Goal: Task Accomplishment & Management: Use online tool/utility

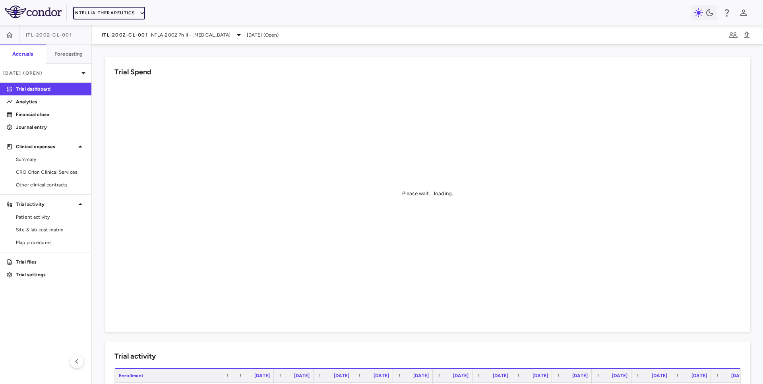
click at [102, 14] on button "Intellia Therapeutics" at bounding box center [109, 13] width 72 height 13
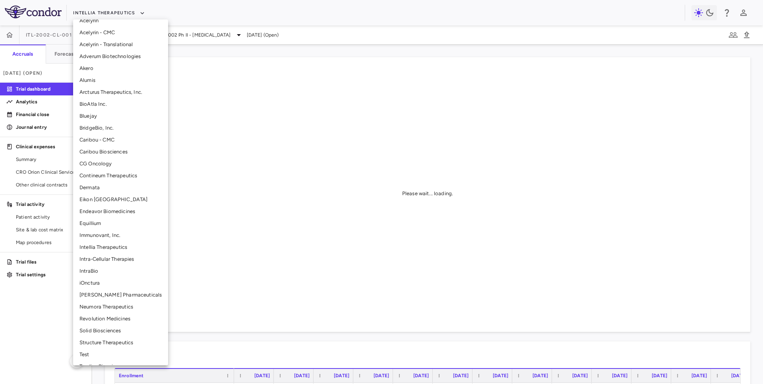
scroll to position [32, 0]
click at [98, 256] on li "Intra-Cellular Therapies" at bounding box center [120, 259] width 95 height 12
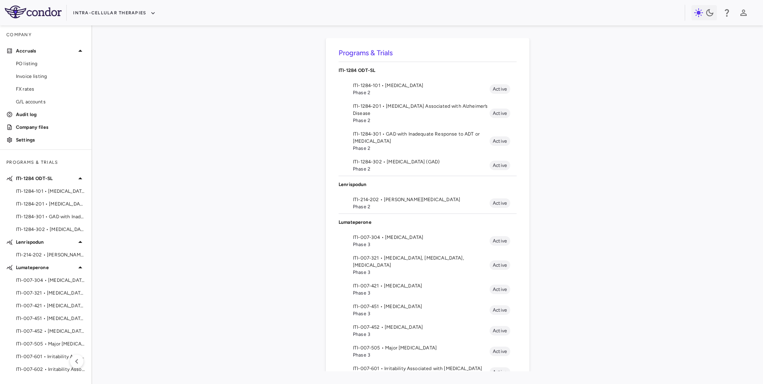
click at [391, 269] on span "Phase 3" at bounding box center [421, 272] width 137 height 7
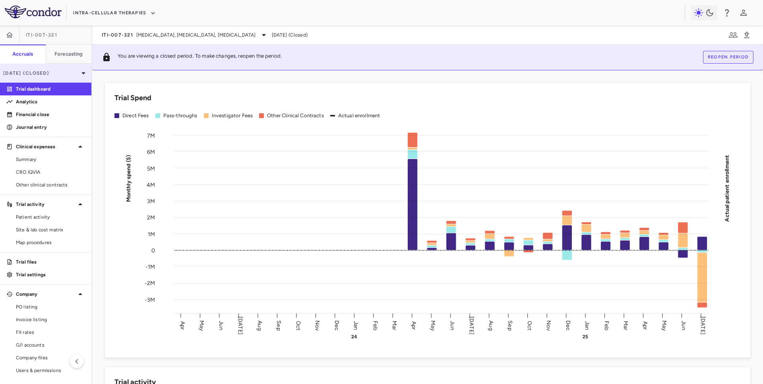
click at [67, 74] on p "[DATE] (Closed)" at bounding box center [41, 73] width 76 height 7
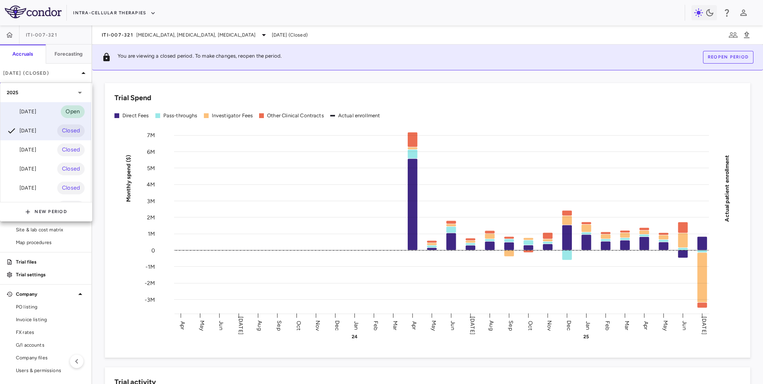
click at [49, 105] on div "[DATE] Open" at bounding box center [45, 111] width 91 height 19
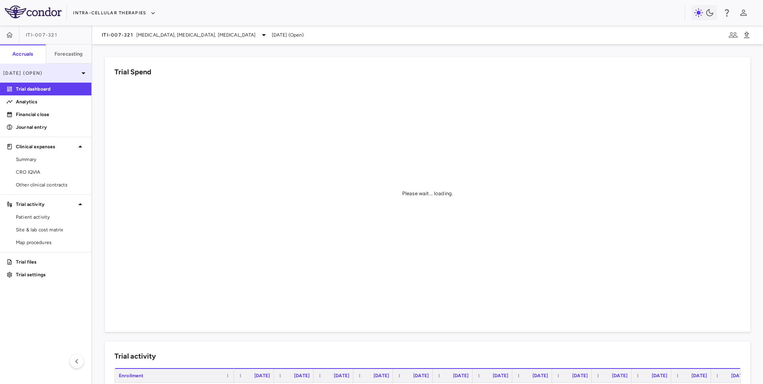
click at [62, 78] on div "[DATE] (Open)" at bounding box center [45, 73] width 91 height 19
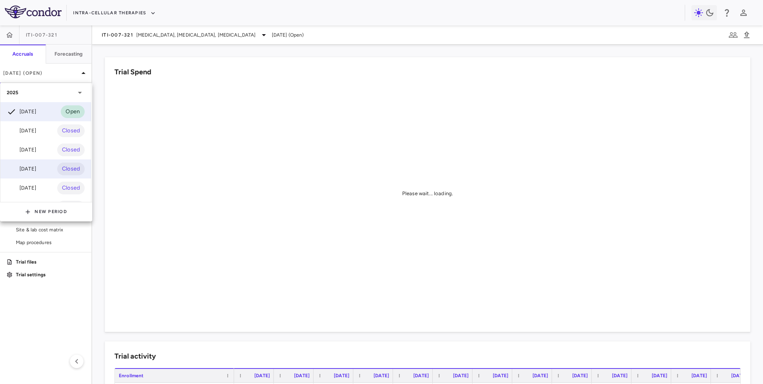
click at [48, 168] on div "May 2025 Closed" at bounding box center [45, 168] width 91 height 19
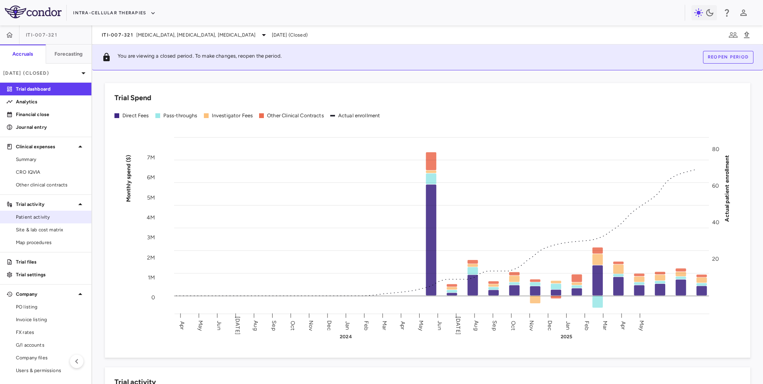
click at [33, 220] on span "Patient activity" at bounding box center [50, 217] width 69 height 7
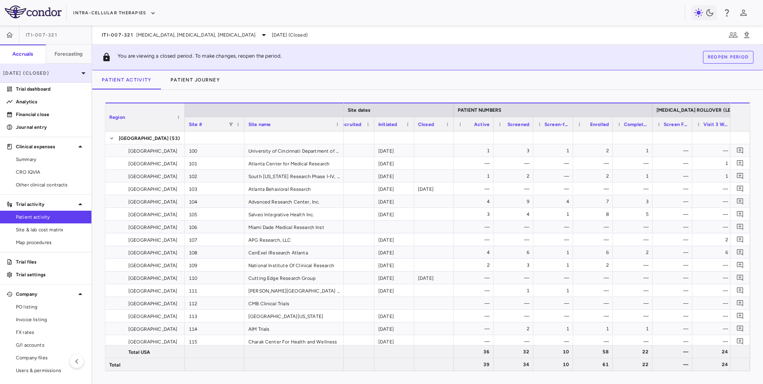
click at [50, 74] on p "May 2025 (Closed)" at bounding box center [41, 73] width 76 height 7
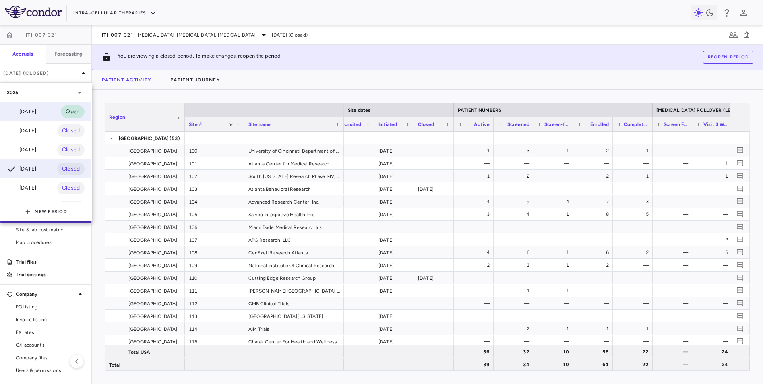
click at [36, 114] on div "Aug 2025" at bounding box center [21, 112] width 29 height 10
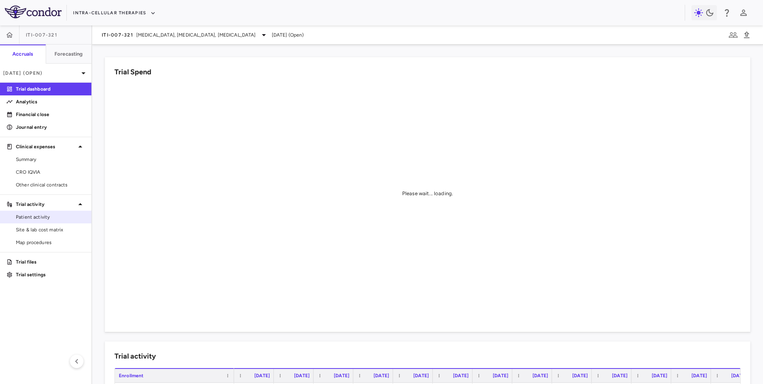
click at [43, 220] on span "Patient activity" at bounding box center [50, 217] width 69 height 7
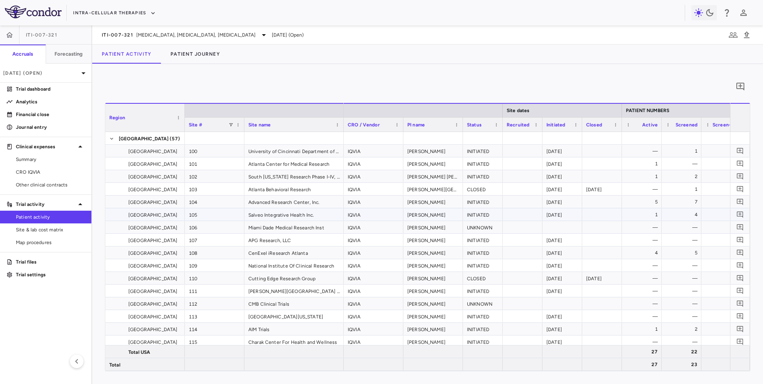
scroll to position [0, 72]
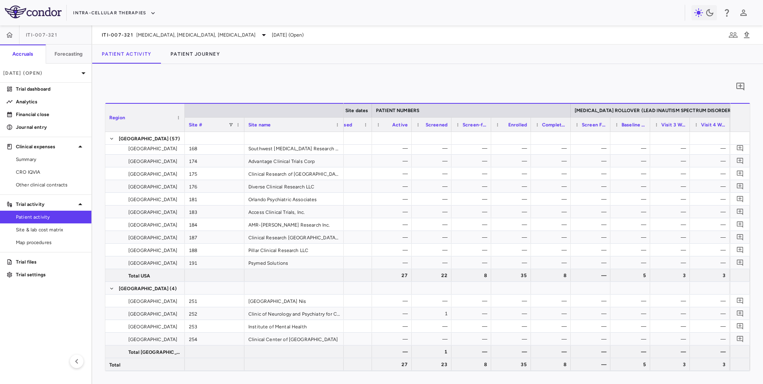
click at [43, 223] on link "Patient activity" at bounding box center [45, 217] width 91 height 12
click at [42, 228] on span "Site & lab cost matrix" at bounding box center [50, 229] width 69 height 7
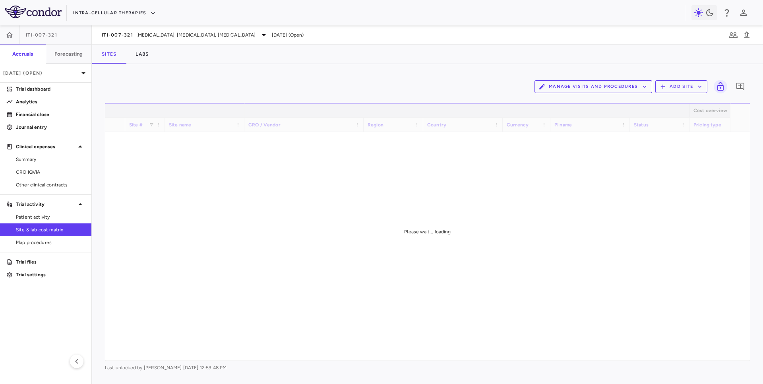
click at [548, 87] on button "Manage Visits and Procedures" at bounding box center [594, 86] width 118 height 13
click at [562, 100] on li "Visit Schedules" at bounding box center [585, 102] width 85 height 12
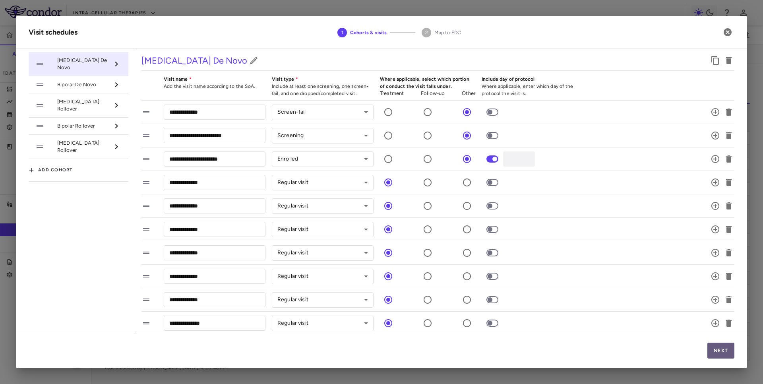
click at [727, 350] on button "Next" at bounding box center [721, 351] width 27 height 16
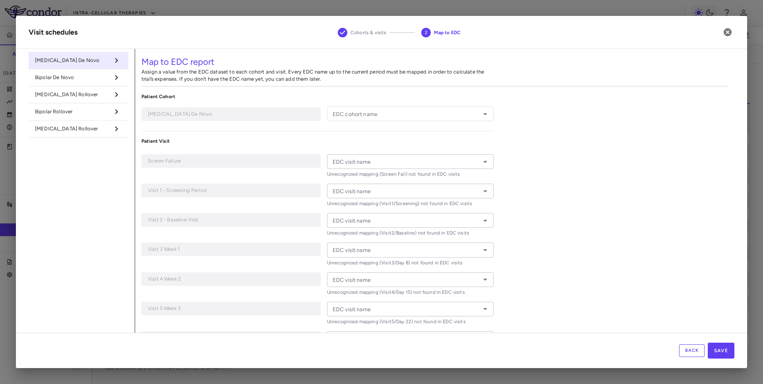
type input "**********"
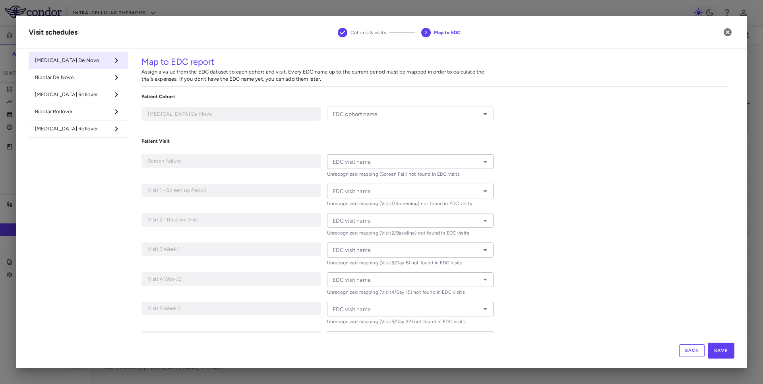
type input "**********"
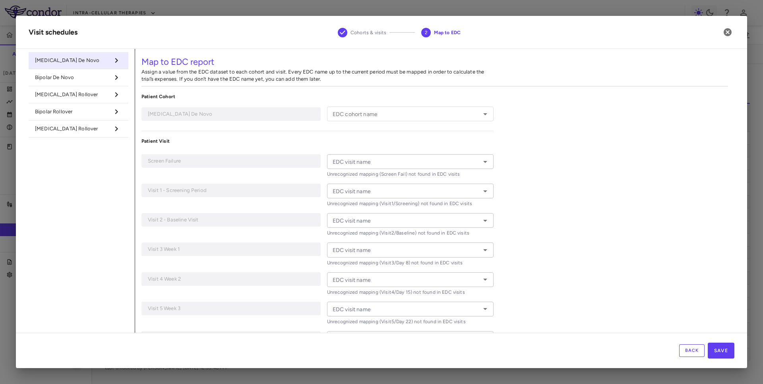
type input "**********"
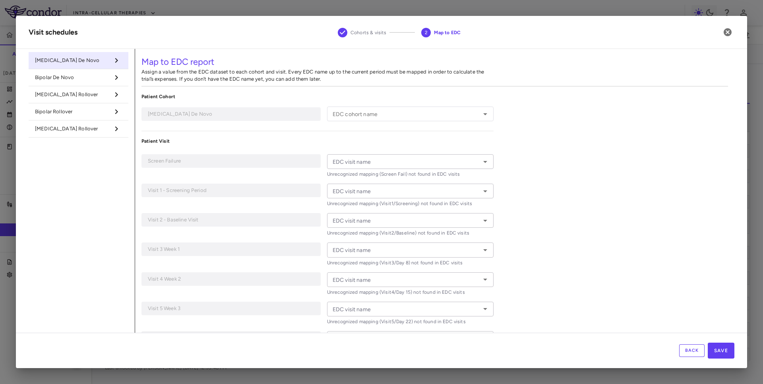
type input "**********"
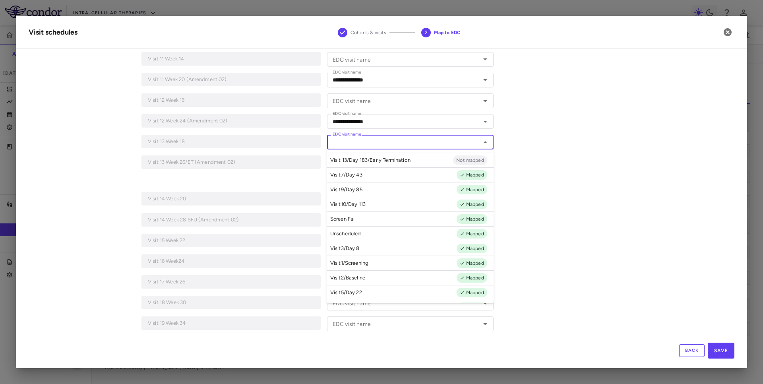
click at [425, 139] on input "EDC visit name" at bounding box center [404, 142] width 149 height 10
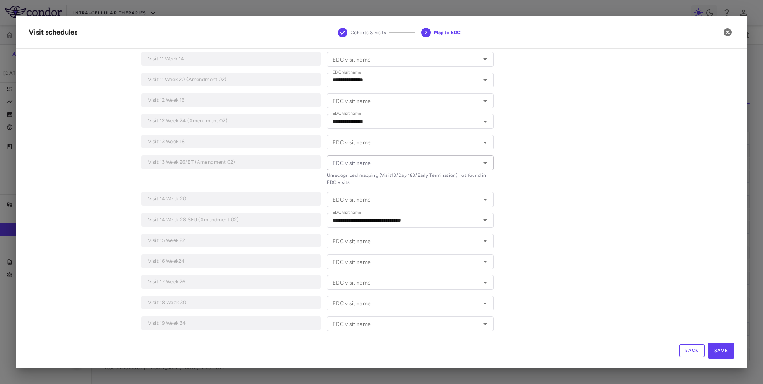
click at [578, 146] on div "**********" at bounding box center [435, 103] width 600 height 853
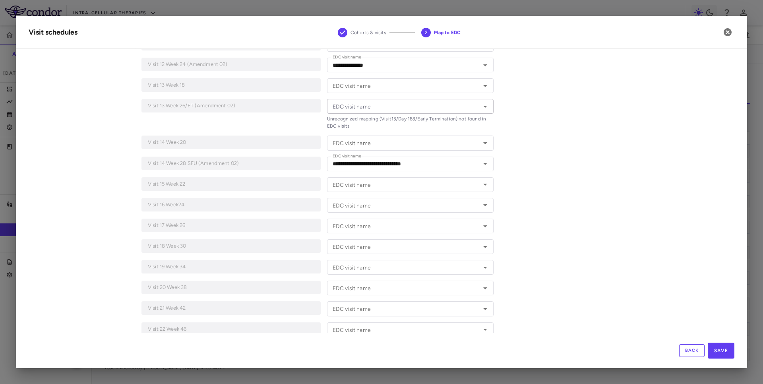
click at [378, 108] on input "EDC visit name" at bounding box center [404, 106] width 149 height 10
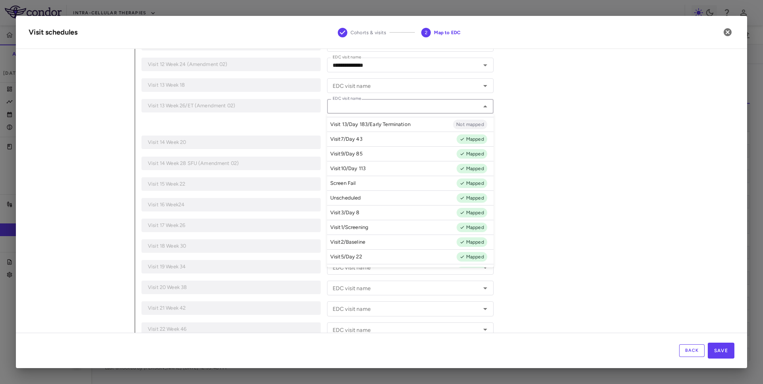
click at [377, 123] on p "Visit 13/Day 183/Early Termination" at bounding box center [370, 124] width 80 height 7
type input "**********"
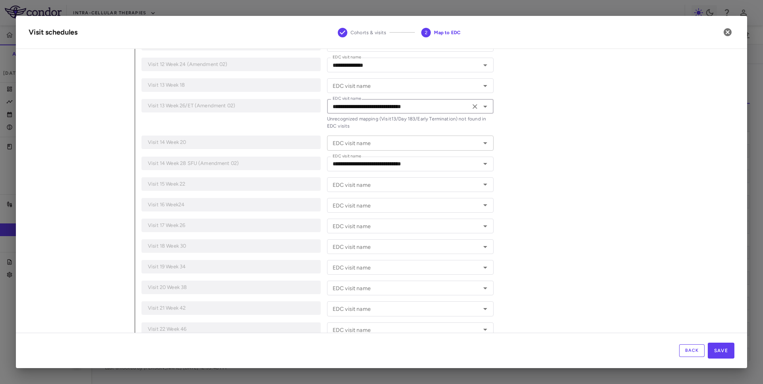
click at [397, 138] on div "EDC visit name" at bounding box center [410, 143] width 167 height 15
click at [561, 109] on div "**********" at bounding box center [435, 47] width 600 height 853
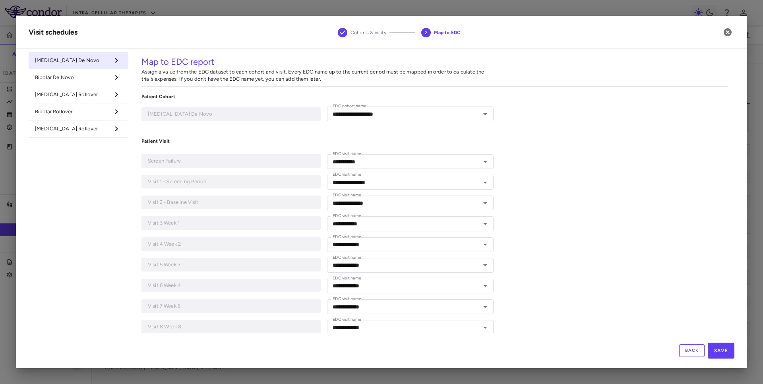
click at [98, 79] on span "Bipolar De Novo" at bounding box center [72, 77] width 74 height 7
type input "**********"
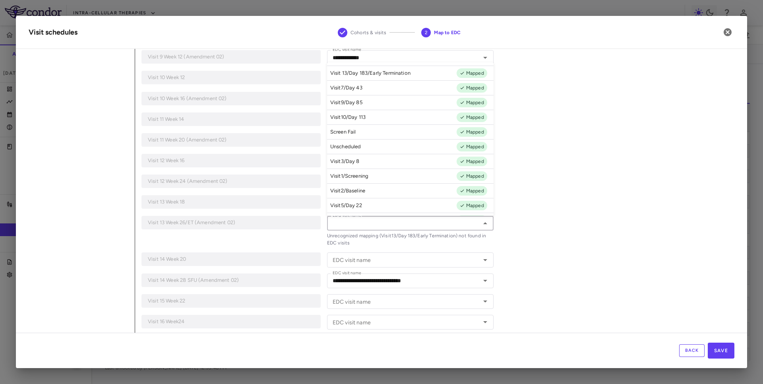
click at [417, 226] on input "EDC visit name" at bounding box center [404, 223] width 149 height 10
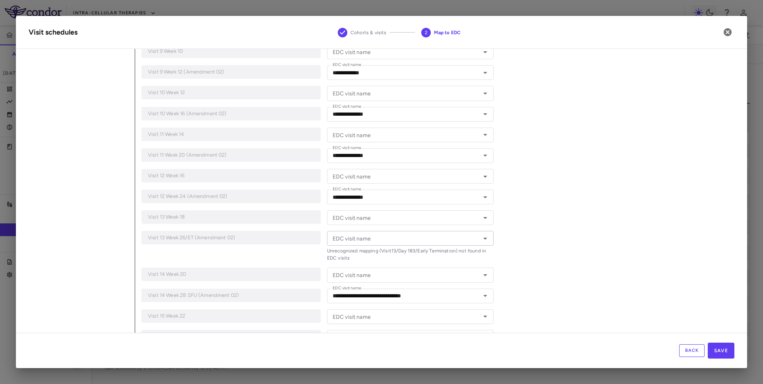
click at [542, 160] on div "**********" at bounding box center [435, 179] width 600 height 853
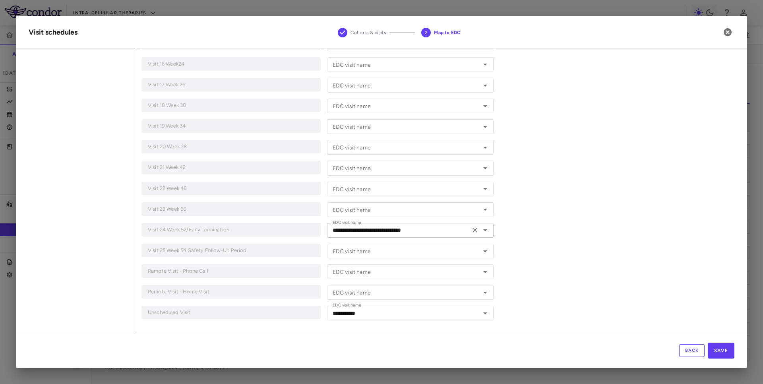
click at [477, 231] on icon "Clear" at bounding box center [475, 230] width 8 height 8
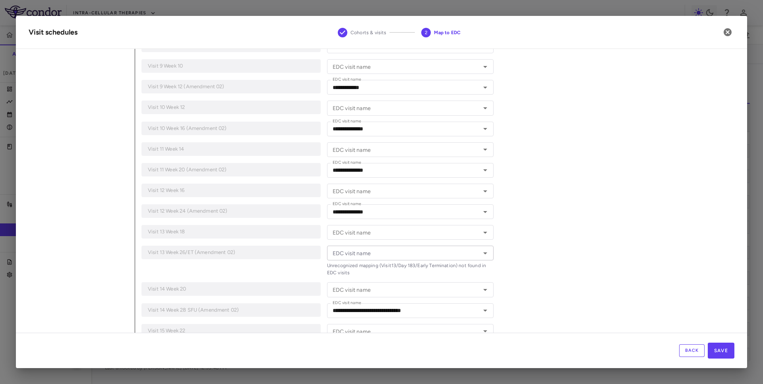
click at [437, 254] on input "EDC visit name" at bounding box center [404, 253] width 149 height 10
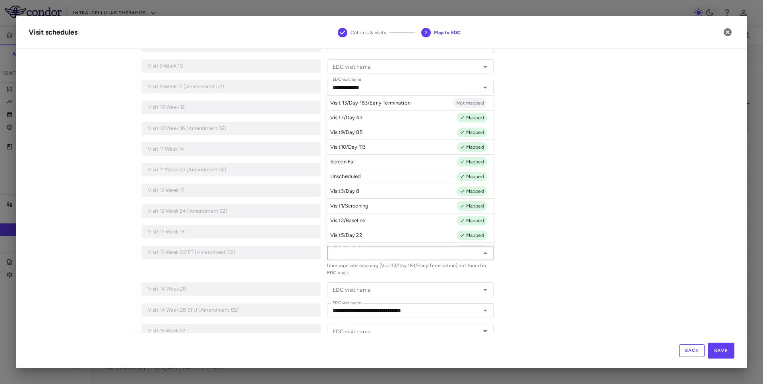
click at [420, 104] on li "Visit 13/Day 183/Early Termination Not mapped" at bounding box center [410, 102] width 167 height 15
type input "**********"
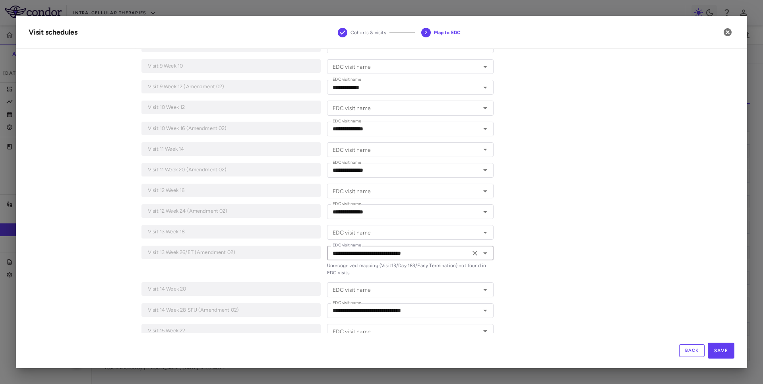
click at [433, 260] on div "**********" at bounding box center [410, 253] width 167 height 15
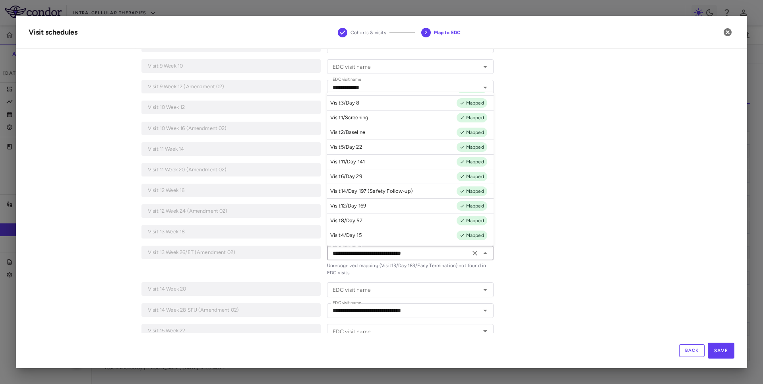
click at [537, 203] on div "**********" at bounding box center [435, 193] width 600 height 853
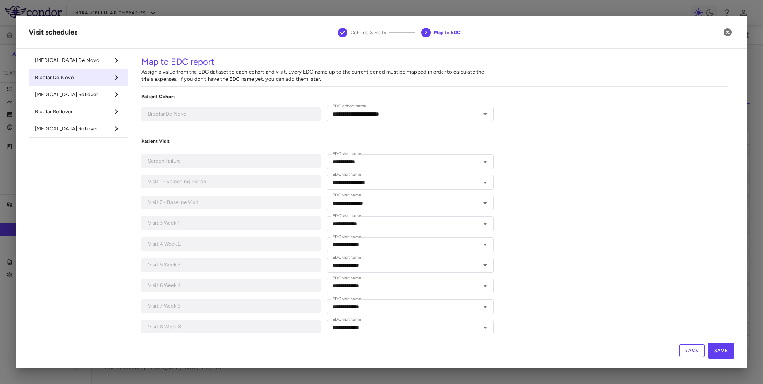
click at [108, 99] on li "Schizophrenia Rollover" at bounding box center [79, 94] width 100 height 17
click at [371, 114] on input "EDC cohort name" at bounding box center [404, 114] width 149 height 10
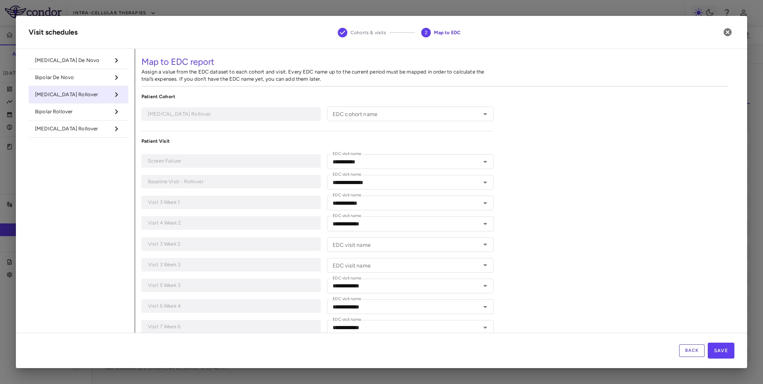
click at [93, 113] on span "Bipolar Rollover" at bounding box center [72, 111] width 74 height 7
type input "**********"
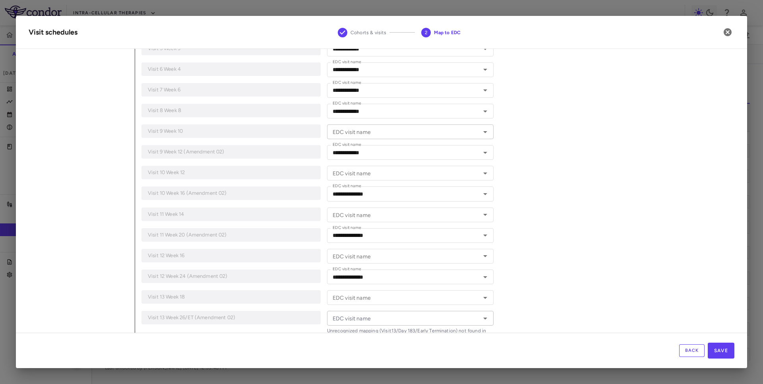
click at [429, 134] on input "EDC visit name" at bounding box center [404, 132] width 149 height 10
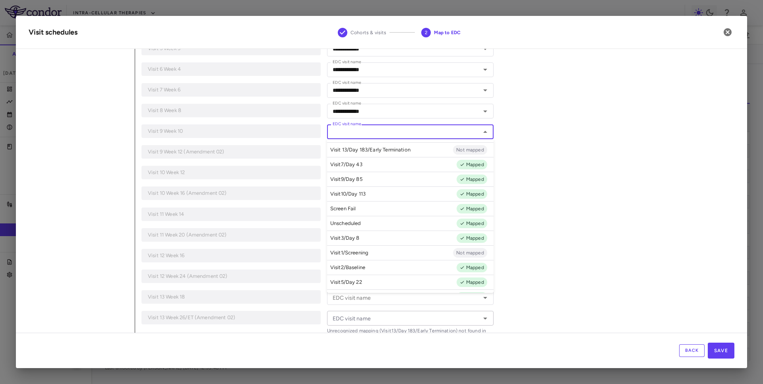
click at [523, 151] on div "**********" at bounding box center [435, 269] width 600 height 832
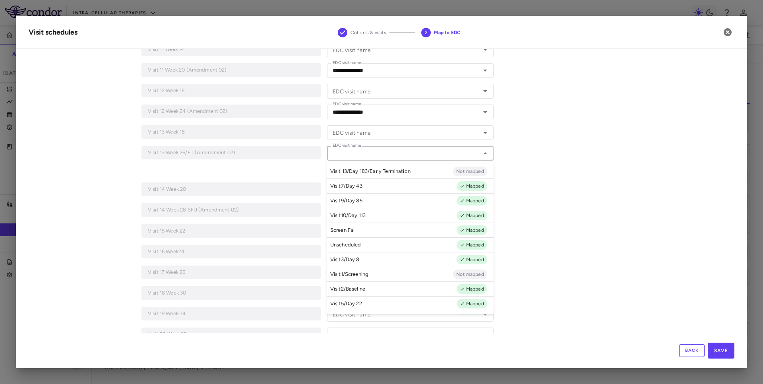
click at [451, 155] on input "EDC visit name" at bounding box center [404, 153] width 149 height 10
click at [428, 171] on li "Visit 13/Day 183/Early Termination Not mapped" at bounding box center [410, 171] width 167 height 15
type input "**********"
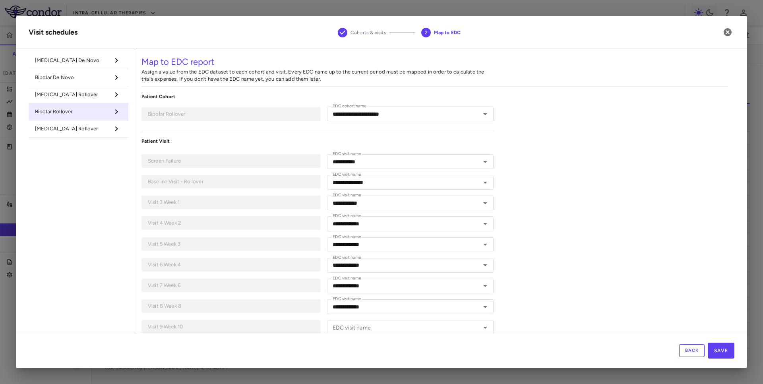
click at [80, 128] on span "Autism Rollover" at bounding box center [72, 128] width 74 height 7
type input "**********"
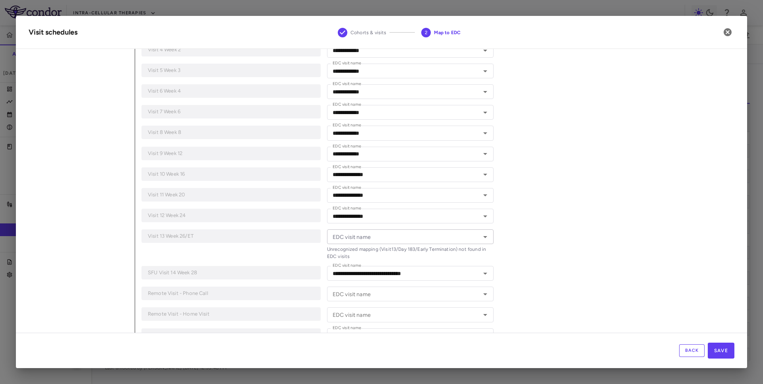
scroll to position [273, 0]
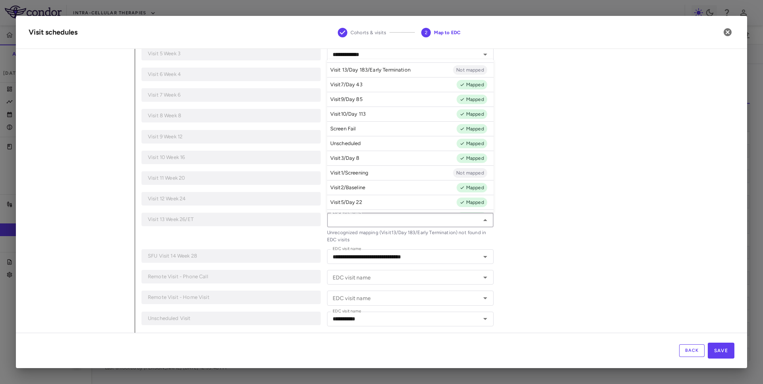
click at [413, 223] on input "EDC visit name" at bounding box center [404, 220] width 149 height 10
click at [418, 70] on li "Visit 13/Day 183/Early Termination Not mapped" at bounding box center [410, 69] width 167 height 15
type input "**********"
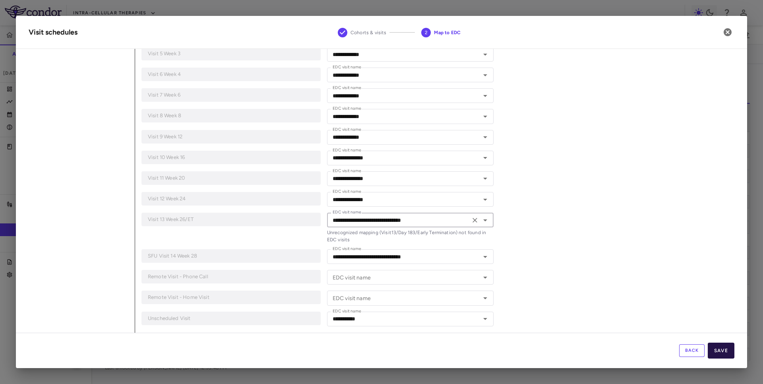
click at [718, 350] on button "Save" at bounding box center [721, 351] width 27 height 16
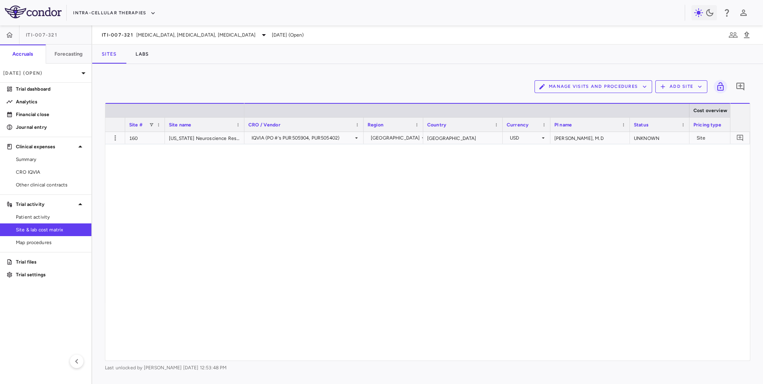
scroll to position [0, 0]
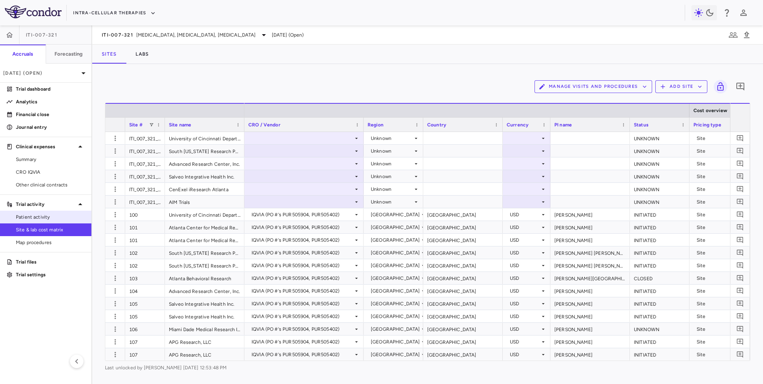
click at [50, 217] on span "Patient activity" at bounding box center [50, 217] width 69 height 7
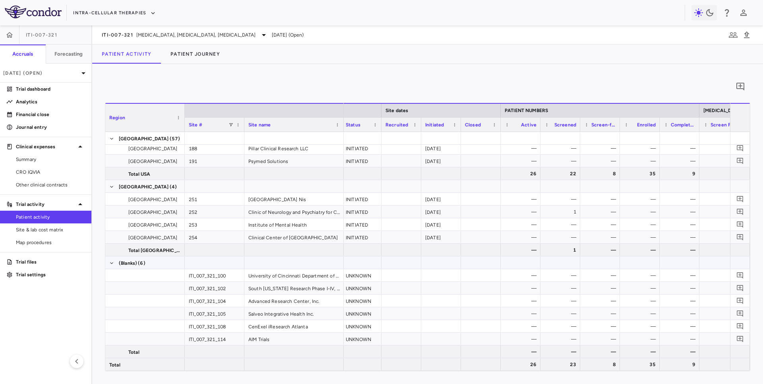
scroll to position [0, 142]
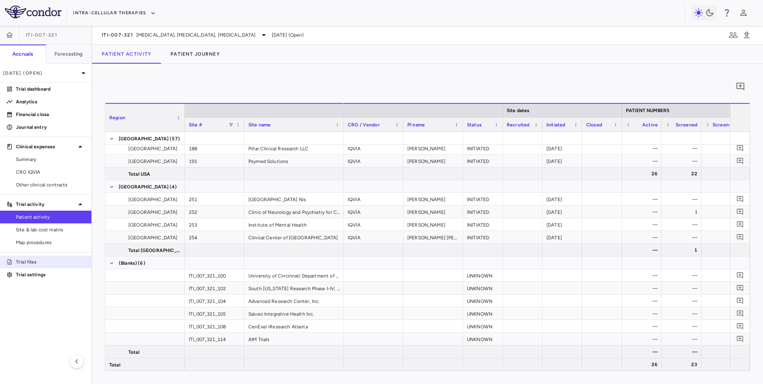
click at [24, 266] on link "Trial files" at bounding box center [45, 262] width 91 height 12
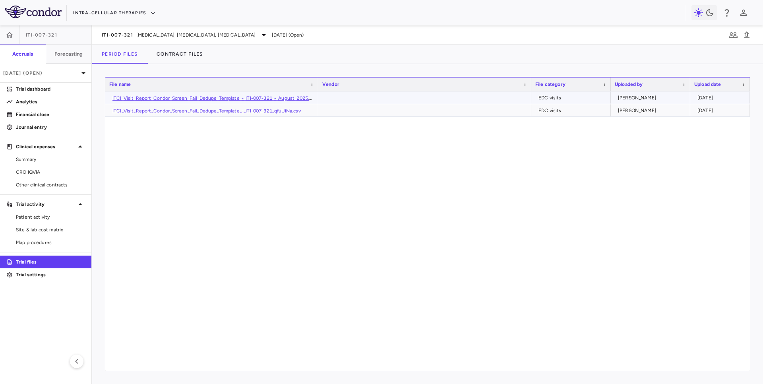
click at [258, 98] on link "ITCI_Visit_Report_Condor_Screen_Fail_Dedupe_Template_-_ITI-007-321_-_August_202…" at bounding box center [215, 98] width 204 height 6
click at [50, 215] on span "Patient activity" at bounding box center [50, 217] width 69 height 7
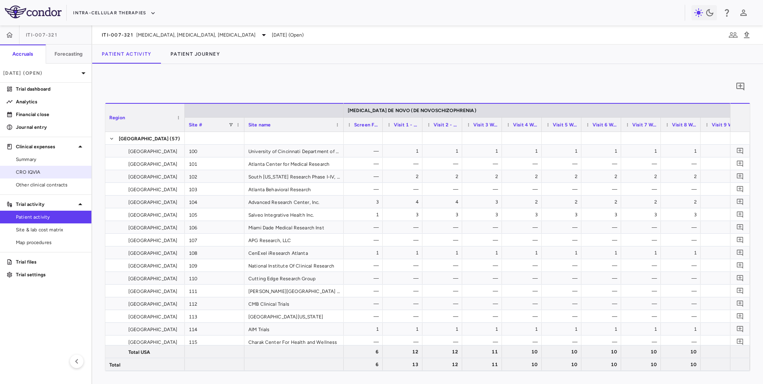
click at [69, 176] on link "CRO IQVIA" at bounding box center [45, 172] width 91 height 12
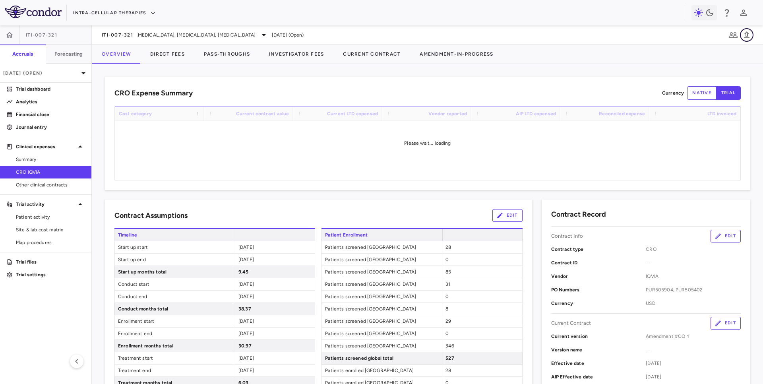
click at [748, 33] on icon "button" at bounding box center [747, 34] width 6 height 7
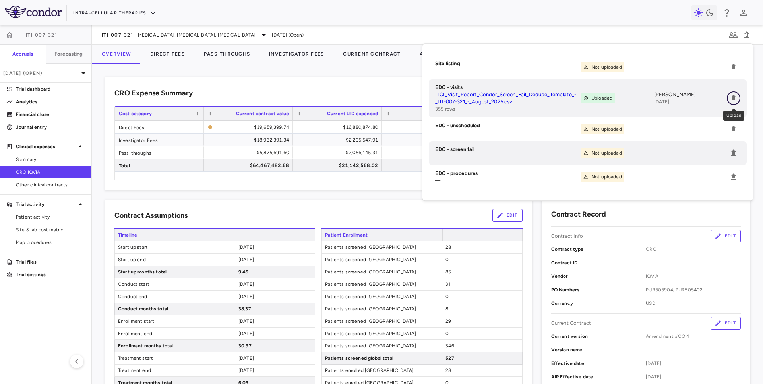
click at [733, 95] on icon "Upload" at bounding box center [734, 98] width 10 height 10
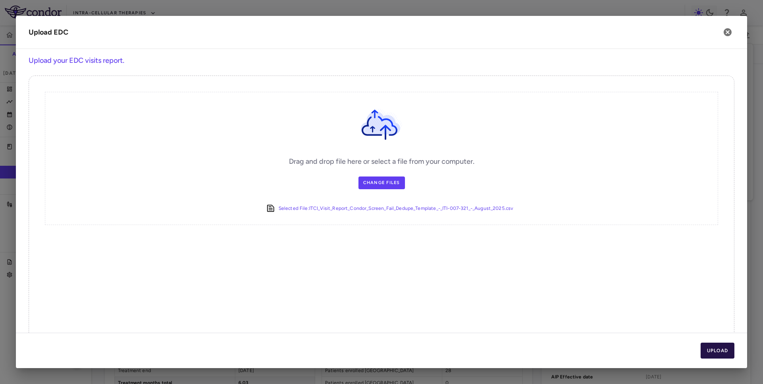
click at [716, 346] on button "Upload" at bounding box center [718, 351] width 34 height 16
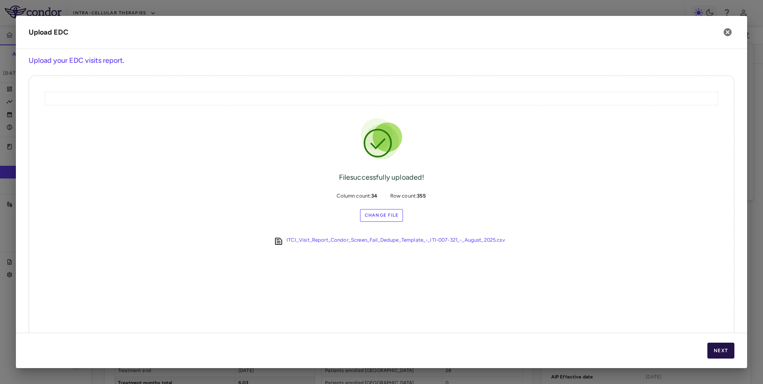
click at [716, 346] on button "Next" at bounding box center [721, 351] width 27 height 16
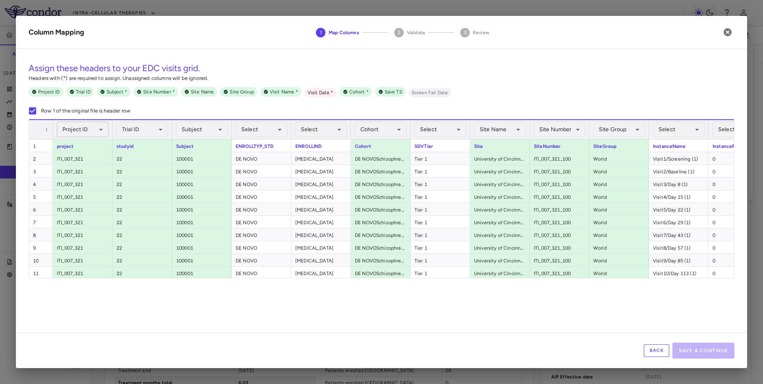
click at [100, 132] on body "Skip to sidebar Skip to main content Intra-Cellular Therapies ITI-007-321 Accru…" at bounding box center [381, 192] width 763 height 384
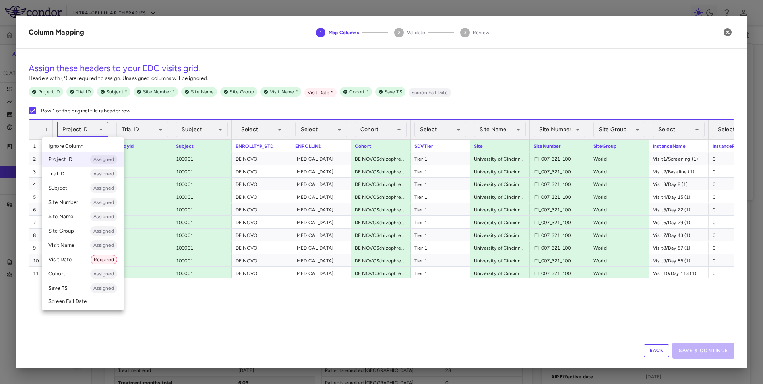
click at [97, 146] on li "Ignore Column" at bounding box center [83, 146] width 82 height 12
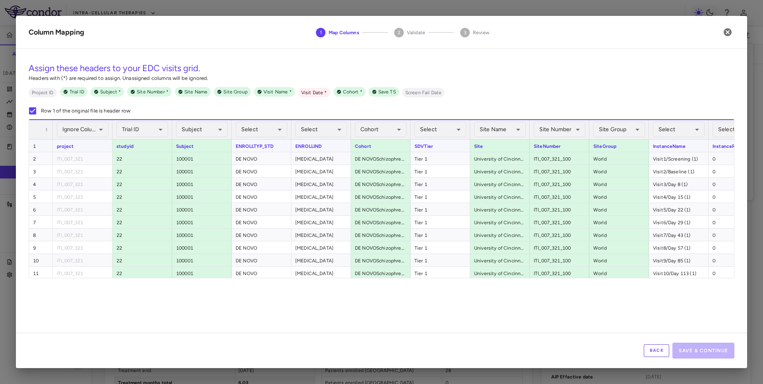
click at [126, 140] on div "studyid" at bounding box center [143, 146] width 60 height 12
click at [133, 136] on body "Skip to sidebar Skip to main content Intra-Cellular Therapies ITI-007-321 Accru…" at bounding box center [381, 192] width 763 height 384
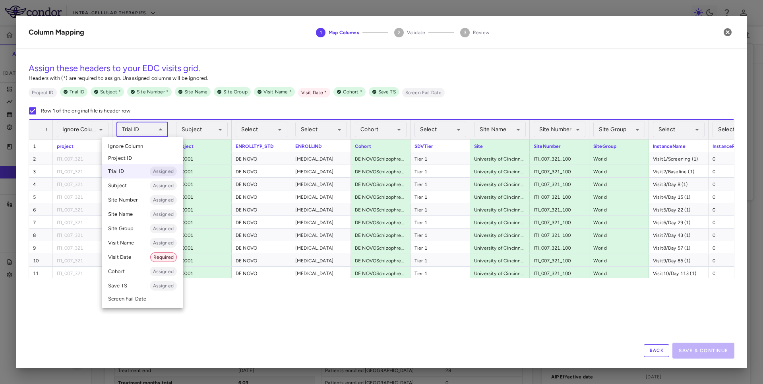
click at [137, 145] on span "Ignore Column" at bounding box center [125, 146] width 35 height 7
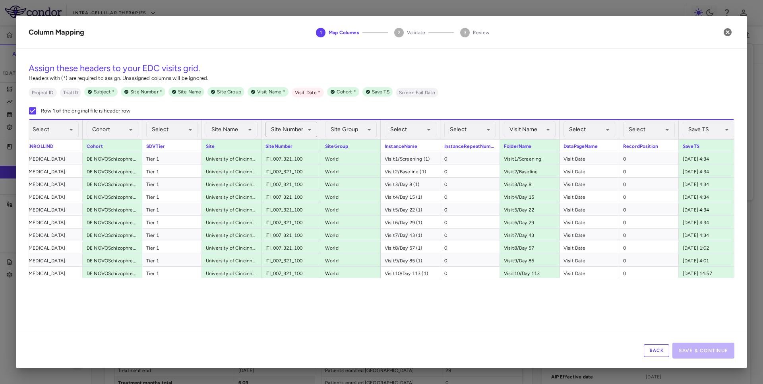
click at [292, 124] on body "Skip to sidebar Skip to main content Intra-Cellular Therapies ITI-007-321 Accru…" at bounding box center [381, 192] width 763 height 384
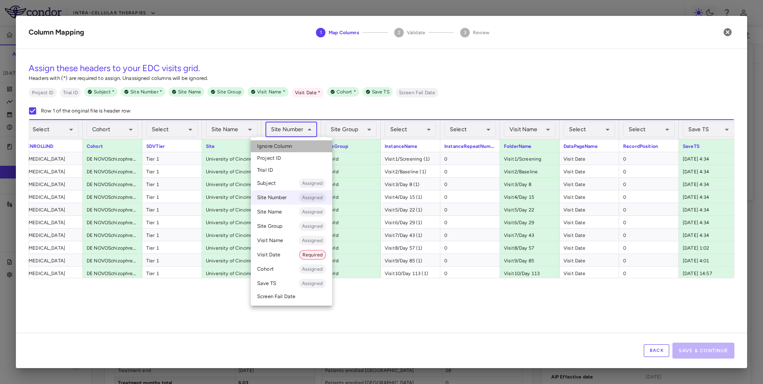
click at [289, 145] on span "Ignore Column" at bounding box center [274, 146] width 35 height 7
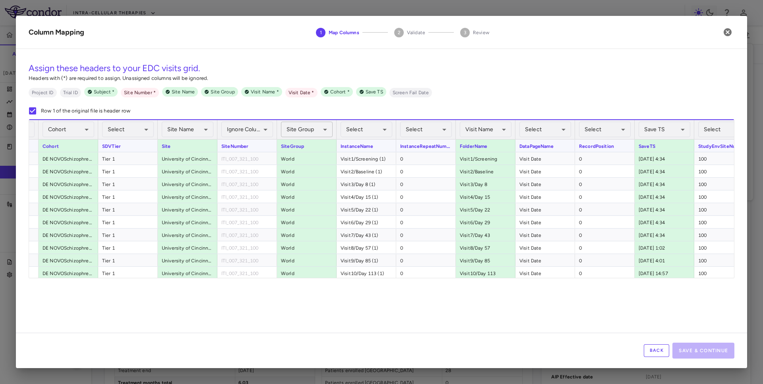
click at [314, 131] on body "Skip to sidebar Skip to main content Intra-Cellular Therapies ITI-007-321 Accru…" at bounding box center [381, 192] width 763 height 384
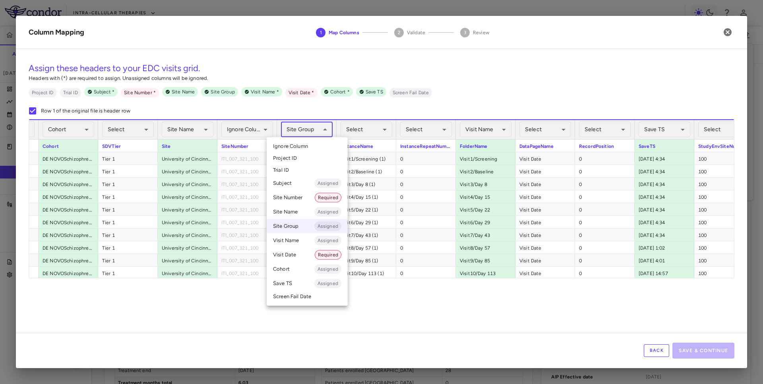
click at [313, 145] on li "Ignore Column" at bounding box center [307, 146] width 81 height 12
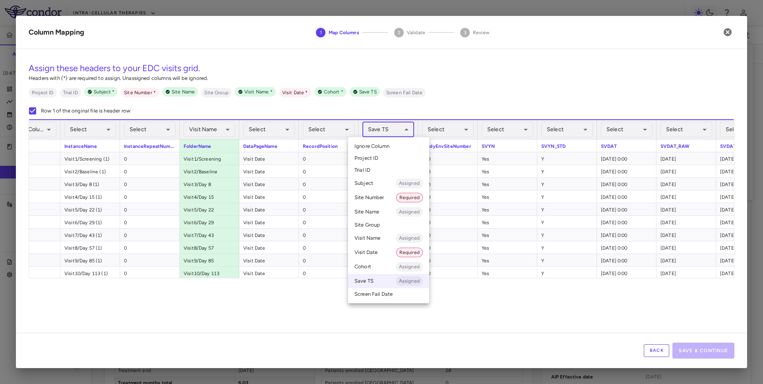
click at [410, 132] on body "Skip to sidebar Skip to main content Intra-Cellular Therapies ITI-007-321 Accru…" at bounding box center [381, 192] width 763 height 384
click at [402, 145] on li "Ignore Column" at bounding box center [388, 146] width 81 height 12
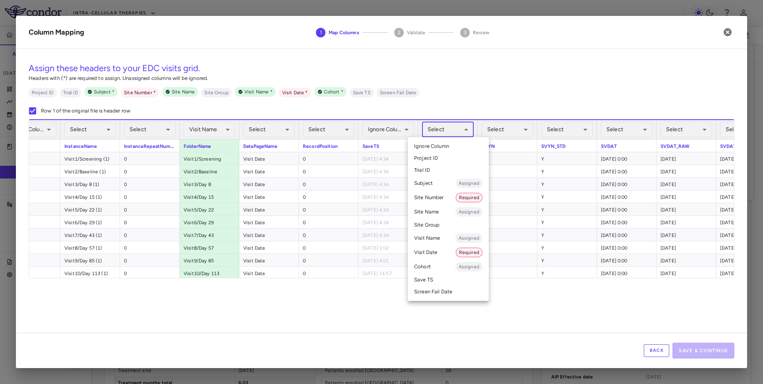
click at [466, 124] on body "Skip to sidebar Skip to main content Intra-Cellular Therapies ITI-007-321 Accru…" at bounding box center [381, 192] width 763 height 384
click at [447, 198] on li "Site Number Required" at bounding box center [448, 197] width 81 height 14
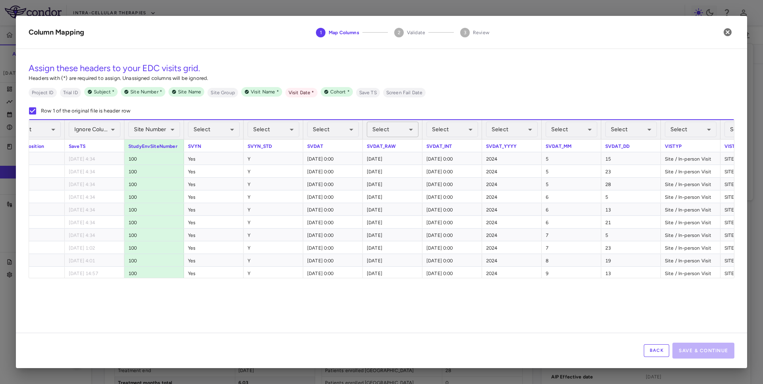
click at [386, 130] on body "Skip to sidebar Skip to main content Intra-Cellular Therapies ITI-007-321 Accru…" at bounding box center [381, 192] width 763 height 384
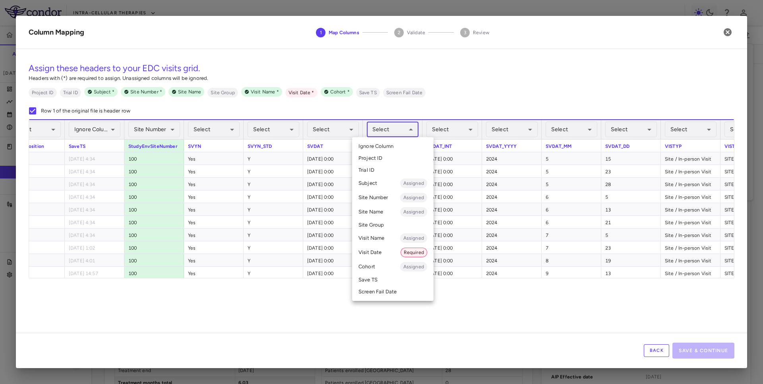
click at [393, 254] on li "Visit Date Required" at bounding box center [393, 252] width 82 height 14
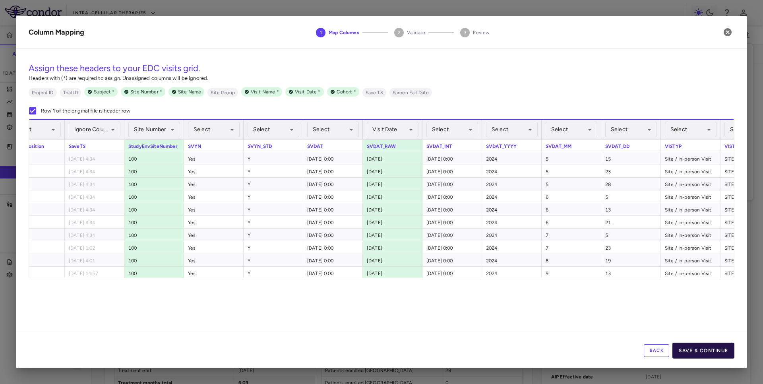
click at [702, 346] on button "Save & Continue" at bounding box center [704, 351] width 62 height 16
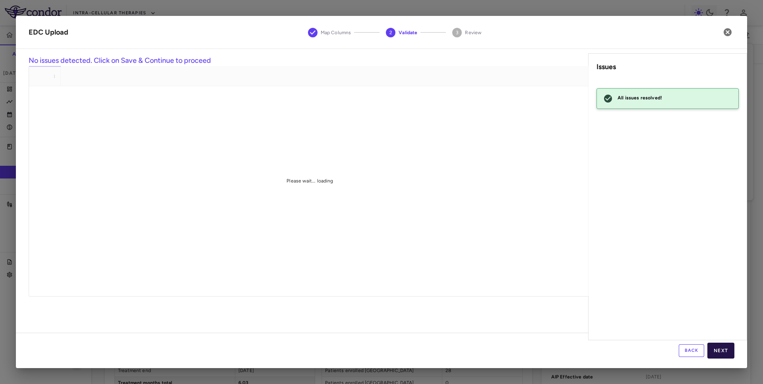
click at [719, 350] on button "Next" at bounding box center [721, 351] width 27 height 16
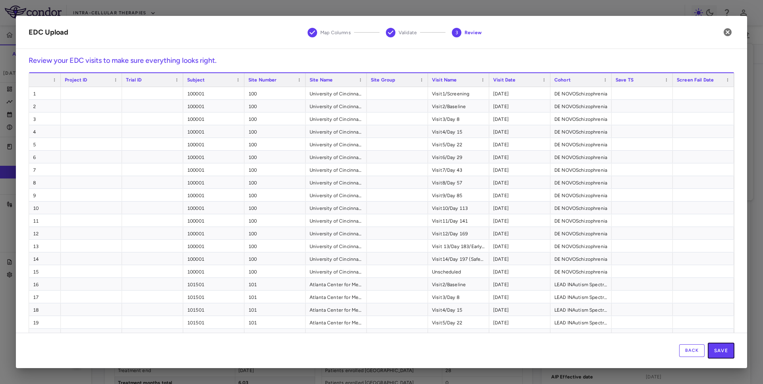
click at [719, 350] on button "Save" at bounding box center [721, 351] width 27 height 16
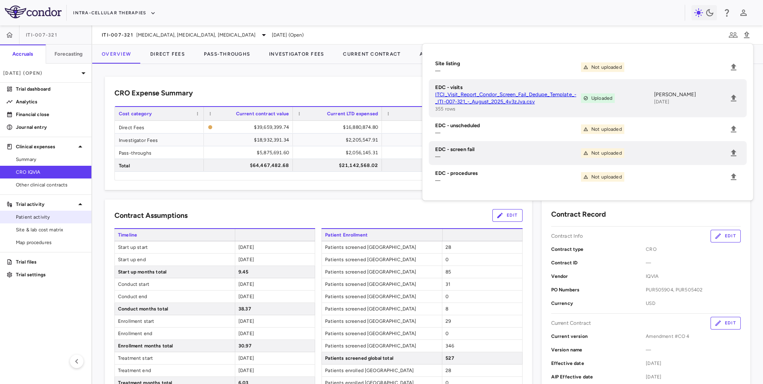
click at [68, 218] on span "Patient activity" at bounding box center [50, 217] width 69 height 7
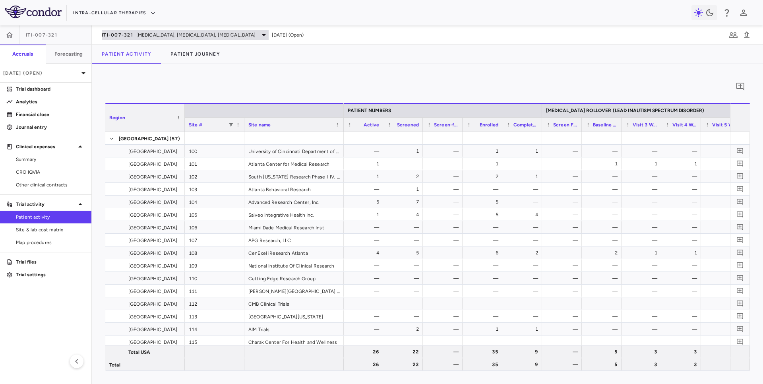
click at [154, 31] on span "[MEDICAL_DATA], [MEDICAL_DATA], [MEDICAL_DATA]" at bounding box center [196, 34] width 120 height 7
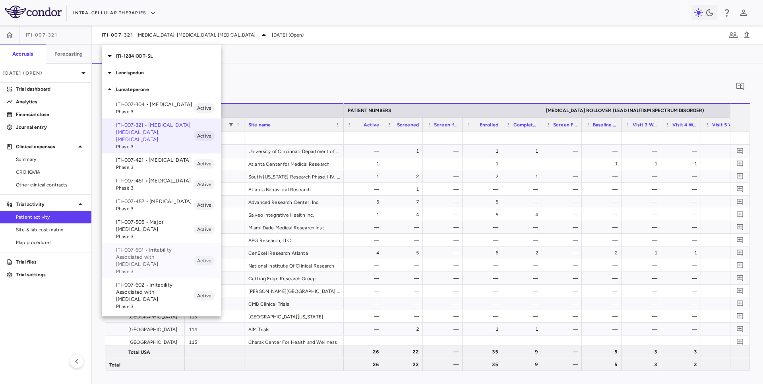
click at [148, 247] on p "ITI-007-601 • Irritability Associated with Autism Spectrum Disorder" at bounding box center [155, 257] width 78 height 21
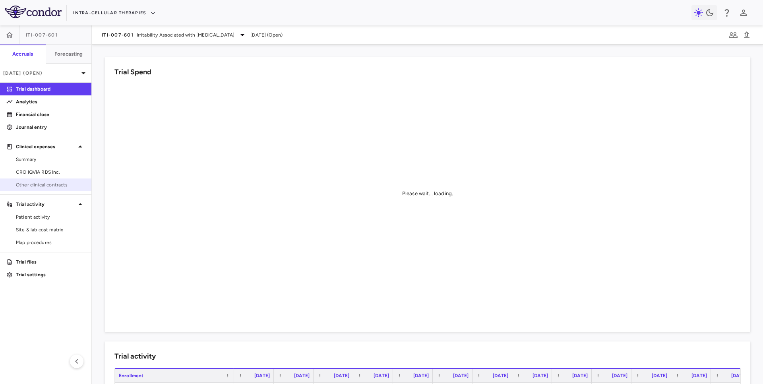
click at [53, 188] on span "Other clinical contracts" at bounding box center [50, 184] width 69 height 7
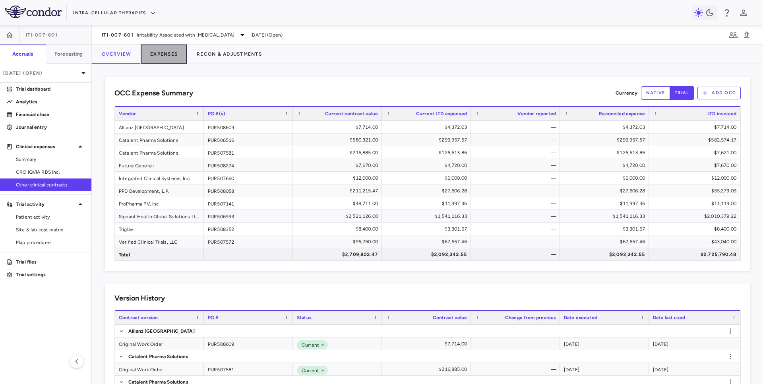
click at [167, 50] on button "Expenses" at bounding box center [164, 54] width 47 height 19
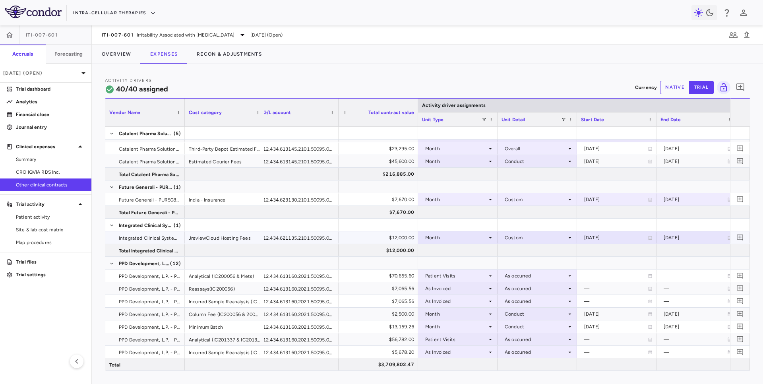
scroll to position [223, 0]
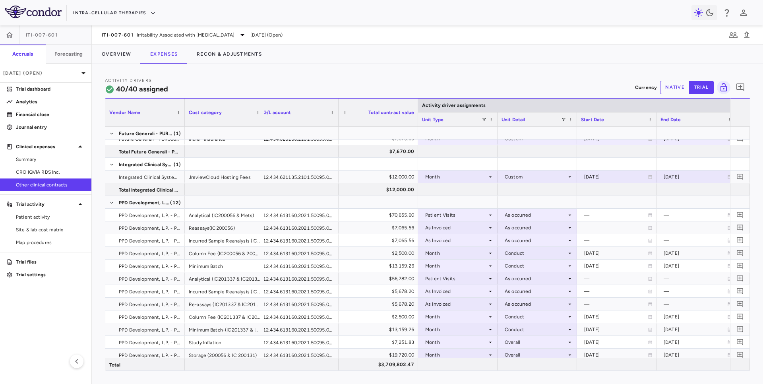
click at [264, 115] on div "G/L account" at bounding box center [295, 113] width 64 height 24
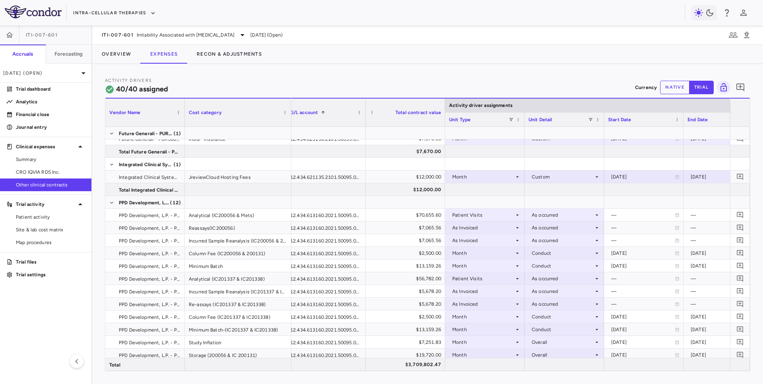
drag, startPoint x: 263, startPoint y: 116, endPoint x: 297, endPoint y: 116, distance: 33.8
click at [293, 117] on div at bounding box center [290, 113] width 3 height 28
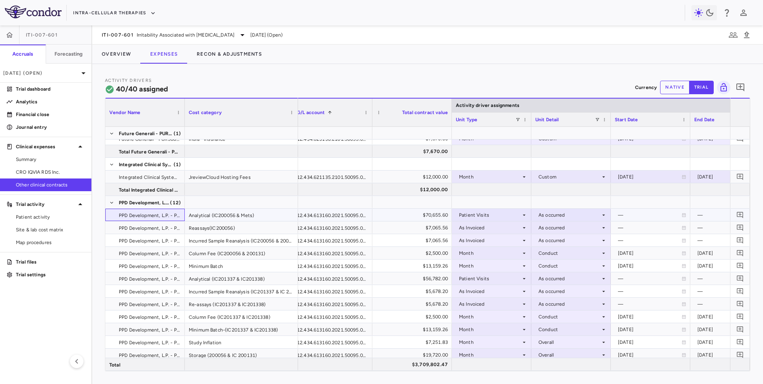
click at [154, 217] on span "PPD Development, L.P. - PUR508058" at bounding box center [149, 215] width 61 height 13
click at [117, 56] on button "Overview" at bounding box center [116, 54] width 49 height 19
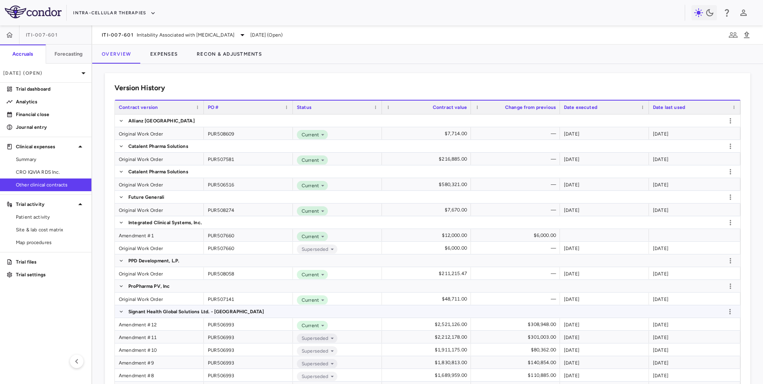
scroll to position [217, 0]
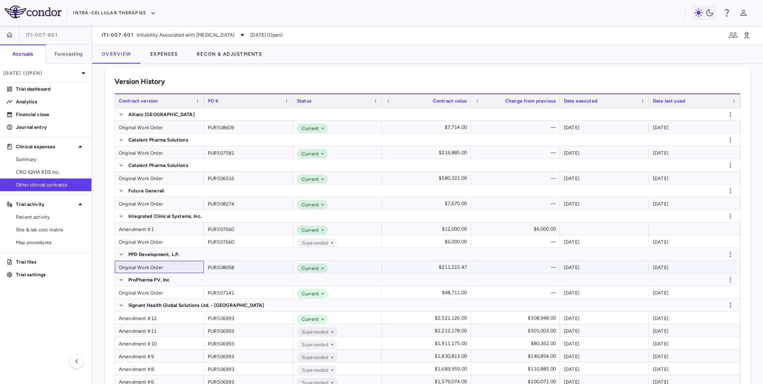
click at [171, 265] on div "Original Work Order" at bounding box center [159, 267] width 89 height 12
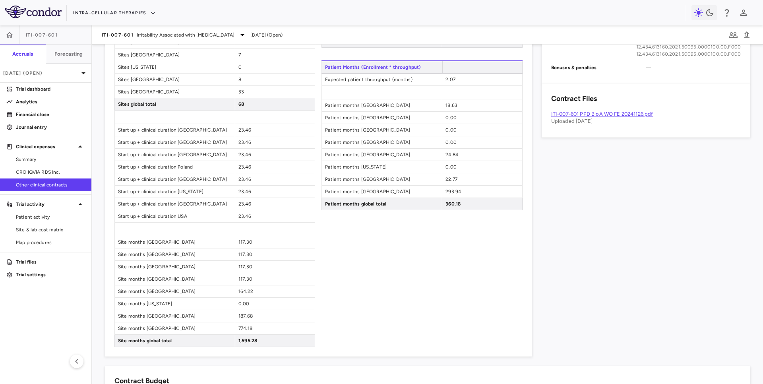
scroll to position [419, 0]
click at [624, 113] on link "ITI-007-601 PPD BioA WO FE 20241126.pdf" at bounding box center [603, 113] width 102 height 6
click at [27, 184] on span "Other clinical contracts" at bounding box center [50, 184] width 69 height 7
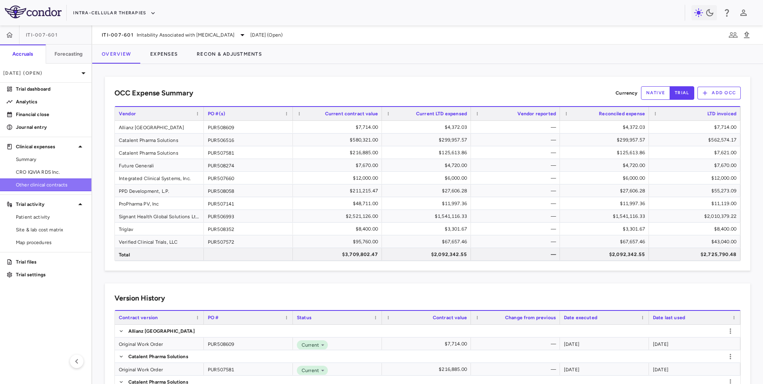
click at [32, 184] on span "Other clinical contracts" at bounding box center [50, 184] width 69 height 7
click at [169, 57] on button "Expenses" at bounding box center [164, 54] width 47 height 19
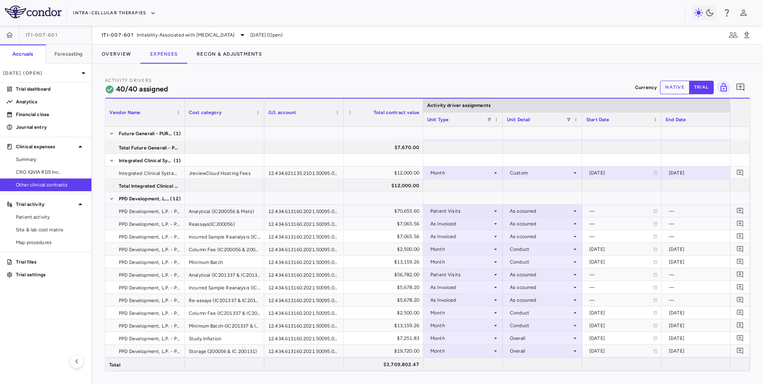
scroll to position [228, 0]
click at [400, 208] on div "$70,655.60" at bounding box center [385, 210] width 68 height 13
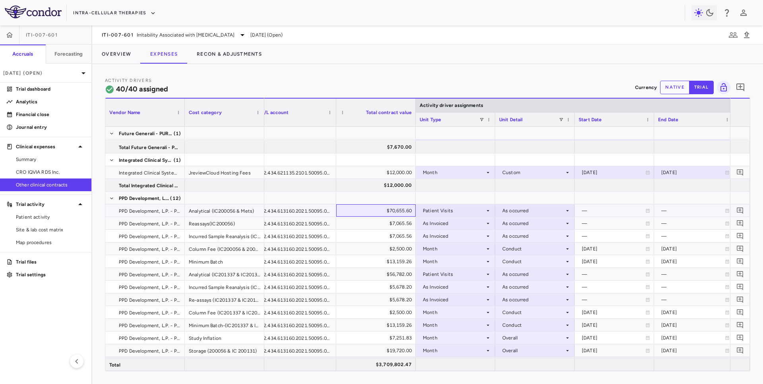
scroll to position [0, 31]
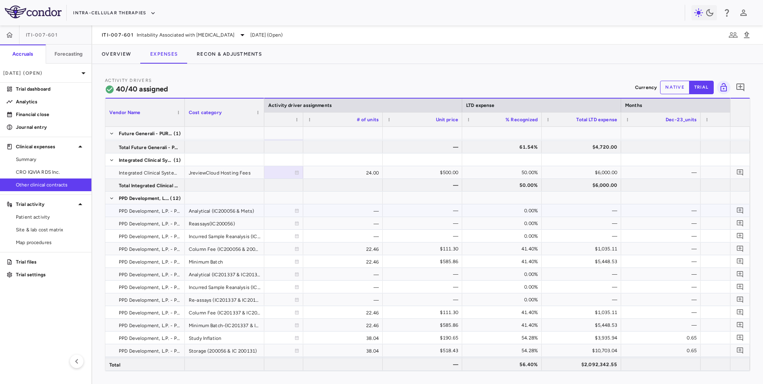
click at [515, 211] on div "0.00%" at bounding box center [504, 210] width 68 height 13
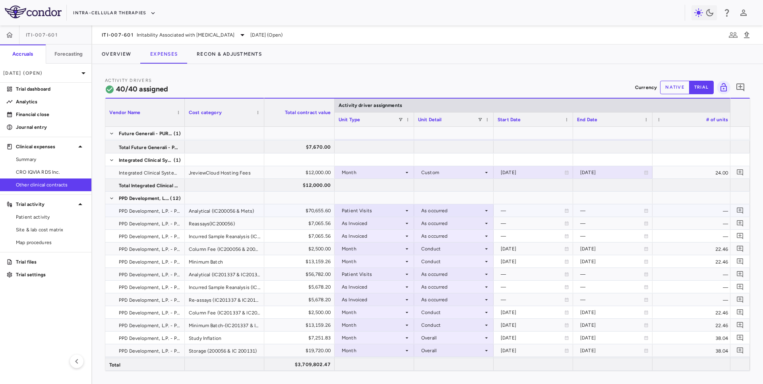
click at [320, 208] on div "$70,655.60" at bounding box center [296, 210] width 68 height 13
click at [374, 215] on div "Patient Visits" at bounding box center [373, 210] width 62 height 13
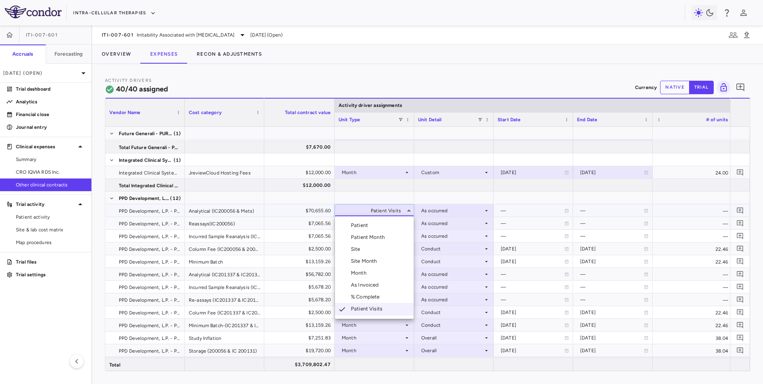
click at [377, 239] on div "Patient Month" at bounding box center [369, 237] width 37 height 7
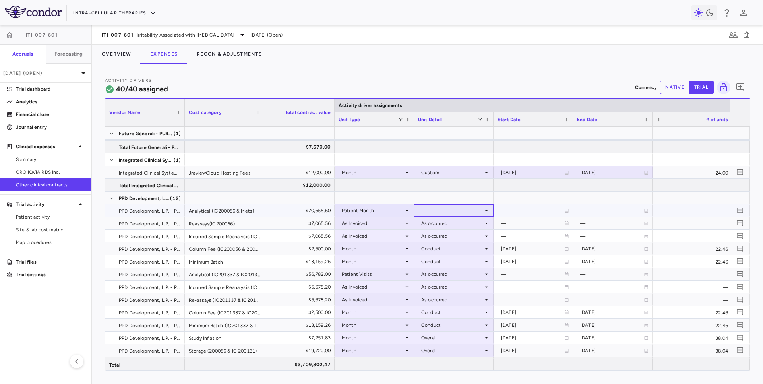
click at [441, 210] on div at bounding box center [454, 211] width 72 height 12
click at [441, 237] on div "As occurred - all vendors" at bounding box center [462, 237] width 62 height 7
click at [370, 276] on div "Patient Visits" at bounding box center [373, 274] width 62 height 13
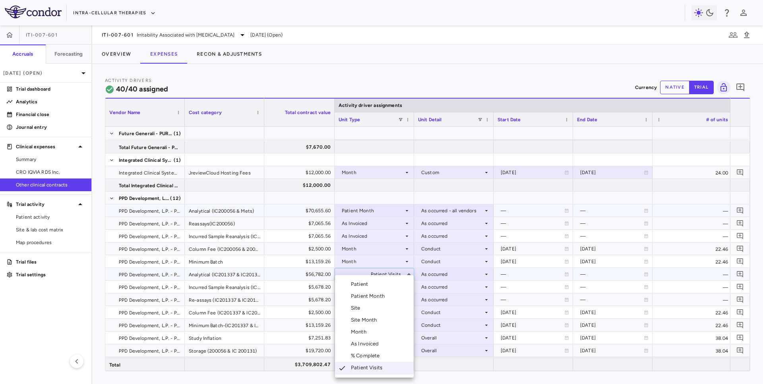
click at [368, 293] on div "Patient Month" at bounding box center [369, 296] width 37 height 7
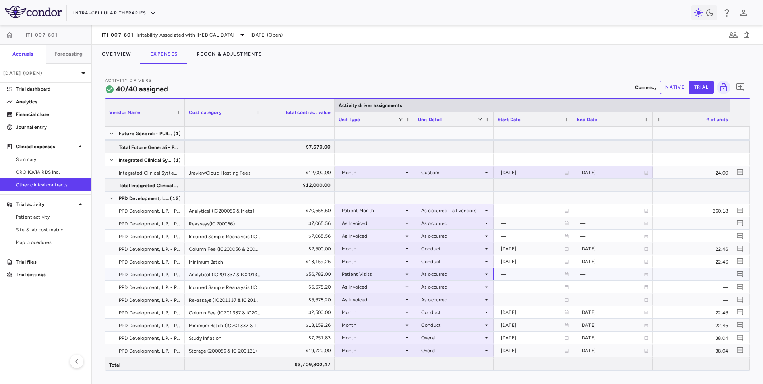
click at [443, 273] on div "As occurred" at bounding box center [452, 274] width 62 height 13
drag, startPoint x: 445, startPoint y: 289, endPoint x: 448, endPoint y: 268, distance: 21.6
click at [448, 268] on div "Select As occurred" at bounding box center [381, 192] width 763 height 384
click at [448, 272] on div at bounding box center [381, 192] width 763 height 384
click at [442, 274] on div "As occurred" at bounding box center [452, 274] width 62 height 13
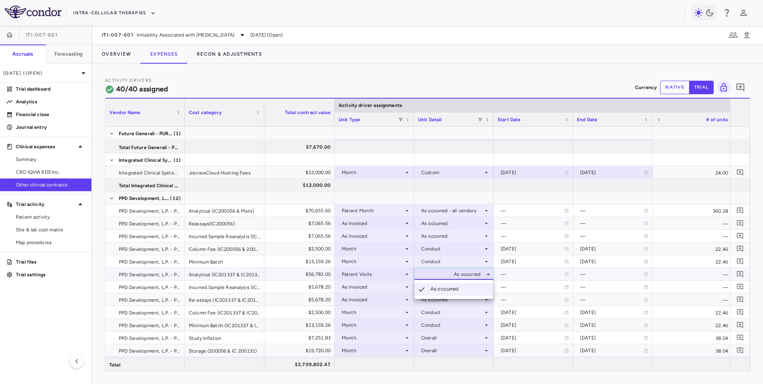
click at [379, 274] on div at bounding box center [381, 192] width 763 height 384
click at [375, 273] on div "Patient Visits" at bounding box center [373, 274] width 62 height 13
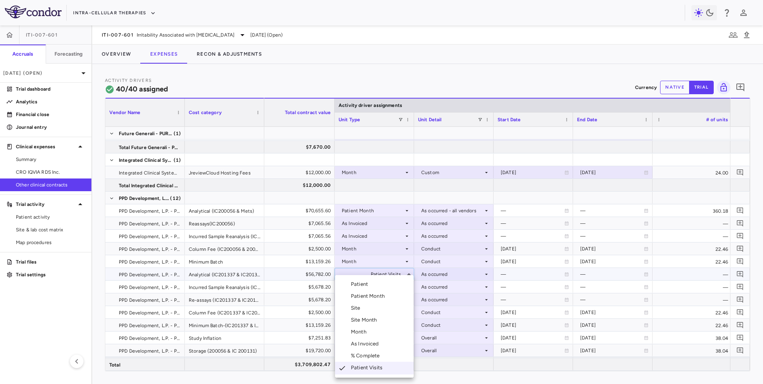
click at [372, 293] on div "Patient Month" at bounding box center [369, 296] width 37 height 7
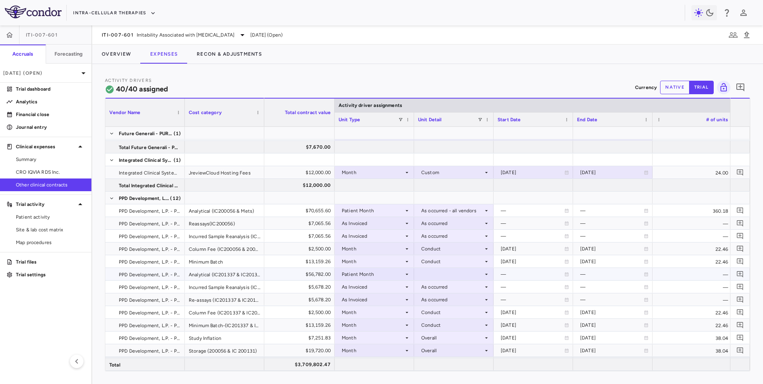
click at [456, 270] on div at bounding box center [454, 274] width 72 height 12
click at [449, 299] on div "As occurred - all vendors" at bounding box center [462, 300] width 62 height 7
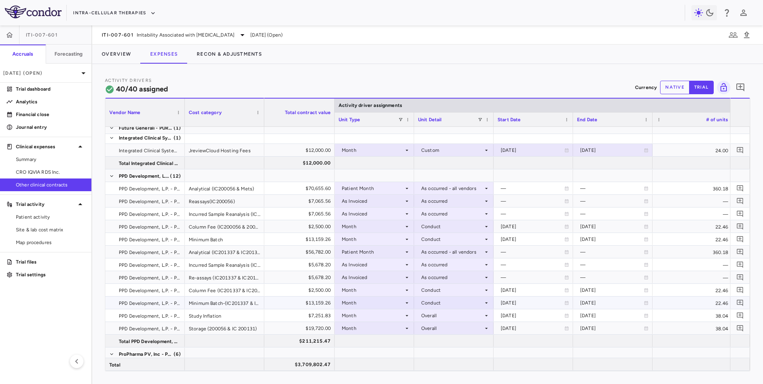
scroll to position [252, 0]
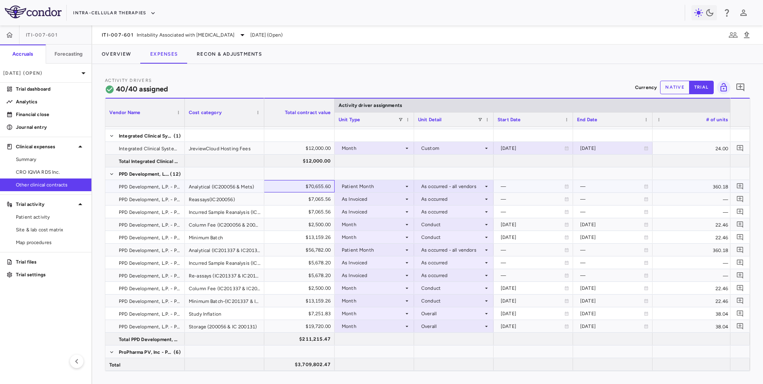
click at [313, 184] on div "$70,655.60" at bounding box center [296, 186] width 68 height 13
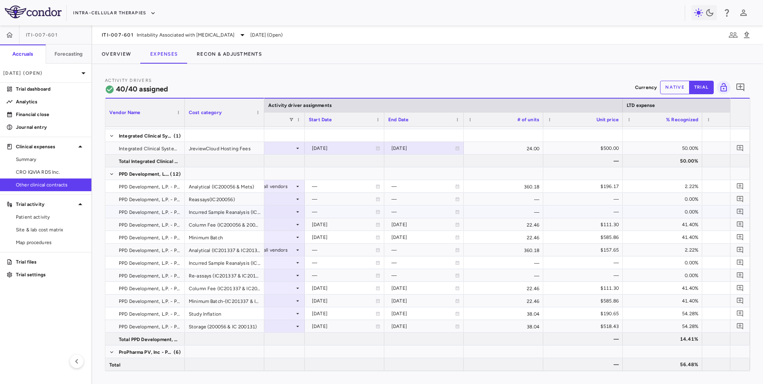
scroll to position [0, 359]
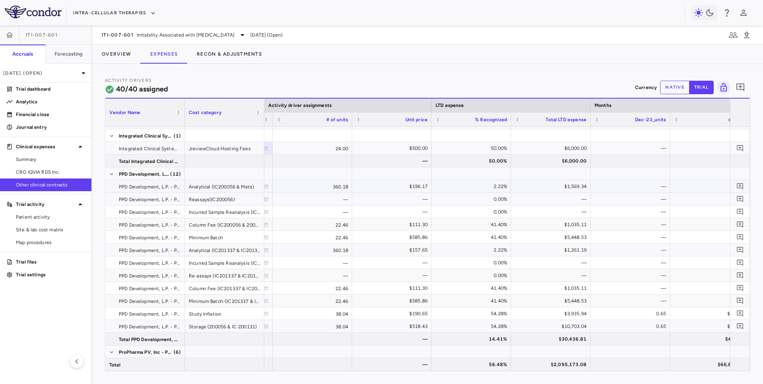
click at [495, 186] on div "2.22%" at bounding box center [473, 186] width 68 height 13
click at [556, 188] on div "$1,569.34" at bounding box center [553, 186] width 68 height 13
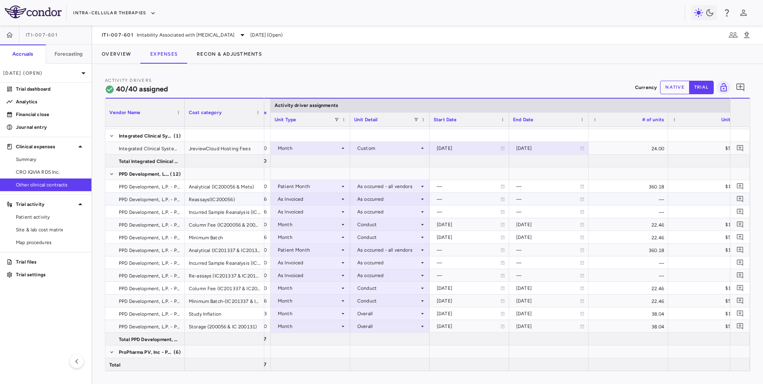
click at [339, 202] on div "As Invoiced" at bounding box center [309, 199] width 62 height 13
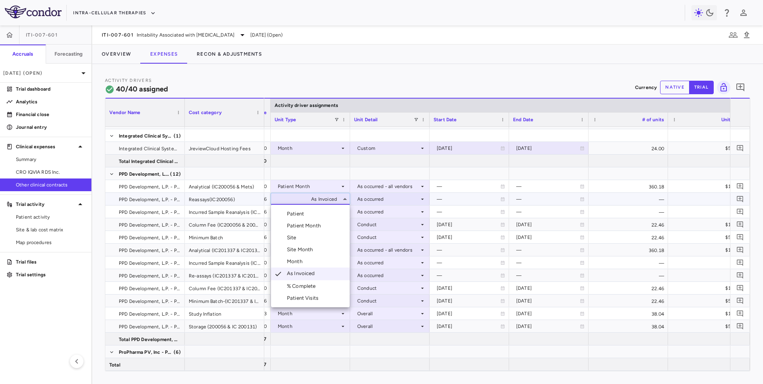
click at [338, 200] on div at bounding box center [381, 192] width 763 height 384
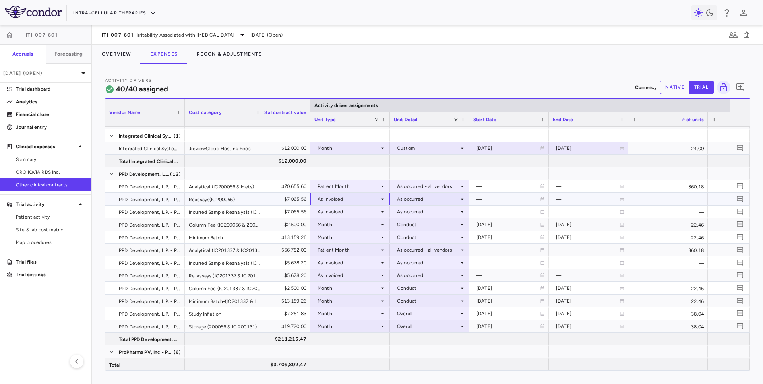
click at [346, 200] on div "As Invoiced" at bounding box center [349, 199] width 62 height 13
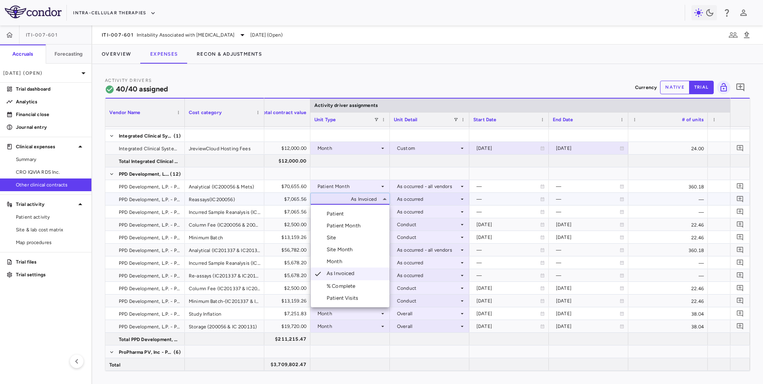
click at [394, 80] on div at bounding box center [381, 192] width 763 height 384
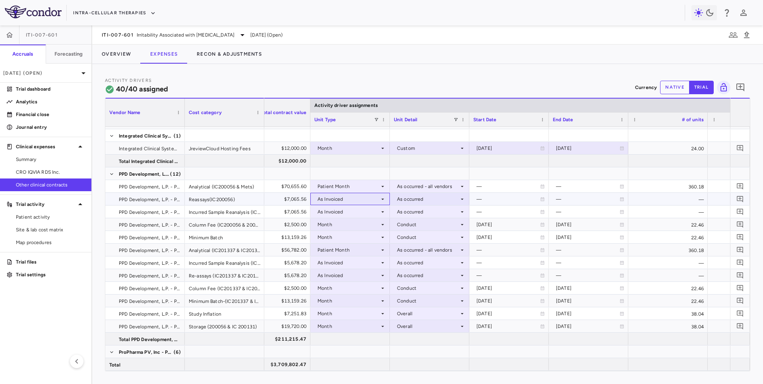
click at [356, 200] on div "As Invoiced" at bounding box center [349, 199] width 62 height 13
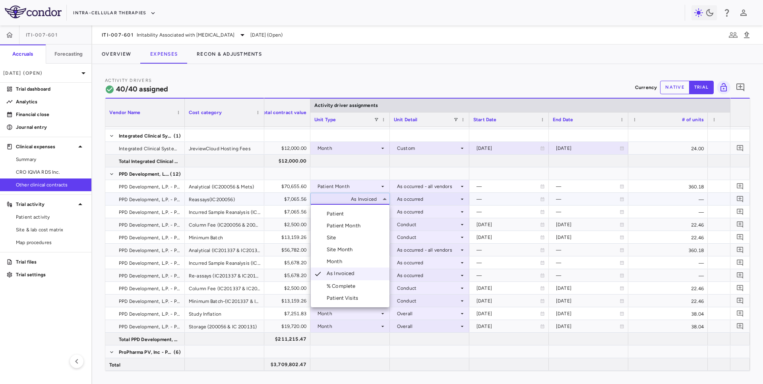
click at [356, 200] on div at bounding box center [381, 192] width 763 height 384
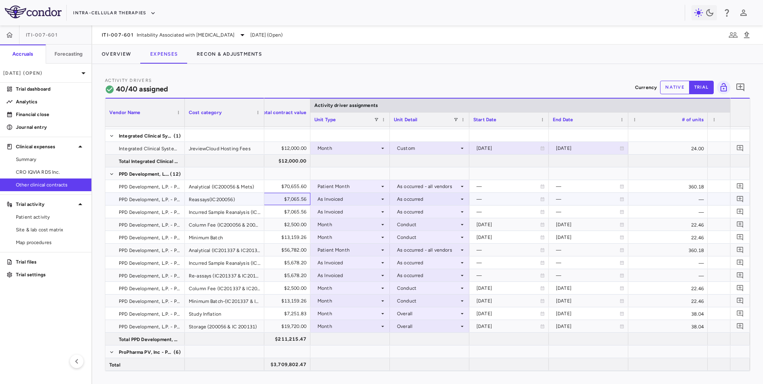
click at [283, 203] on div "$7,065.56" at bounding box center [272, 199] width 68 height 13
click at [279, 211] on div "$7,065.56" at bounding box center [272, 212] width 68 height 13
click at [344, 200] on div "As Invoiced" at bounding box center [349, 199] width 62 height 13
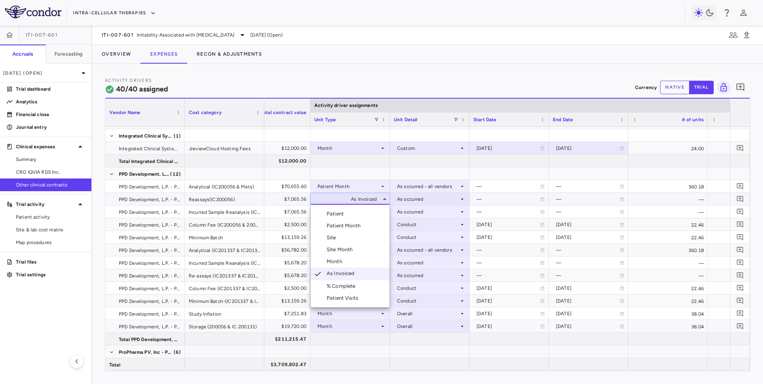
click at [351, 230] on li "Patient Month" at bounding box center [350, 226] width 79 height 12
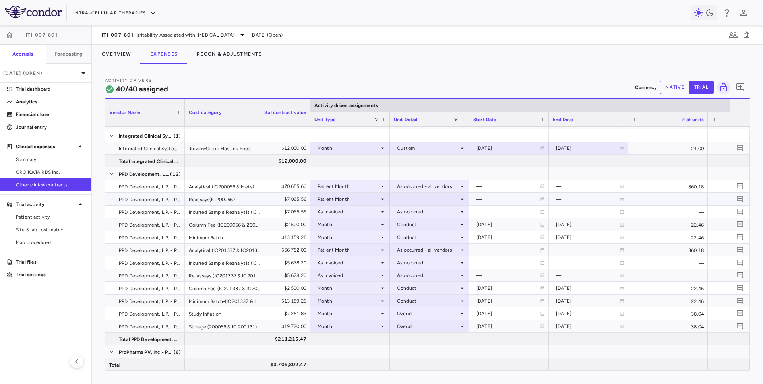
click at [416, 198] on div at bounding box center [430, 199] width 72 height 12
click at [417, 228] on div "As occurred - all vendors" at bounding box center [437, 225] width 62 height 7
click at [376, 214] on div "As Invoiced" at bounding box center [349, 212] width 62 height 13
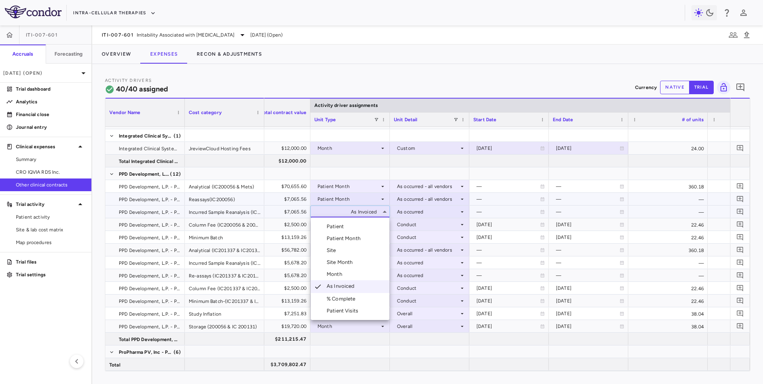
click at [365, 242] on li "Patient Month" at bounding box center [350, 239] width 79 height 12
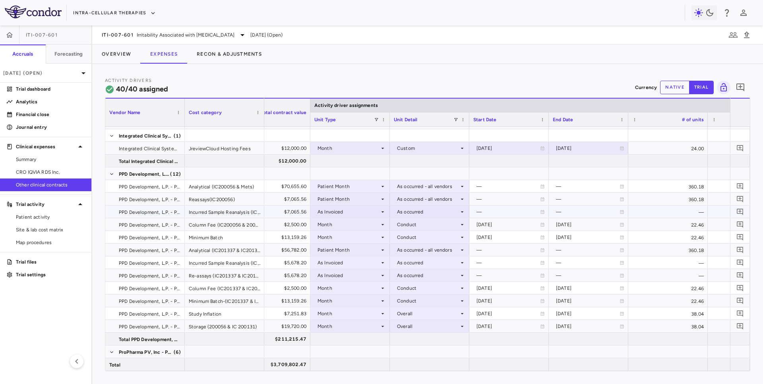
click at [411, 212] on div "As occurred" at bounding box center [428, 212] width 62 height 13
click at [342, 220] on div at bounding box center [381, 192] width 763 height 384
click at [353, 213] on div "As Invoiced" at bounding box center [349, 212] width 62 height 13
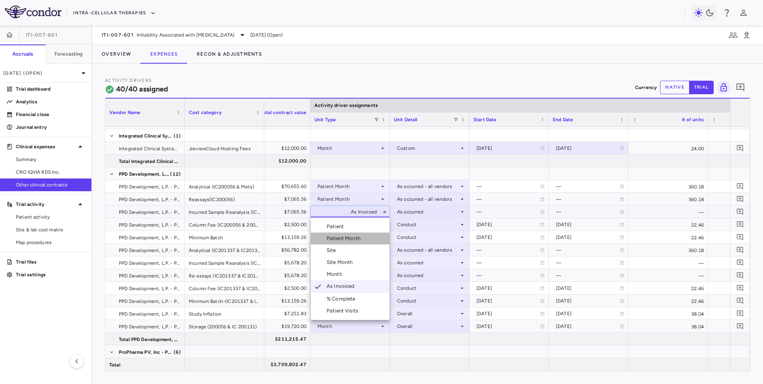
click at [353, 235] on div "Patient Month" at bounding box center [345, 238] width 37 height 7
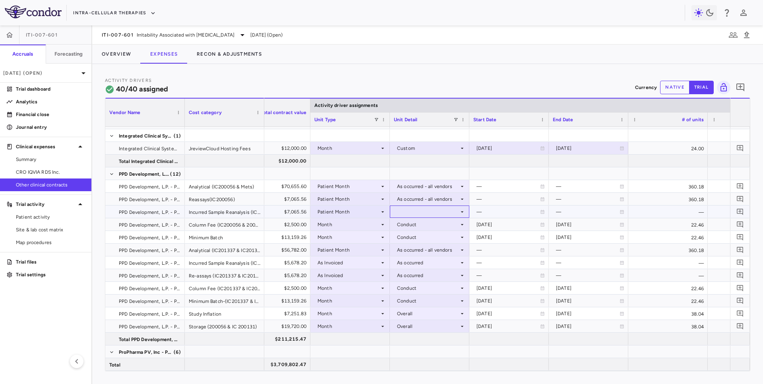
click at [413, 209] on div at bounding box center [430, 212] width 72 height 12
click at [417, 236] on div "As occurred - all vendors" at bounding box center [437, 238] width 62 height 7
click at [349, 265] on div "As Invoiced" at bounding box center [349, 262] width 62 height 13
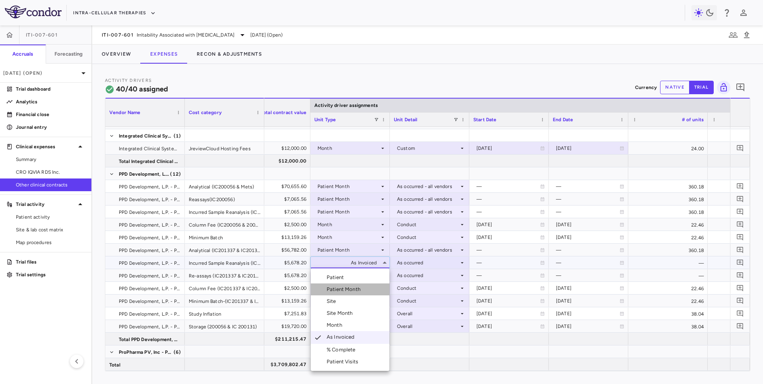
click at [349, 284] on li "Patient Month" at bounding box center [350, 290] width 79 height 12
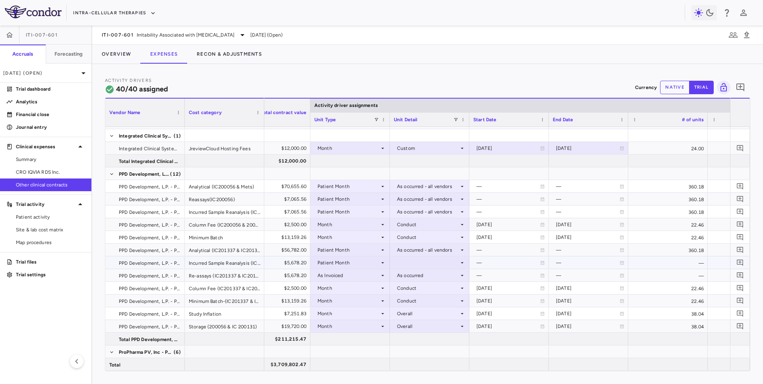
click at [410, 261] on div at bounding box center [430, 263] width 72 height 12
click at [412, 289] on div "As occurred - all vendors" at bounding box center [437, 289] width 62 height 7
click at [361, 274] on div "As Invoiced" at bounding box center [349, 275] width 62 height 13
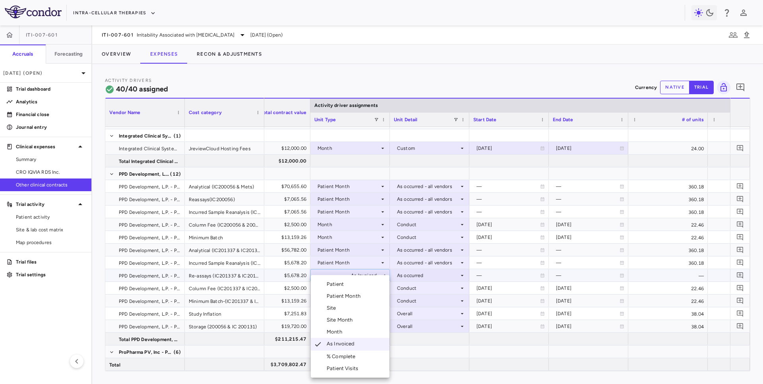
click at [360, 293] on div "Patient Month" at bounding box center [345, 296] width 37 height 7
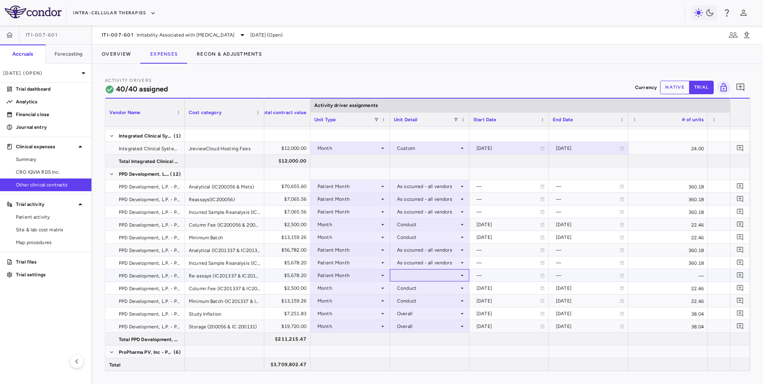
click at [413, 275] on div at bounding box center [430, 276] width 72 height 12
click at [425, 303] on div "As occurred - all vendors" at bounding box center [437, 302] width 62 height 7
click at [129, 36] on span "ITI-007-601" at bounding box center [118, 35] width 32 height 6
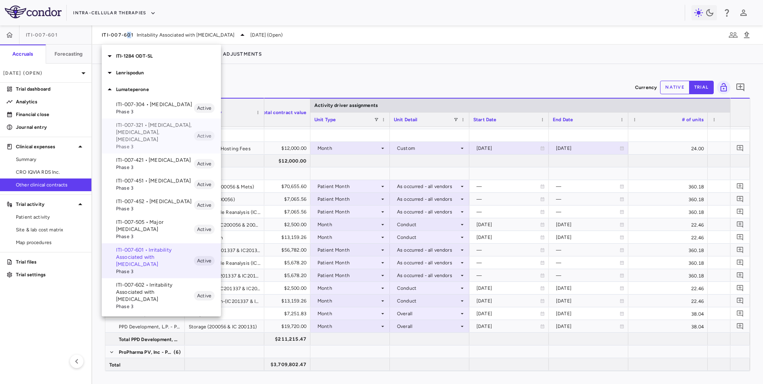
click at [140, 143] on span "Phase 3" at bounding box center [155, 146] width 78 height 7
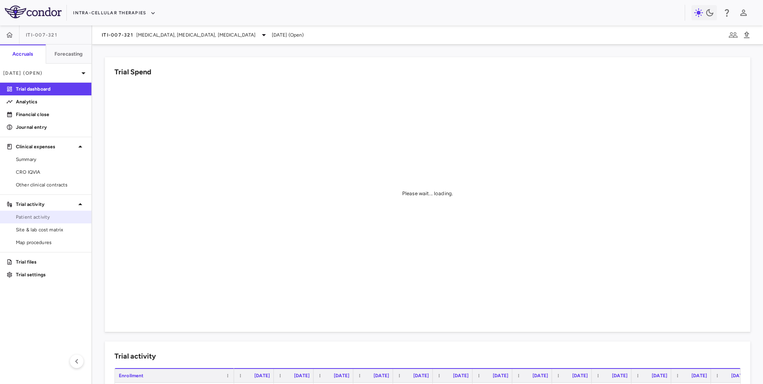
click at [56, 219] on span "Patient activity" at bounding box center [50, 217] width 69 height 7
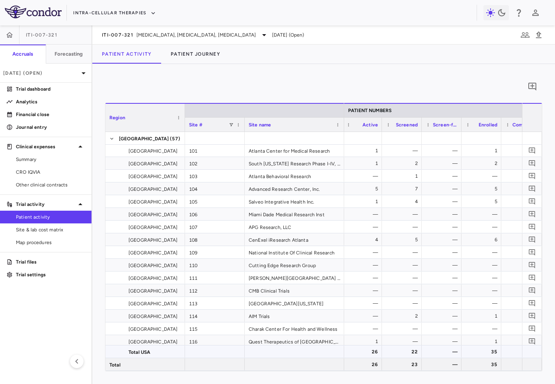
scroll to position [16, 0]
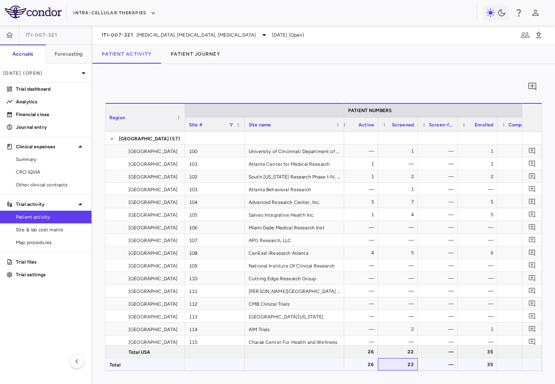
click at [408, 363] on div "23" at bounding box center [399, 364] width 29 height 13
click at [408, 365] on div "23" at bounding box center [399, 364] width 29 height 13
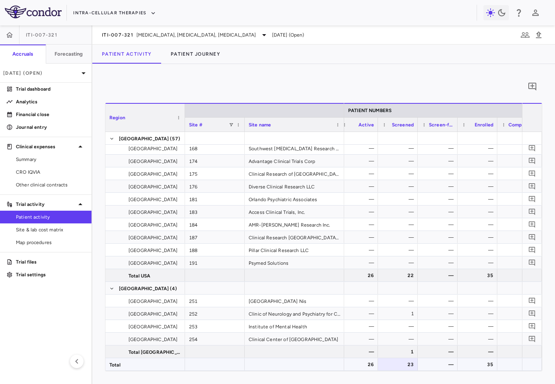
click at [488, 361] on div "35" at bounding box center [478, 364] width 29 height 13
click at [53, 223] on link "Patient activity" at bounding box center [45, 217] width 91 height 12
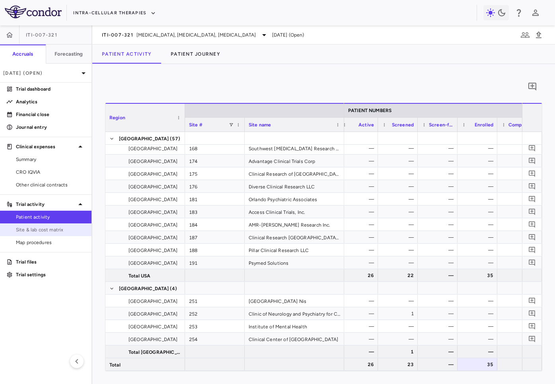
click at [50, 228] on span "Site & lab cost matrix" at bounding box center [50, 229] width 69 height 7
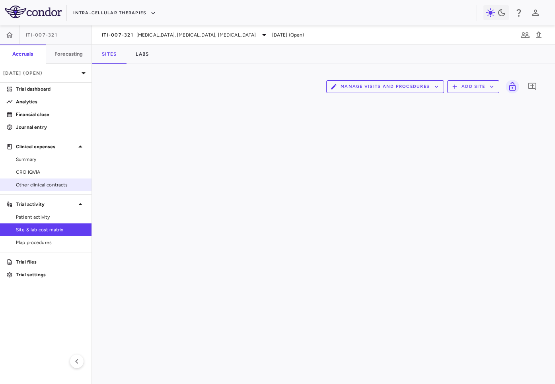
click at [49, 221] on link "Patient activity" at bounding box center [45, 217] width 91 height 12
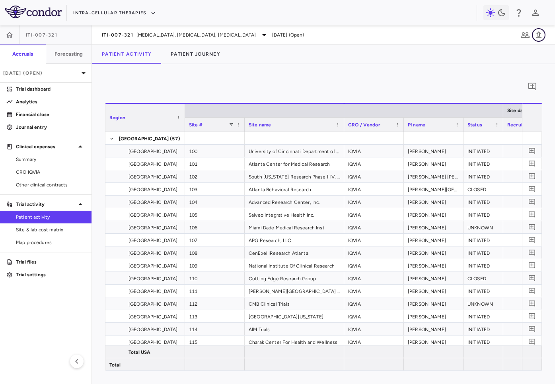
click at [536, 35] on icon "button" at bounding box center [539, 35] width 10 height 10
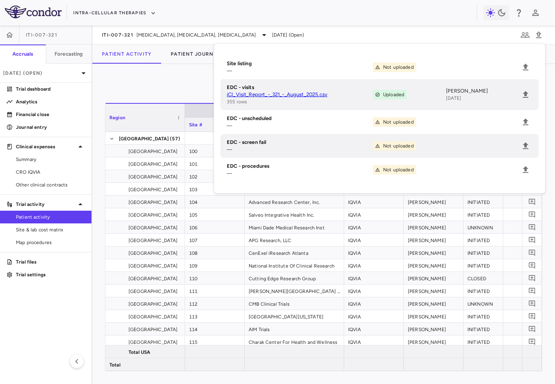
click at [308, 95] on link "iCI_Visit_Report_-_321_-_August_2025.csv" at bounding box center [300, 94] width 146 height 7
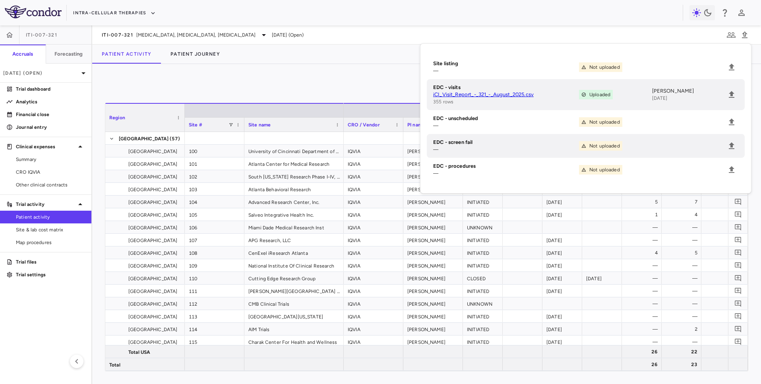
click at [322, 68] on div "0 Region Drag here to set column labels Region Site # Site name 1" at bounding box center [426, 224] width 669 height 320
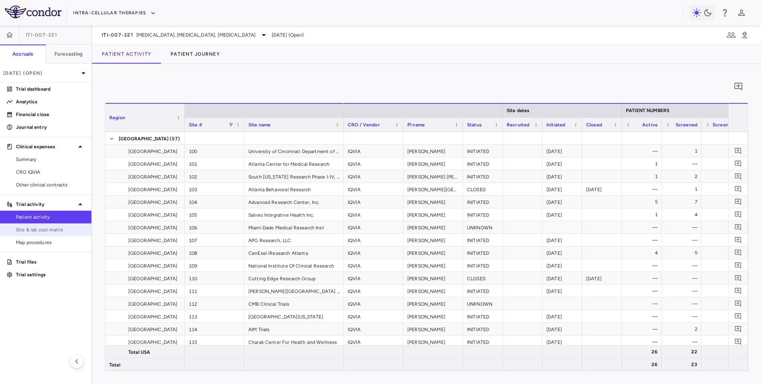
click at [41, 231] on span "Site & lab cost matrix" at bounding box center [50, 229] width 69 height 7
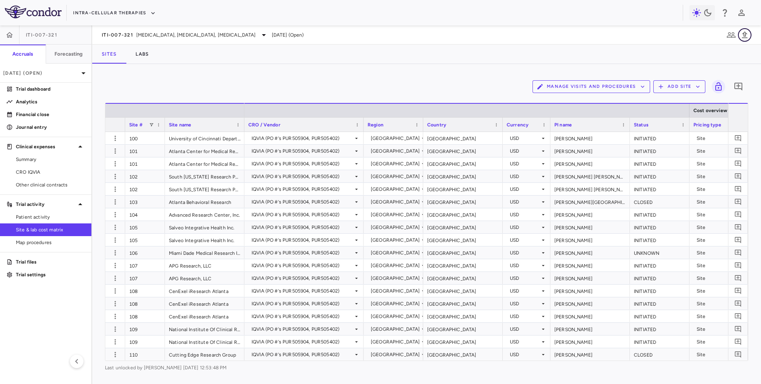
click at [746, 38] on icon "button" at bounding box center [745, 35] width 10 height 10
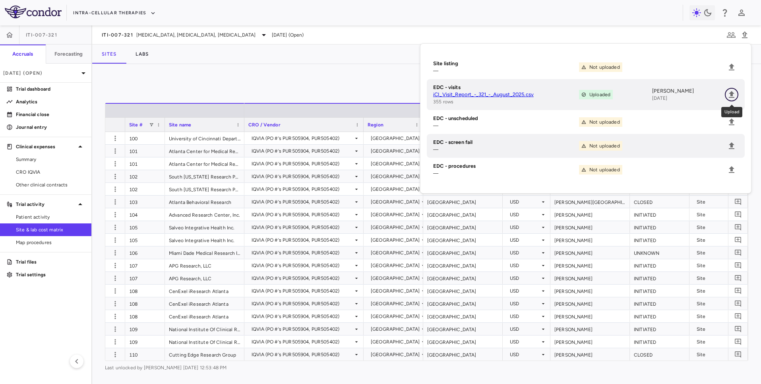
click at [732, 88] on button "Upload" at bounding box center [732, 95] width 14 height 14
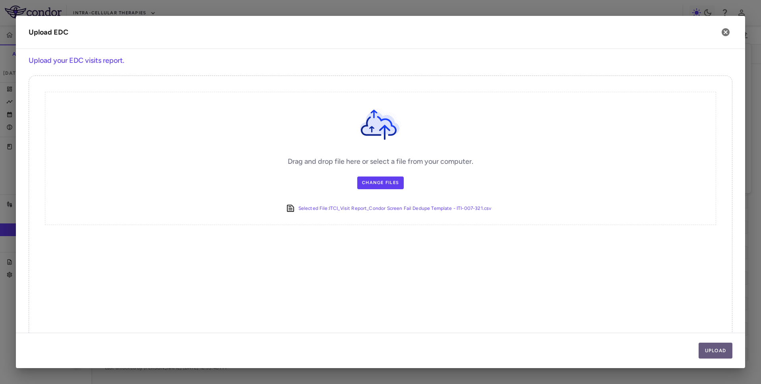
click at [707, 351] on button "Upload" at bounding box center [716, 351] width 34 height 16
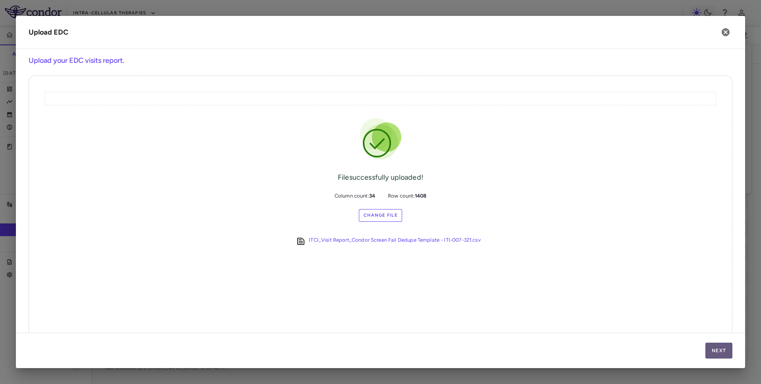
click at [715, 350] on button "Next" at bounding box center [719, 351] width 27 height 16
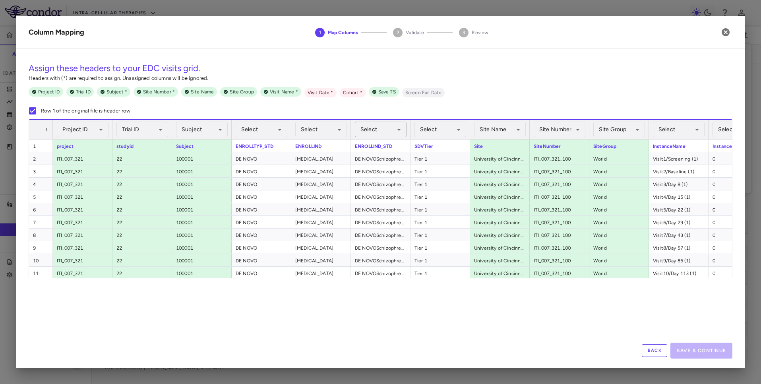
click at [371, 125] on body "Skip to sidebar Skip to main content Intra-Cellular Therapies ITI-007-321 Accru…" at bounding box center [380, 192] width 761 height 384
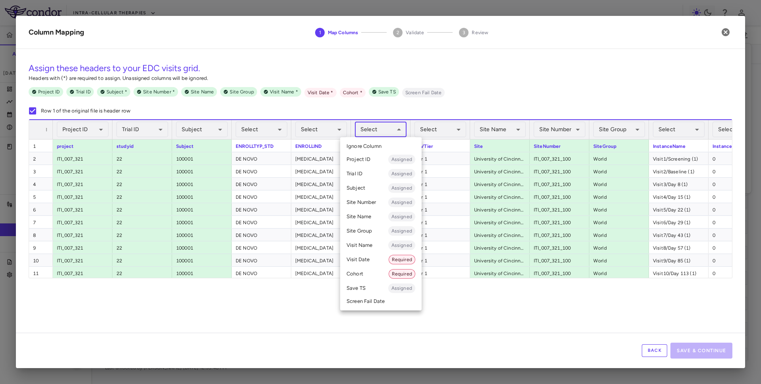
click at [373, 274] on li "Cohort Required" at bounding box center [381, 274] width 82 height 14
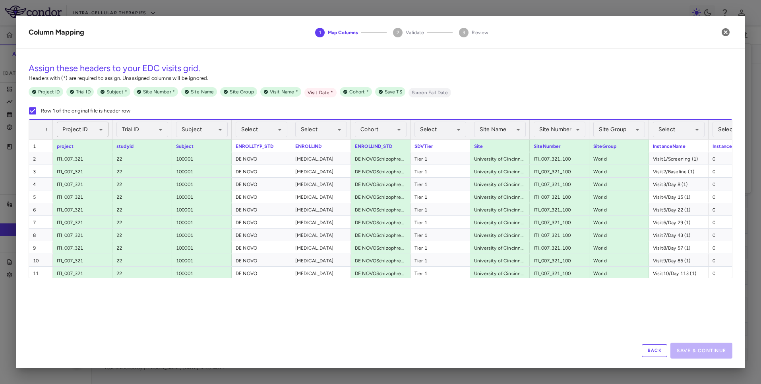
click at [90, 134] on body "Skip to sidebar Skip to main content Intra-Cellular Therapies ITI-007-321 Accru…" at bounding box center [380, 192] width 761 height 384
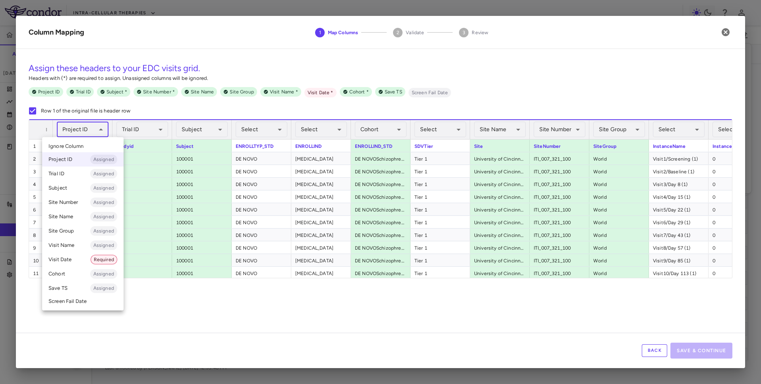
click at [103, 144] on li "Ignore Column" at bounding box center [83, 146] width 82 height 12
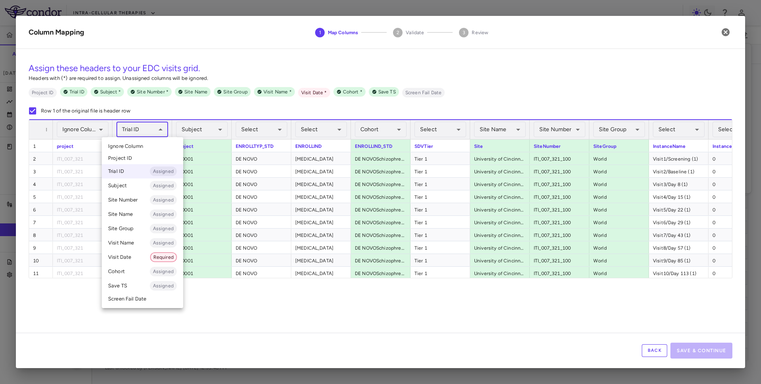
click at [151, 133] on body "Skip to sidebar Skip to main content Intra-Cellular Therapies ITI-007-321 Accru…" at bounding box center [380, 192] width 761 height 384
click at [150, 150] on li "Ignore Column" at bounding box center [143, 146] width 82 height 12
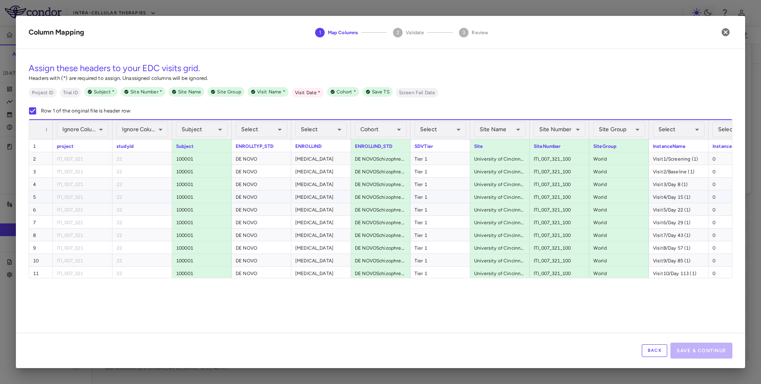
scroll to position [0, 179]
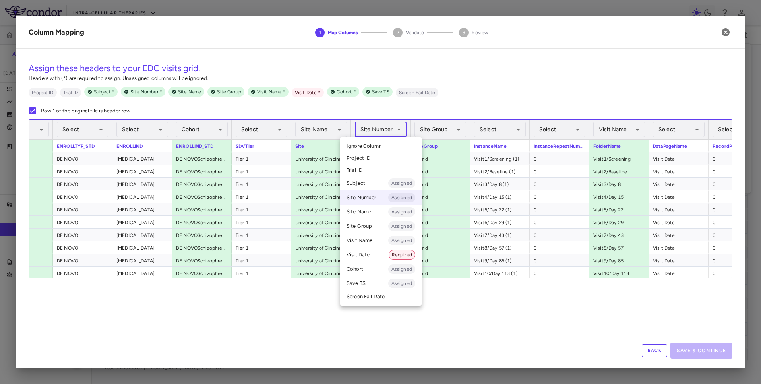
click at [367, 134] on body "Skip to sidebar Skip to main content Intra-Cellular Therapies ITI-007-321 Accru…" at bounding box center [380, 192] width 761 height 384
click at [367, 143] on span "Ignore Column" at bounding box center [364, 146] width 35 height 7
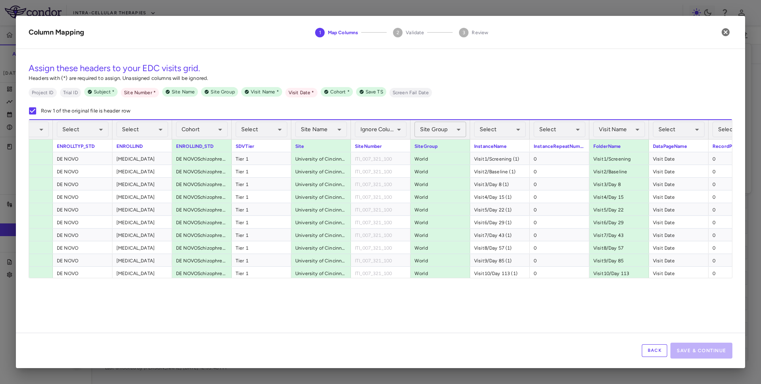
click at [441, 134] on body "Skip to sidebar Skip to main content Intra-Cellular Therapies ITI-007-321 Accru…" at bounding box center [380, 192] width 761 height 384
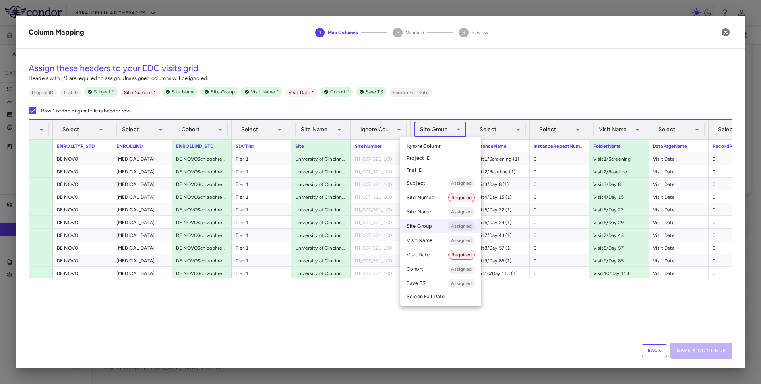
click at [440, 150] on li "Ignore Column" at bounding box center [440, 146] width 81 height 12
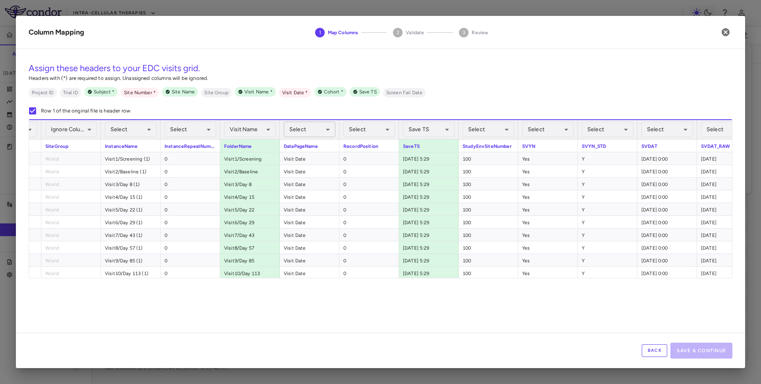
scroll to position [0, 588]
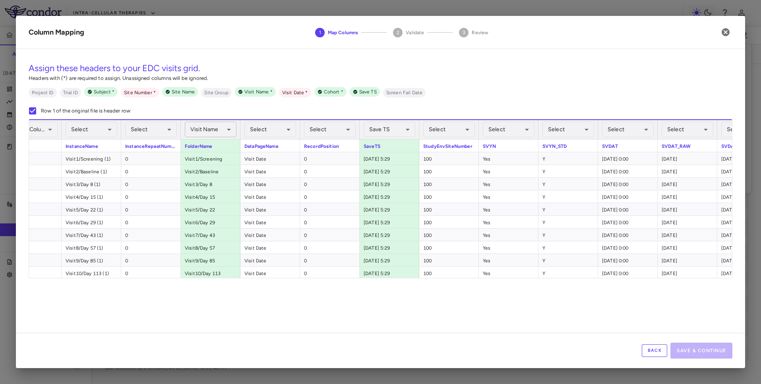
click at [226, 129] on body "Skip to sidebar Skip to main content Intra-Cellular Therapies ITI-007-321 Accru…" at bounding box center [380, 192] width 761 height 384
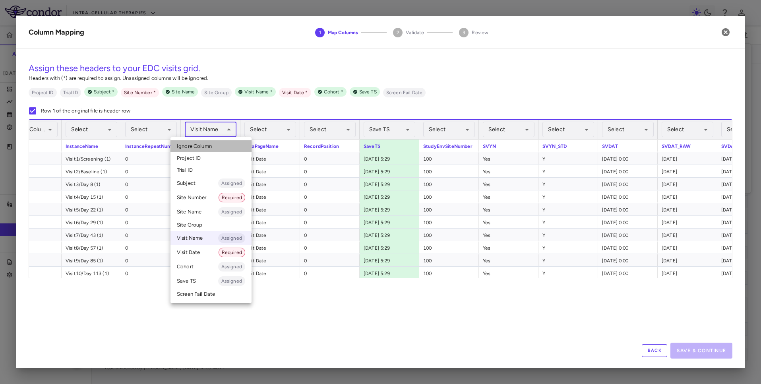
click at [226, 142] on li "Ignore Column" at bounding box center [211, 146] width 81 height 12
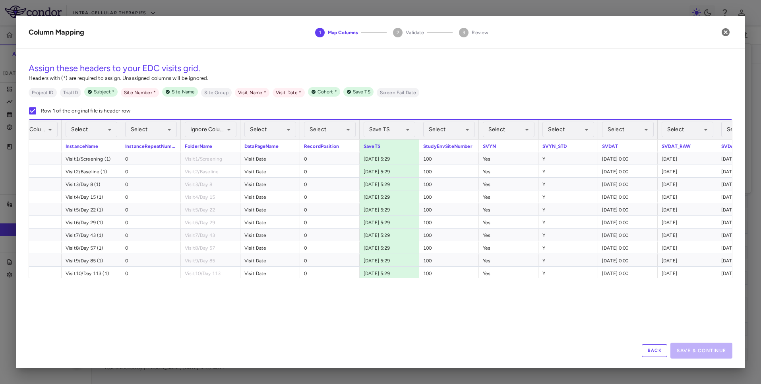
click at [385, 138] on div "Save TS Assigned ****** ​" at bounding box center [390, 129] width 52 height 19
click at [385, 133] on body "Skip to sidebar Skip to main content Intra-Cellular Therapies ITI-007-321 Accru…" at bounding box center [380, 192] width 761 height 384
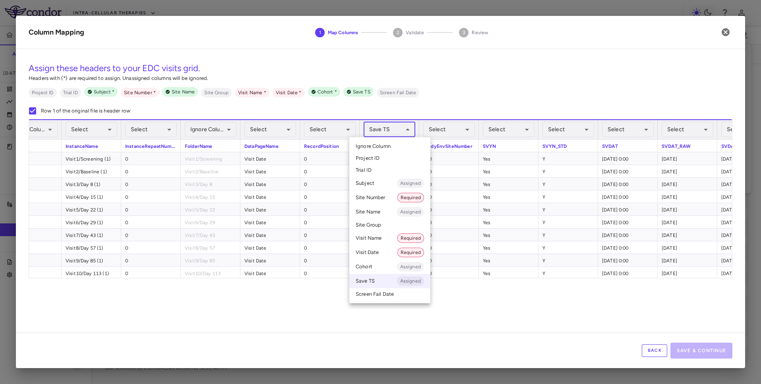
click at [385, 146] on span "Ignore Column" at bounding box center [373, 146] width 35 height 7
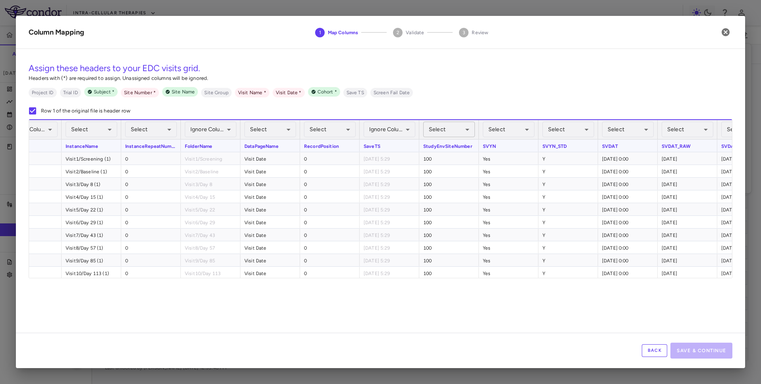
click at [453, 132] on body "Skip to sidebar Skip to main content Intra-Cellular Therapies ITI-007-321 Accru…" at bounding box center [380, 192] width 761 height 384
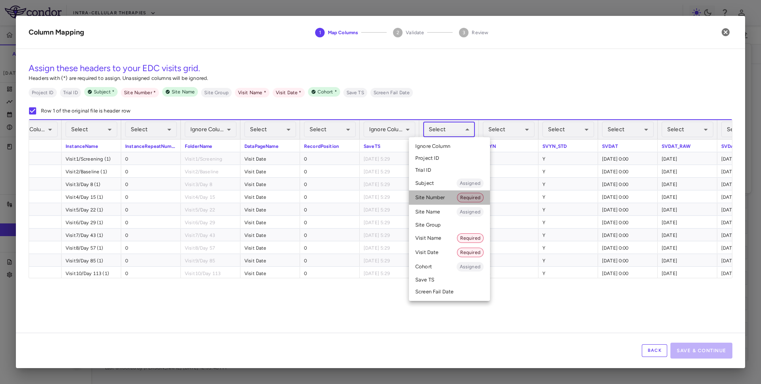
click at [442, 202] on li "Site Number Required" at bounding box center [449, 197] width 81 height 14
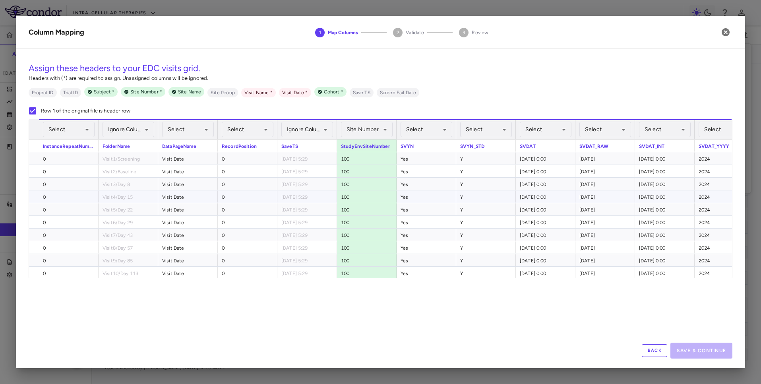
scroll to position [0, 817]
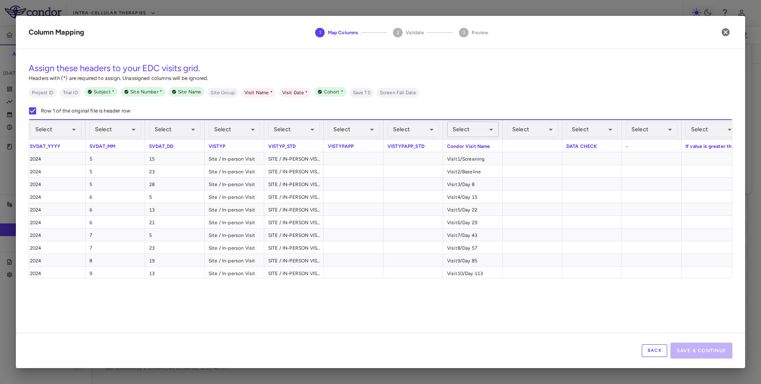
click at [474, 133] on body "Skip to sidebar Skip to main content Intra-Cellular Therapies ITI-007-321 Accru…" at bounding box center [380, 192] width 761 height 384
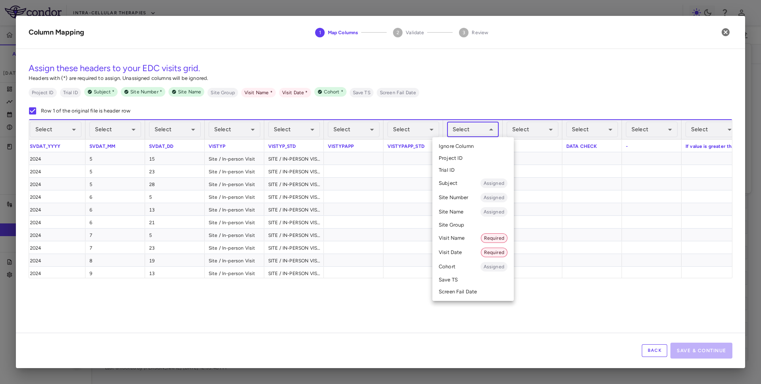
click at [463, 236] on li "Visit Name Required" at bounding box center [474, 238] width 82 height 14
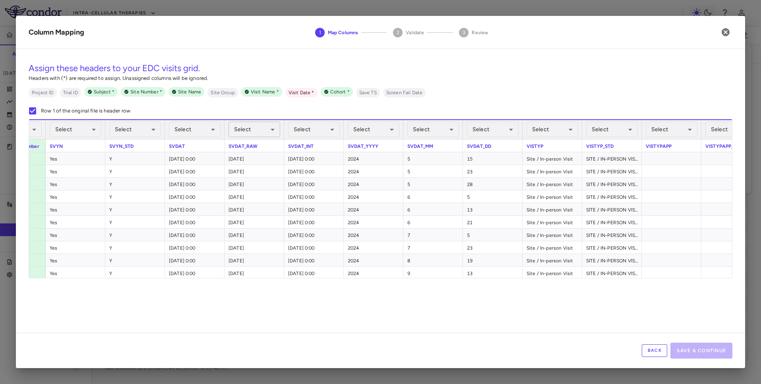
click at [256, 135] on body "Skip to sidebar Skip to main content Intra-Cellular Therapies ITI-007-321 Accru…" at bounding box center [380, 192] width 761 height 384
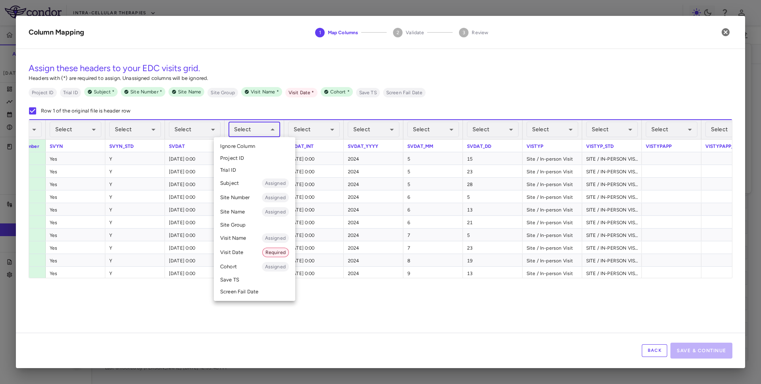
click at [251, 253] on li "Visit Date Required" at bounding box center [255, 252] width 82 height 14
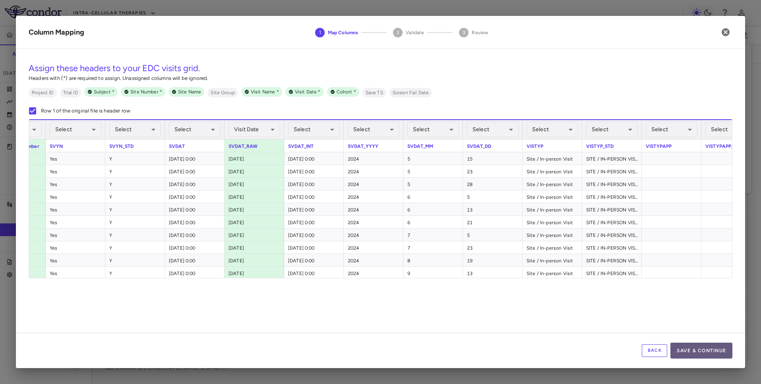
click at [713, 344] on button "Save & Continue" at bounding box center [702, 351] width 62 height 16
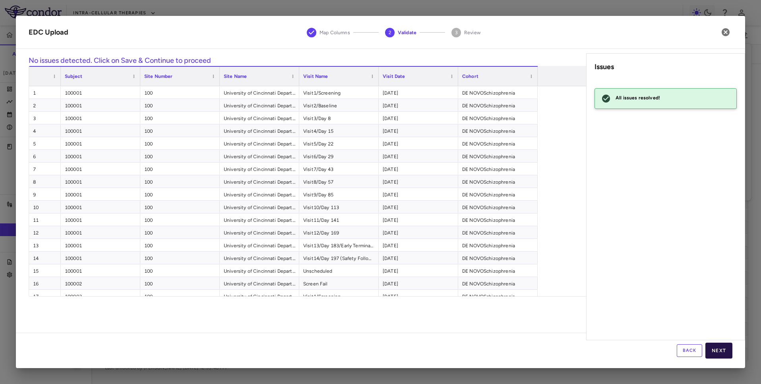
click at [721, 344] on button "Next" at bounding box center [719, 351] width 27 height 16
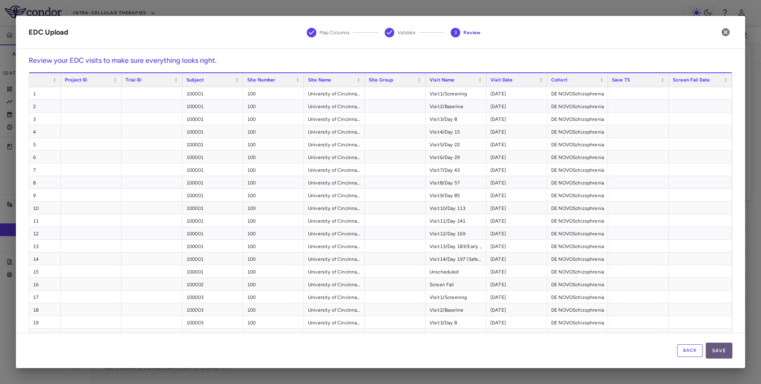
click at [720, 349] on button "Save" at bounding box center [719, 351] width 27 height 16
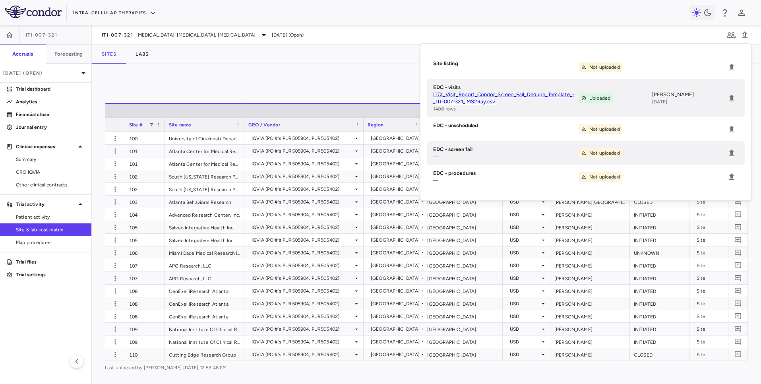
click at [380, 84] on div "Manage Visits and Procedures Add Site 0" at bounding box center [427, 87] width 644 height 20
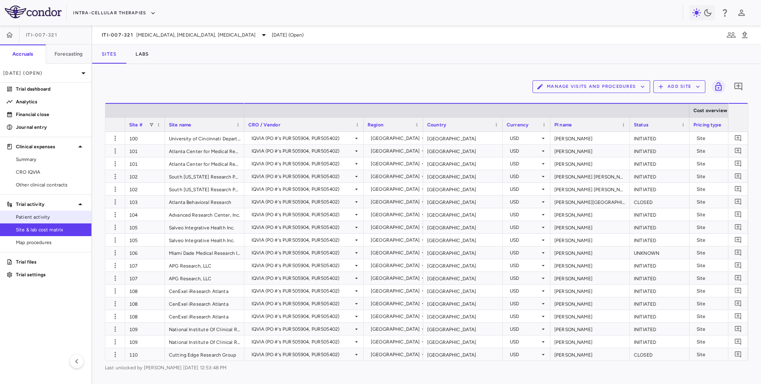
click at [48, 214] on span "Patient activity" at bounding box center [50, 217] width 69 height 7
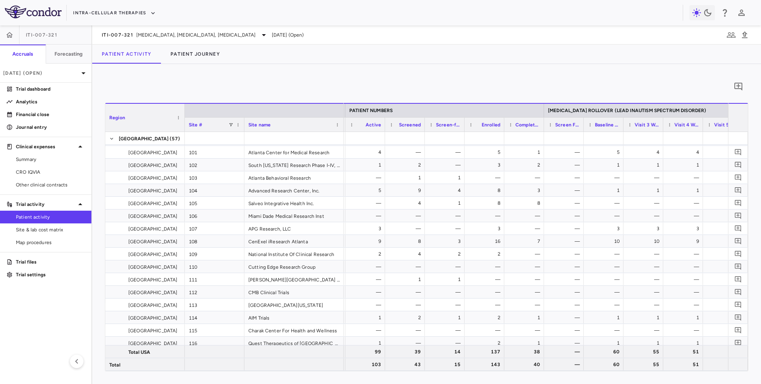
scroll to position [0, 283]
click at [53, 185] on span "Other clinical contracts" at bounding box center [50, 184] width 69 height 7
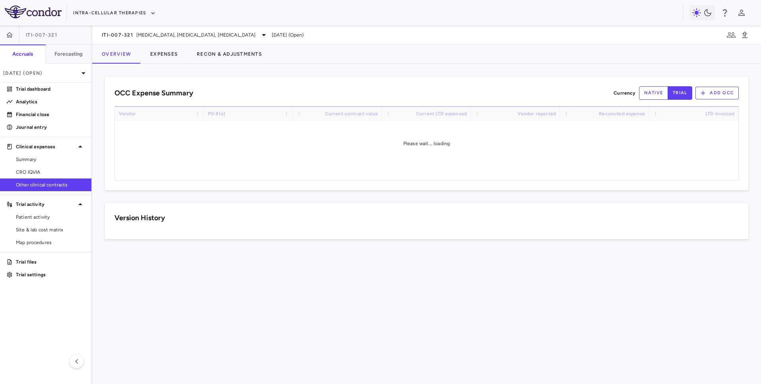
click at [166, 27] on div "ITI-007-321 Bipolar Disorder, Autism, Schizophrenia Aug 2025 (Open)" at bounding box center [426, 34] width 669 height 19
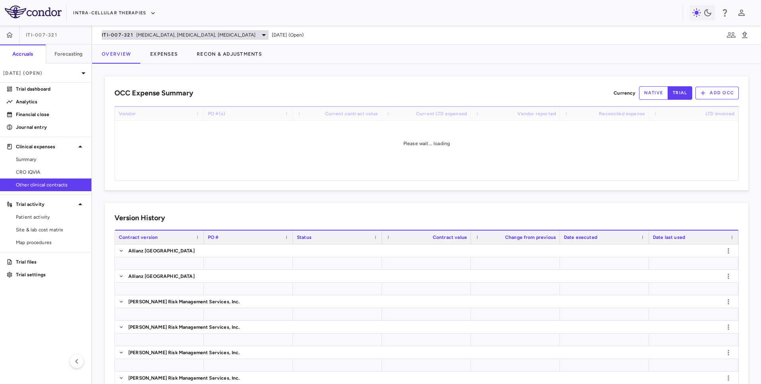
click at [163, 37] on span "Bipolar Disorder, Autism, Schizophrenia" at bounding box center [196, 34] width 120 height 7
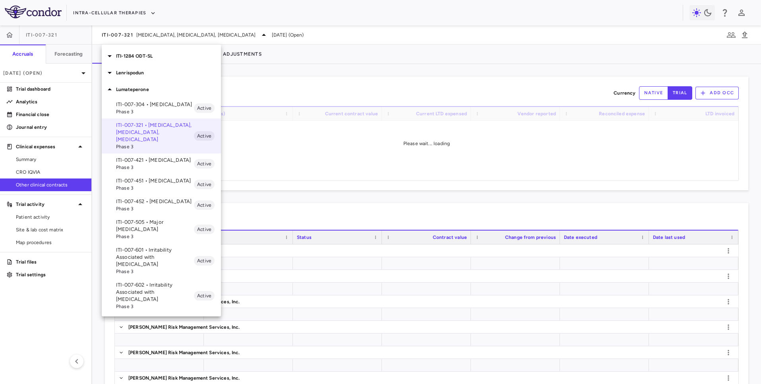
click at [155, 57] on p "ITI-1284 ODT-SL" at bounding box center [168, 55] width 105 height 7
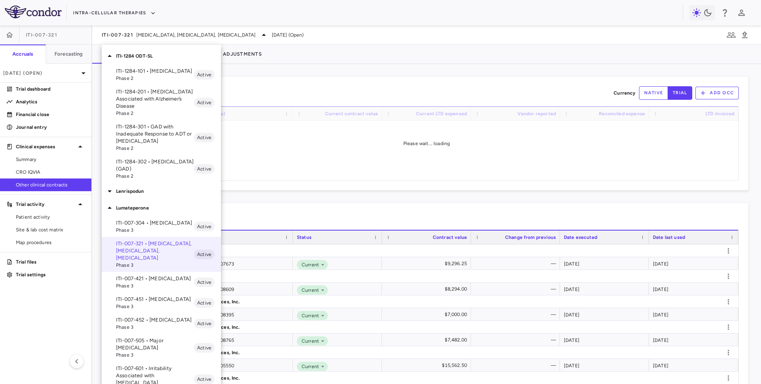
click at [145, 73] on p "ITI-1284-101 • Dementia" at bounding box center [155, 71] width 78 height 7
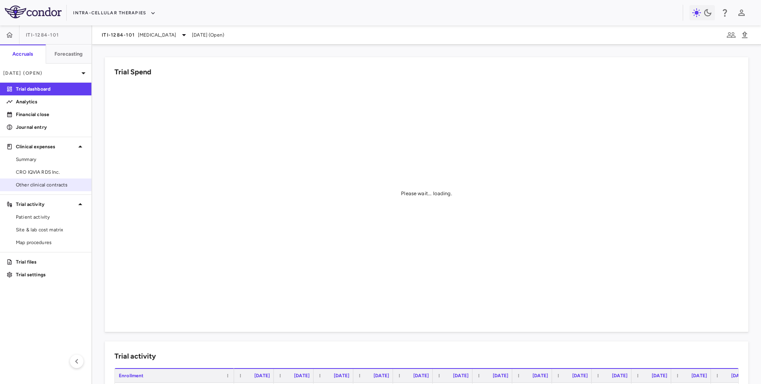
click at [51, 188] on span "Other clinical contracts" at bounding box center [50, 184] width 69 height 7
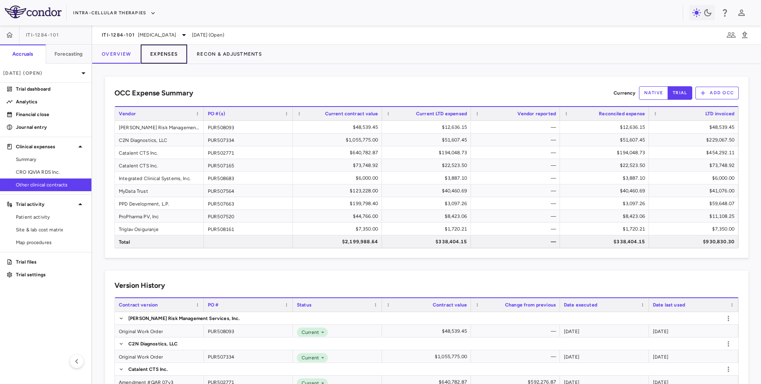
click at [174, 56] on button "Expenses" at bounding box center [164, 54] width 47 height 19
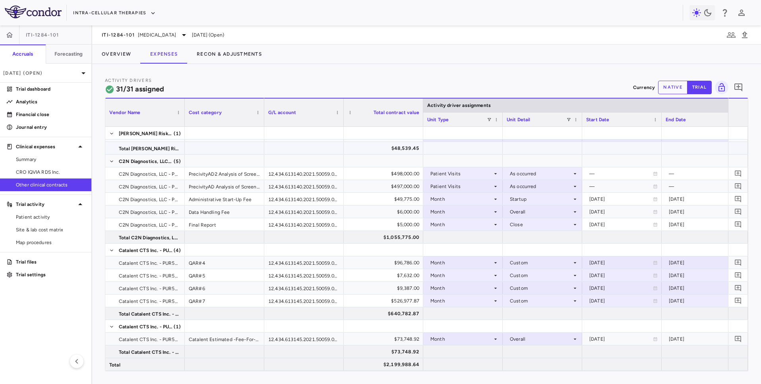
scroll to position [14, 0]
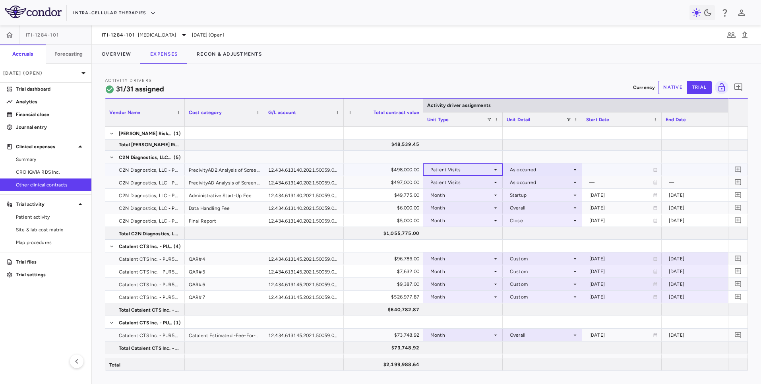
click at [484, 167] on div "Patient Visits" at bounding box center [462, 169] width 62 height 13
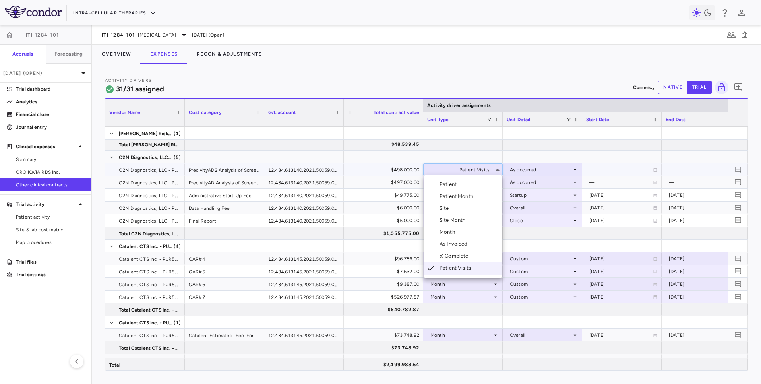
click at [466, 200] on div "Patient Month" at bounding box center [458, 196] width 37 height 7
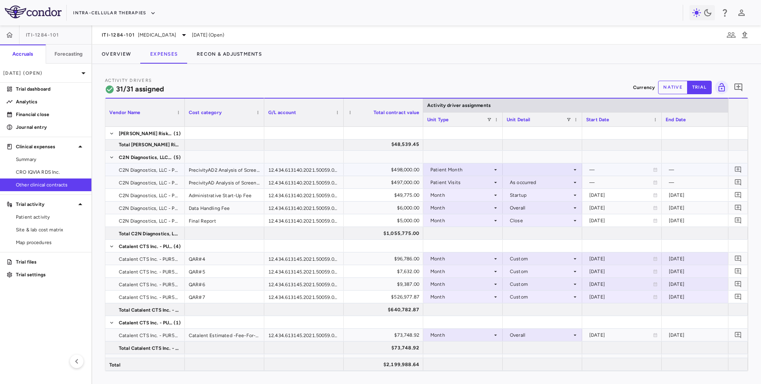
click at [517, 170] on div at bounding box center [543, 170] width 72 height 12
click at [527, 196] on div "As occurred - all vendors" at bounding box center [550, 196] width 62 height 7
click at [472, 184] on div "Patient Visits" at bounding box center [462, 182] width 62 height 13
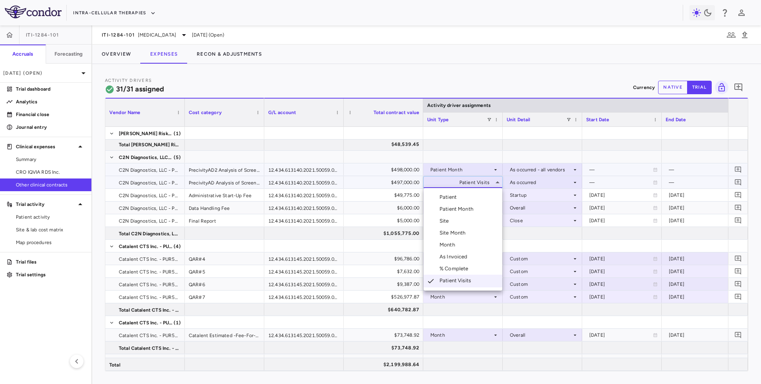
click at [465, 205] on li "Patient Month" at bounding box center [463, 209] width 79 height 12
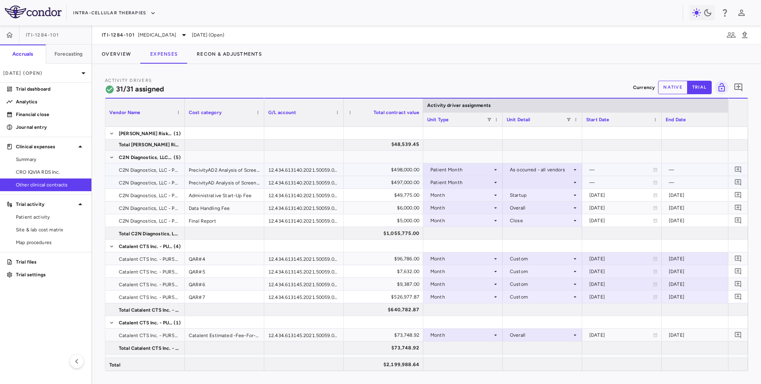
click at [531, 179] on div at bounding box center [543, 183] width 72 height 12
click at [531, 207] on div "As occurred - all vendors" at bounding box center [550, 209] width 62 height 7
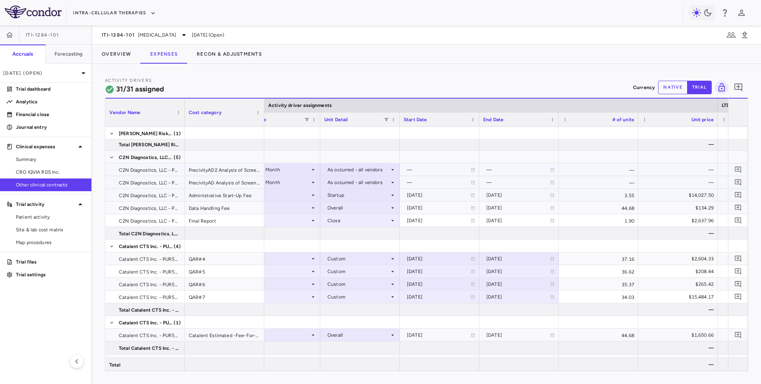
scroll to position [0, 358]
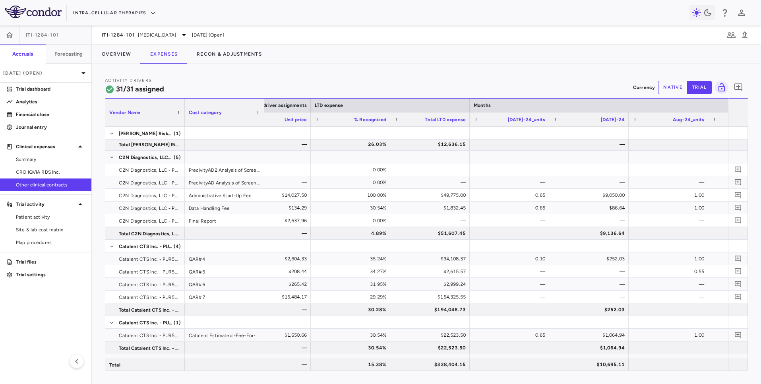
drag, startPoint x: 58, startPoint y: 72, endPoint x: 94, endPoint y: 69, distance: 36.7
click at [94, 69] on div "ITI-1284-101 Accruals Forecasting Aug 2025 (Open) Trial dashboard Analytics Fin…" at bounding box center [380, 204] width 761 height 359
click at [47, 95] on link "Trial dashboard" at bounding box center [45, 89] width 91 height 12
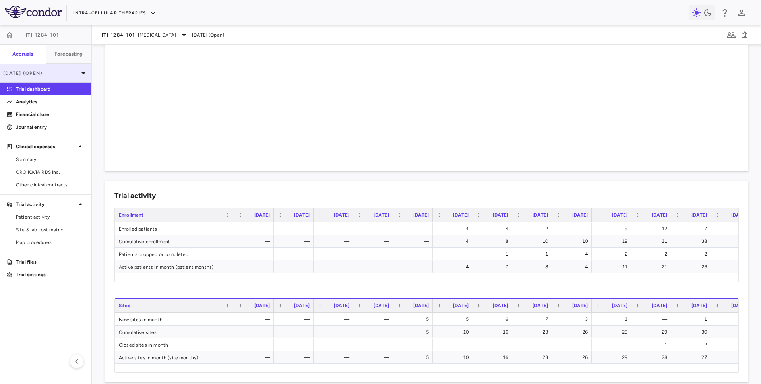
click at [45, 74] on p "Aug 2025 (Open)" at bounding box center [41, 73] width 76 height 7
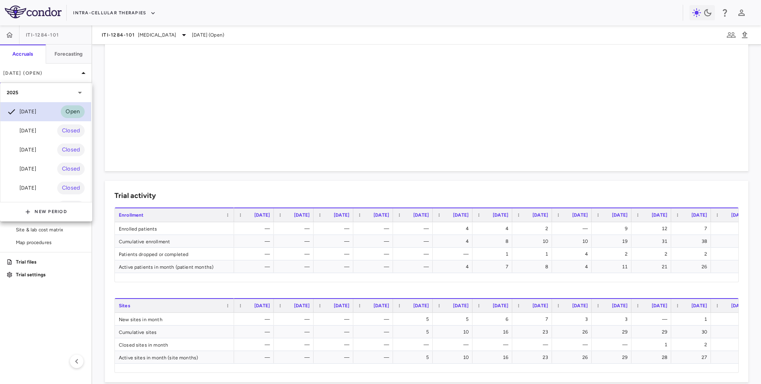
click at [35, 116] on div "Aug 2025" at bounding box center [21, 112] width 29 height 10
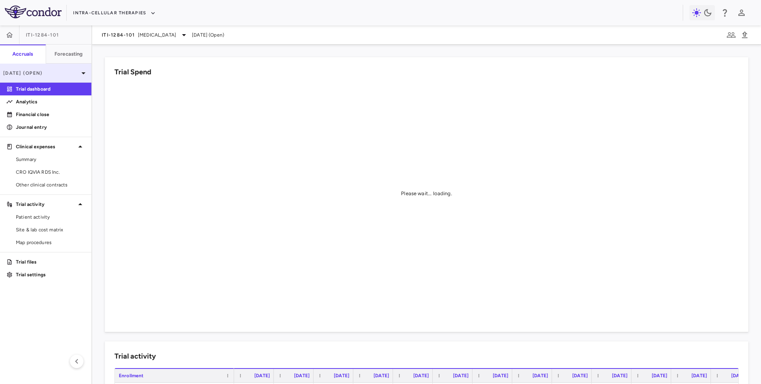
click at [37, 65] on div "Aug 2025 (Open)" at bounding box center [45, 73] width 91 height 19
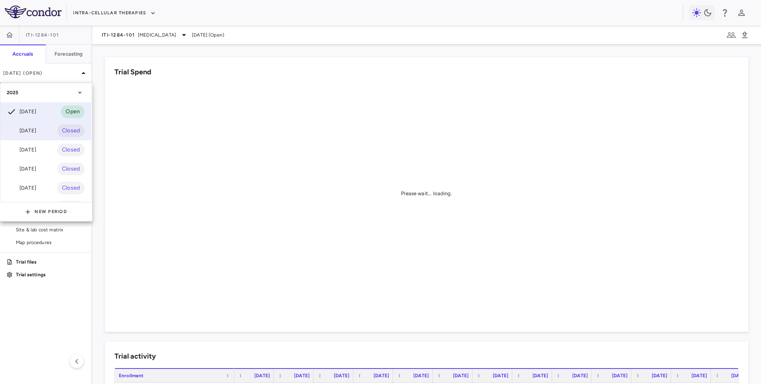
click at [33, 130] on div "Jun 2025" at bounding box center [21, 131] width 29 height 10
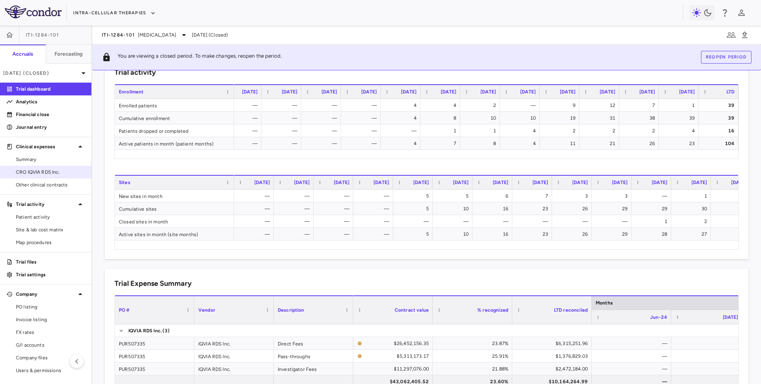
click at [47, 177] on link "CRO IQVIA RDS Inc." at bounding box center [45, 172] width 91 height 12
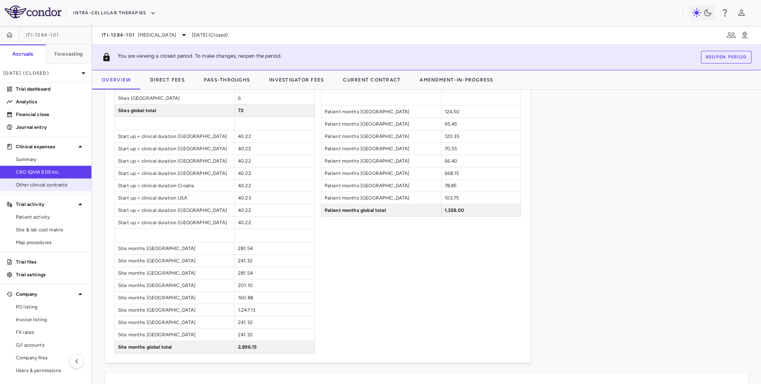
click at [45, 187] on span "Other clinical contracts" at bounding box center [50, 184] width 69 height 7
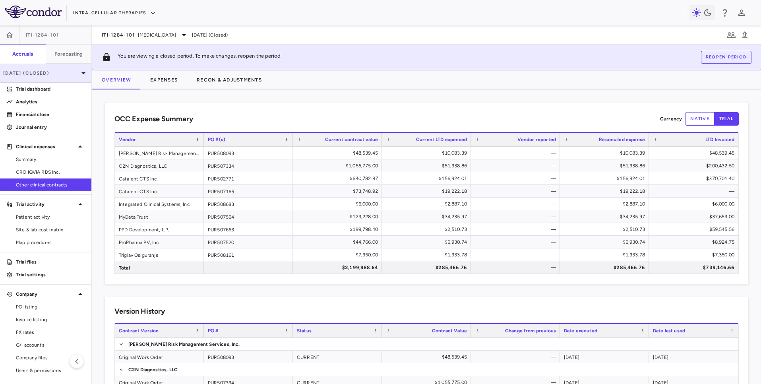
click at [67, 73] on p "Jun 2025 (Closed)" at bounding box center [41, 73] width 76 height 7
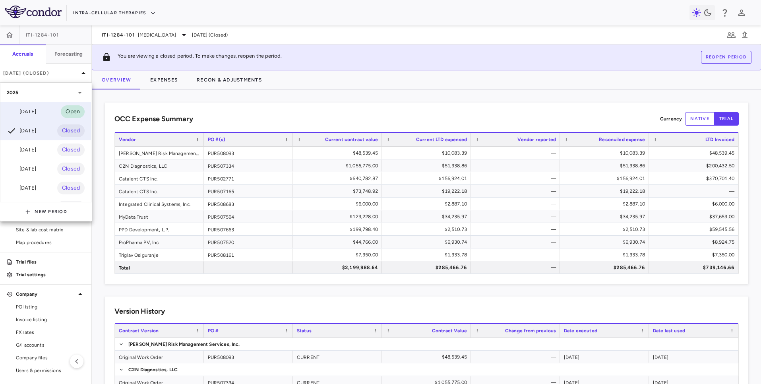
click at [45, 109] on div "Aug 2025 Open" at bounding box center [45, 111] width 91 height 19
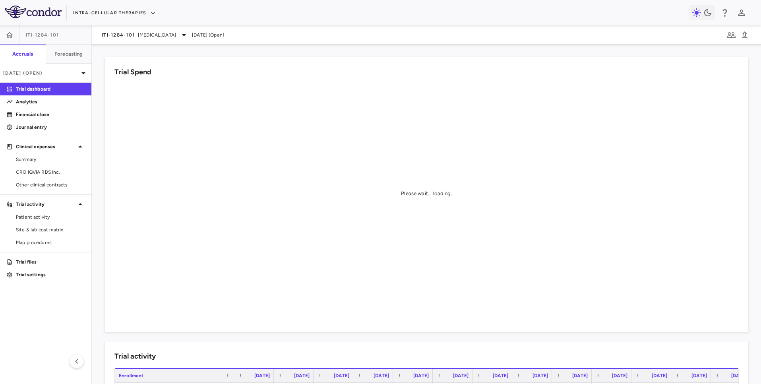
click at [46, 193] on aside "ITI-1284-101 Accruals Forecasting Aug 2025 (Open) Trial dashboard Analytics Fin…" at bounding box center [46, 204] width 92 height 359
click at [46, 187] on span "Other clinical contracts" at bounding box center [50, 184] width 69 height 7
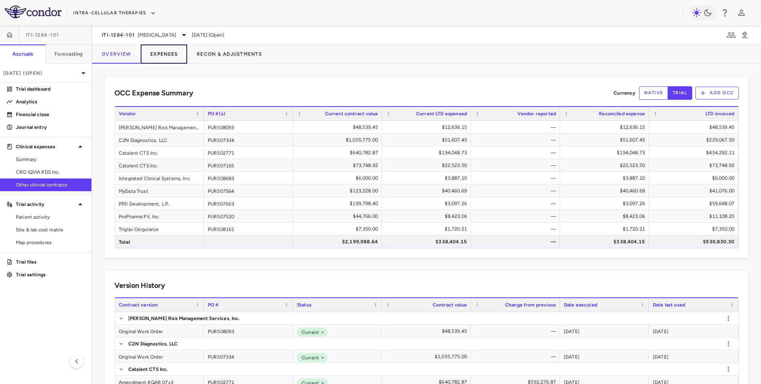
click at [177, 56] on button "Expenses" at bounding box center [164, 54] width 47 height 19
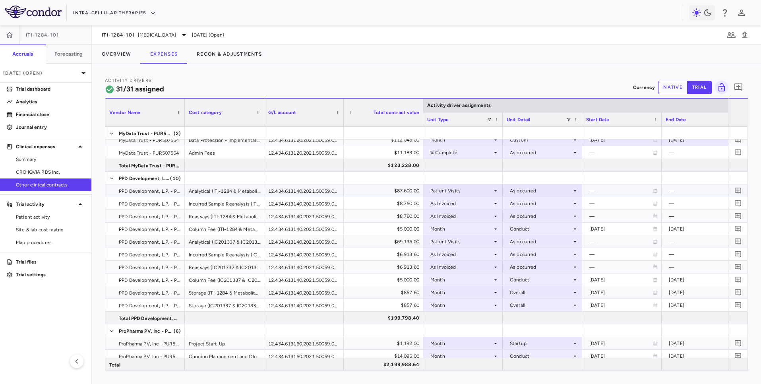
click at [473, 192] on div "Patient Visits" at bounding box center [462, 191] width 62 height 13
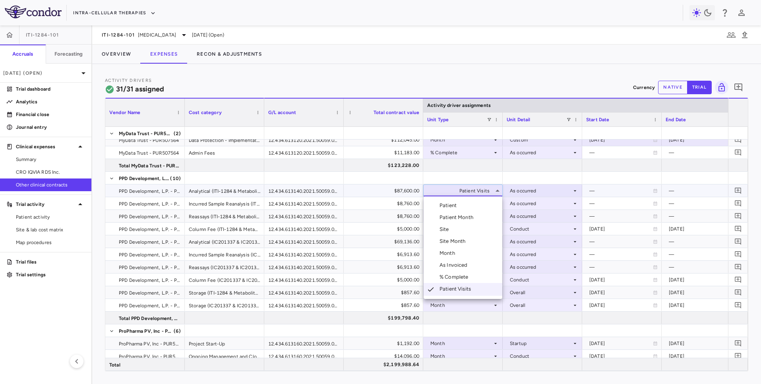
click at [468, 221] on li "Patient Month" at bounding box center [463, 218] width 79 height 12
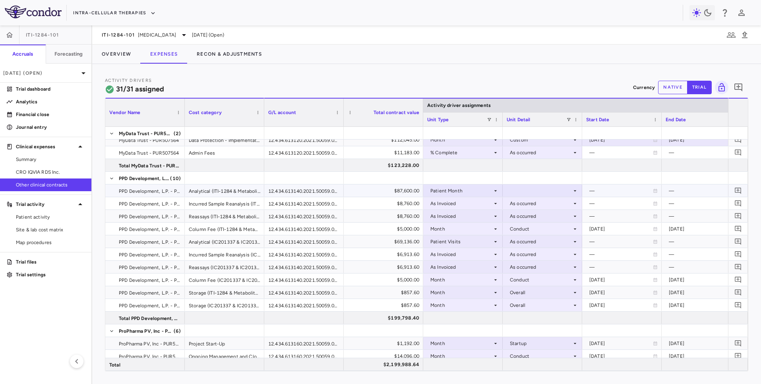
click at [516, 188] on div at bounding box center [543, 191] width 72 height 12
click at [526, 216] on div "As occurred - all vendors" at bounding box center [550, 217] width 62 height 7
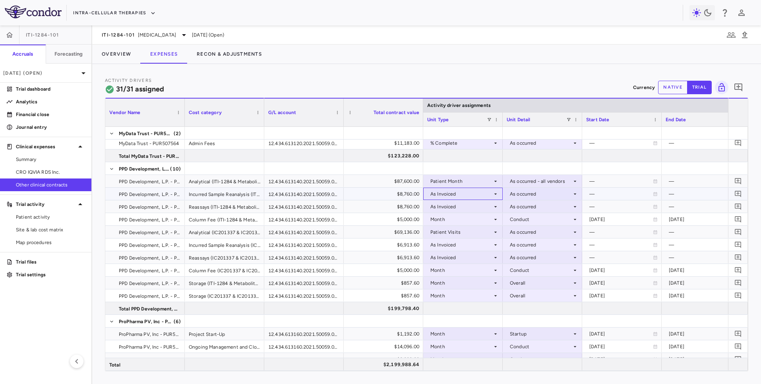
click at [477, 190] on div "As Invoiced" at bounding box center [462, 194] width 62 height 13
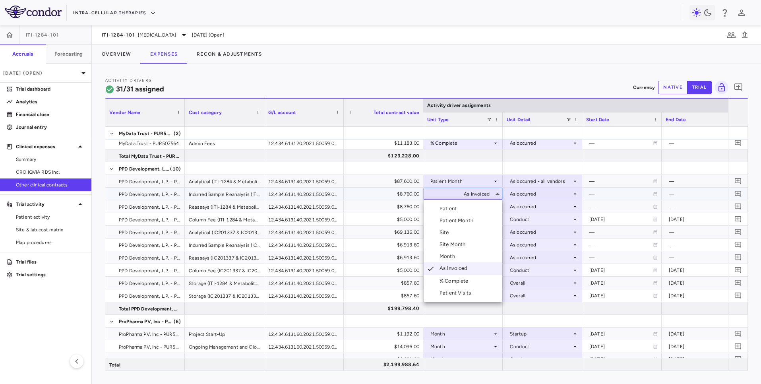
click at [472, 216] on li "Patient Month" at bounding box center [463, 221] width 79 height 12
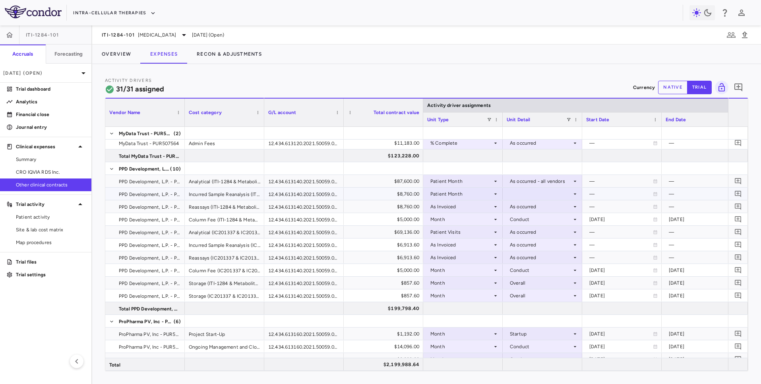
click at [520, 194] on div at bounding box center [543, 194] width 72 height 12
click at [524, 223] on div "As occurred - all vendors" at bounding box center [550, 220] width 62 height 7
click at [473, 203] on div "As Invoiced" at bounding box center [462, 206] width 62 height 13
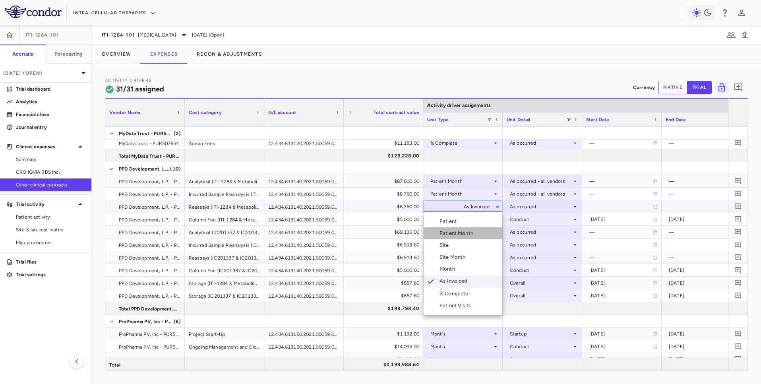
click at [473, 228] on li "Patient Month" at bounding box center [463, 233] width 79 height 12
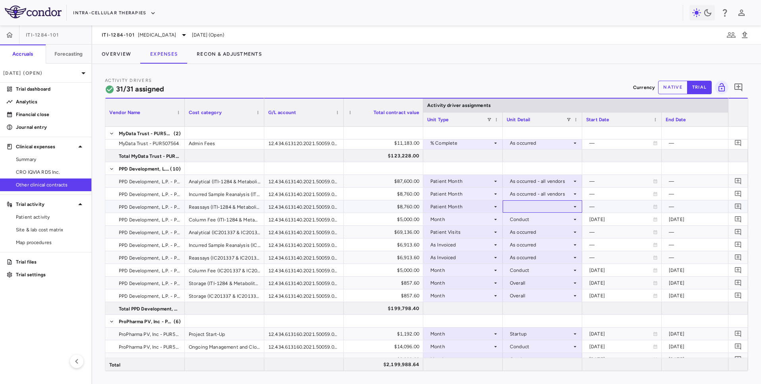
click at [520, 208] on div at bounding box center [543, 207] width 72 height 12
click at [526, 234] on div "As occurred - all vendors" at bounding box center [550, 233] width 62 height 7
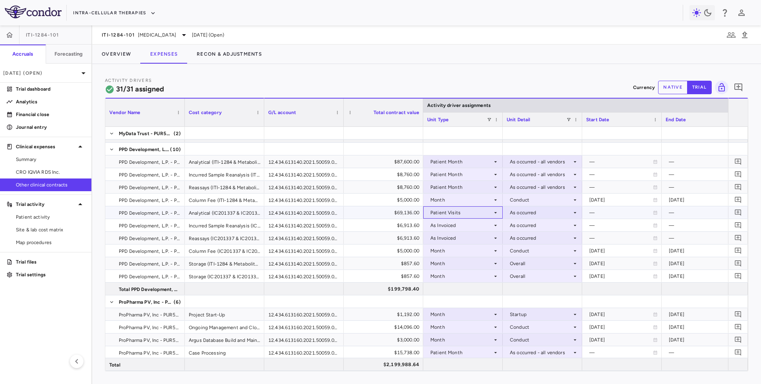
click at [489, 212] on div "Patient Visits" at bounding box center [462, 212] width 62 height 13
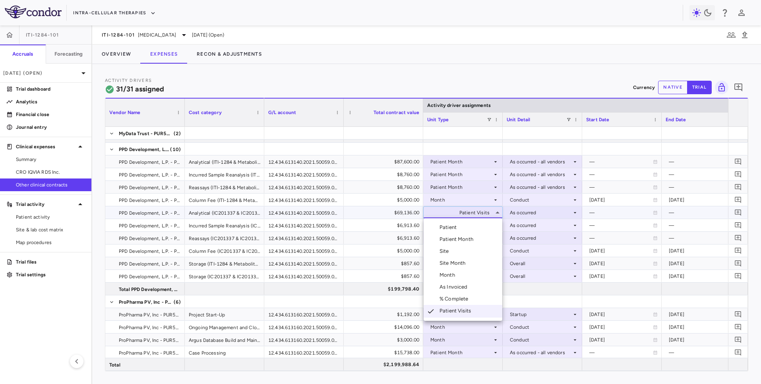
click at [472, 243] on li "Patient Month" at bounding box center [463, 239] width 79 height 12
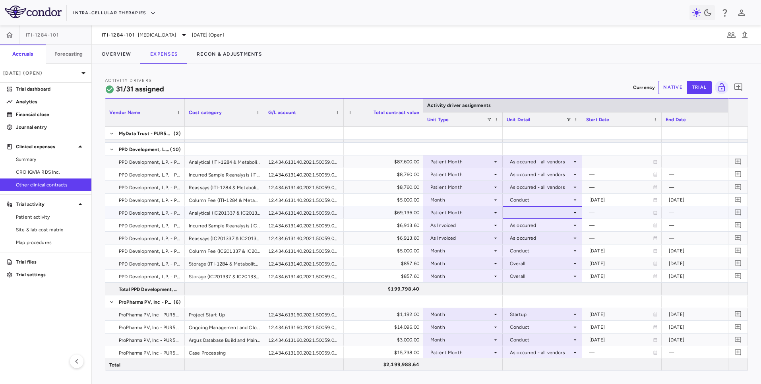
click at [524, 213] on div at bounding box center [543, 213] width 72 height 12
click at [526, 235] on li "As occurred - all vendors" at bounding box center [542, 239] width 79 height 12
click at [478, 227] on div "As Invoiced" at bounding box center [462, 225] width 62 height 13
click at [474, 224] on div "As Invoiced" at bounding box center [462, 225] width 62 height 13
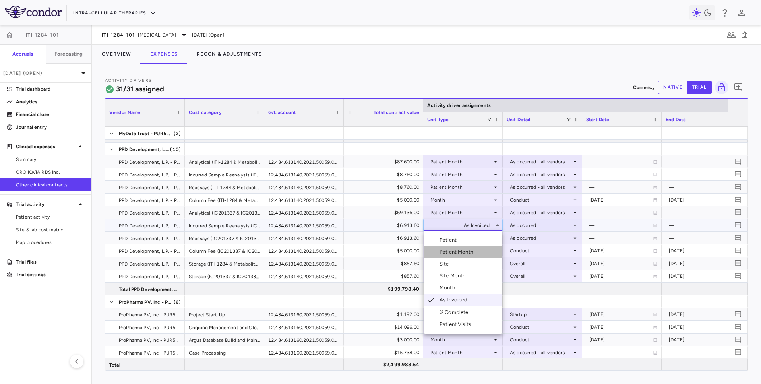
click at [465, 249] on div "Patient Month" at bounding box center [458, 252] width 37 height 7
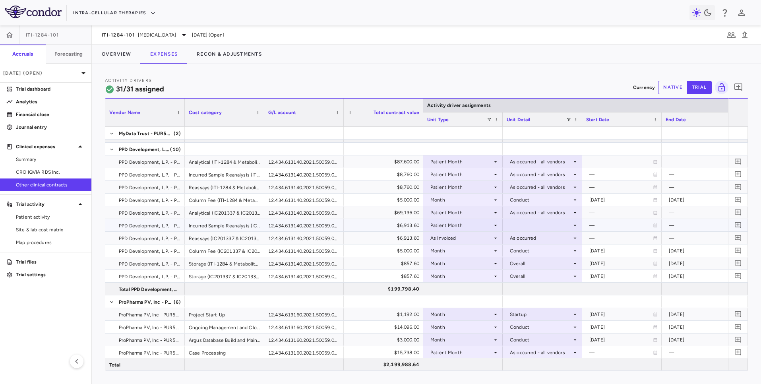
click at [519, 225] on div at bounding box center [543, 225] width 72 height 12
click at [523, 255] on div "As occurred - all vendors" at bounding box center [550, 252] width 62 height 7
click at [480, 240] on div "As Invoiced" at bounding box center [462, 238] width 62 height 13
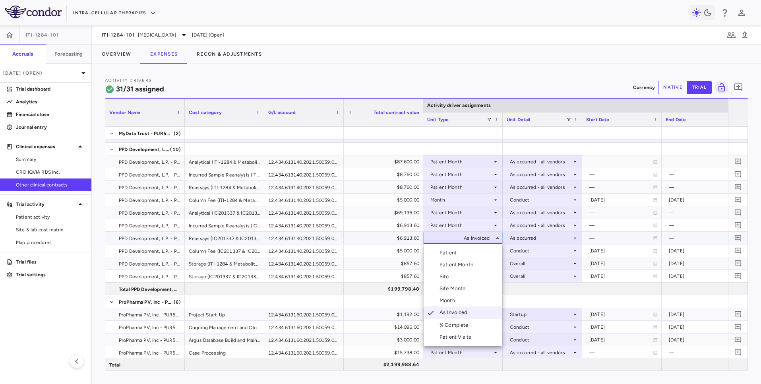
click at [480, 240] on div at bounding box center [380, 192] width 761 height 384
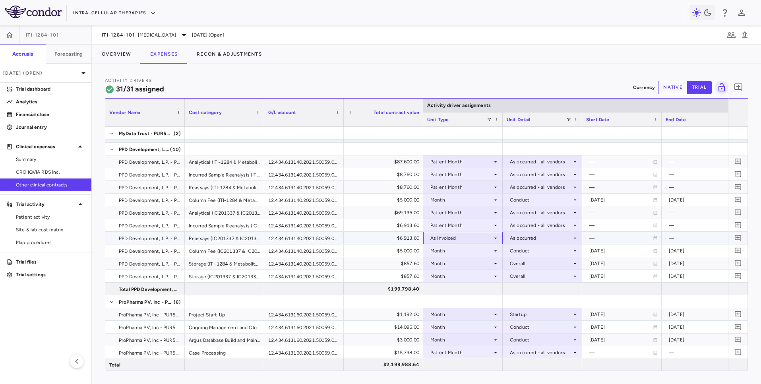
click at [480, 240] on div "As Invoiced" at bounding box center [462, 238] width 62 height 13
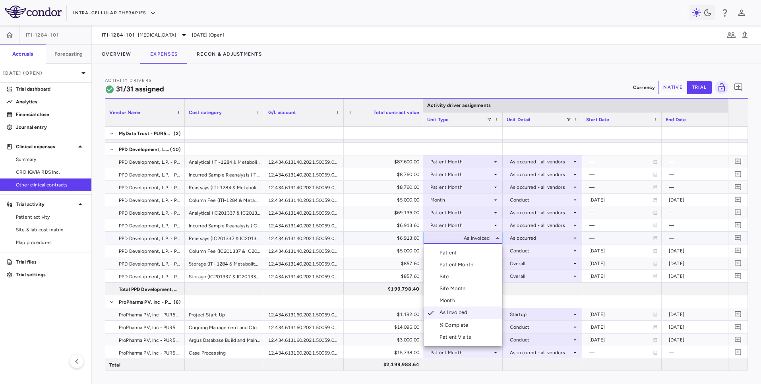
click at [476, 259] on li "Patient Month" at bounding box center [463, 265] width 79 height 12
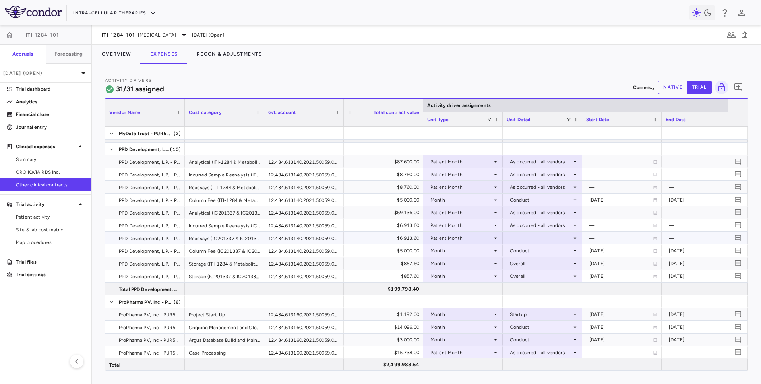
click at [529, 239] on div at bounding box center [543, 238] width 72 height 12
click at [536, 266] on div "As occurred - all vendors" at bounding box center [550, 264] width 62 height 7
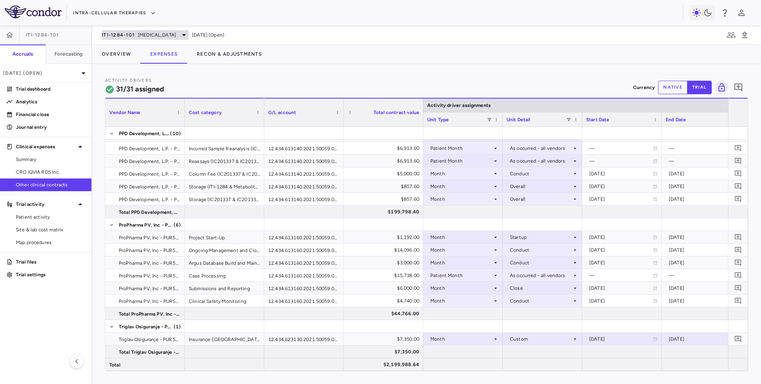
click at [159, 37] on div "ITI-1284-101 Dementia" at bounding box center [145, 35] width 87 height 10
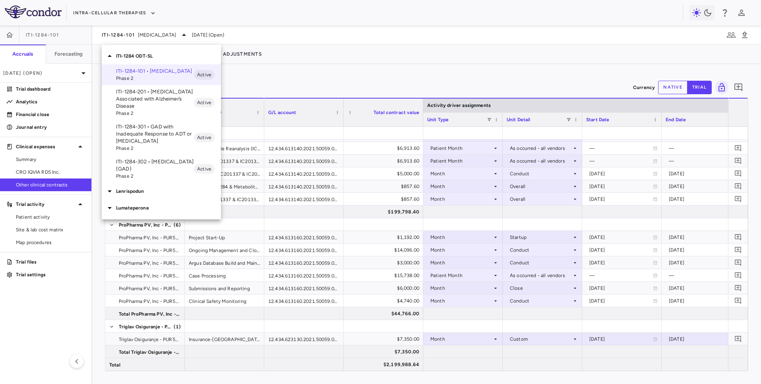
click at [148, 112] on span "Phase 2" at bounding box center [155, 113] width 78 height 7
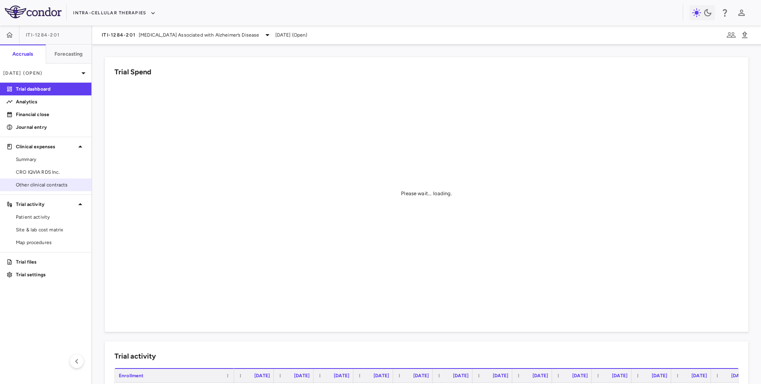
click at [47, 190] on link "Other clinical contracts" at bounding box center [45, 185] width 91 height 12
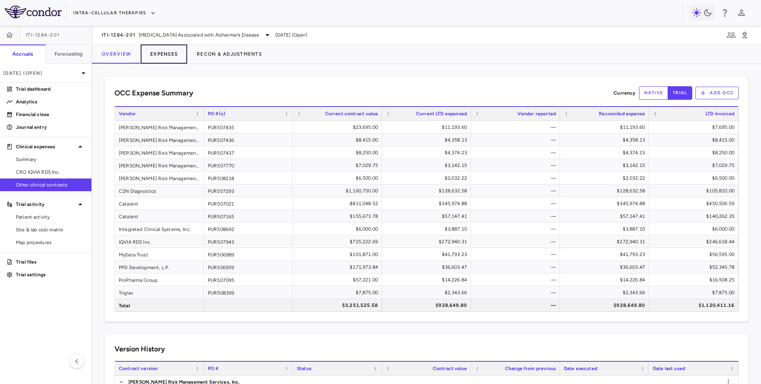
click at [167, 62] on button "Expenses" at bounding box center [164, 54] width 47 height 19
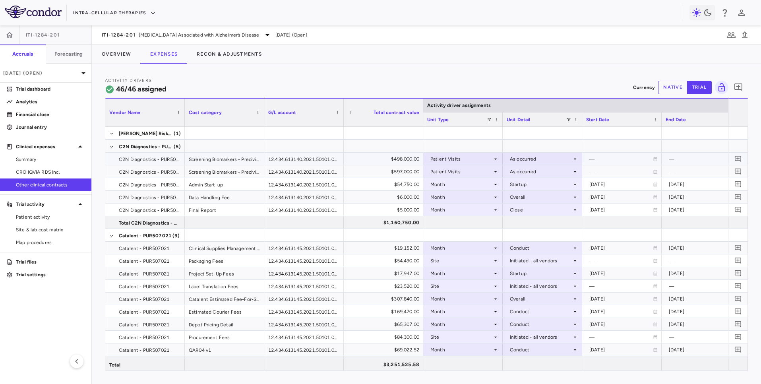
click at [483, 155] on div "Patient Visits" at bounding box center [462, 159] width 62 height 13
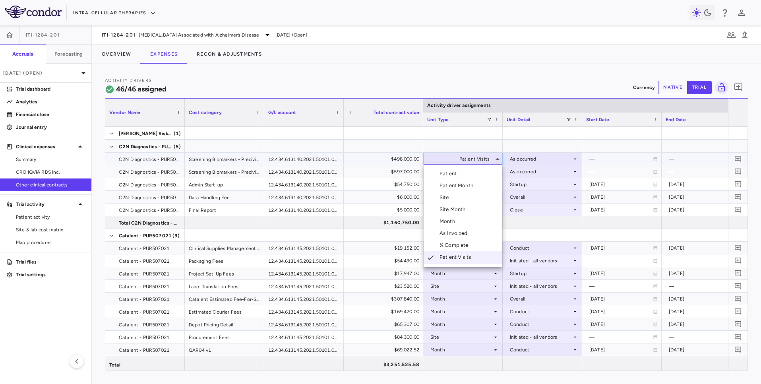
click at [479, 186] on li "Patient Month" at bounding box center [463, 186] width 79 height 12
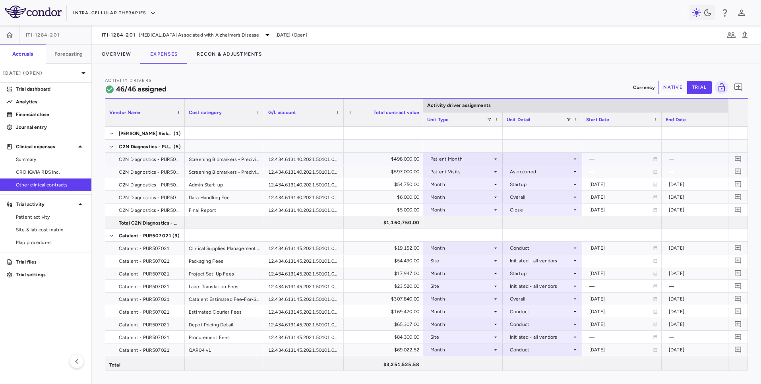
click at [532, 158] on div at bounding box center [543, 159] width 72 height 12
click at [529, 185] on div "As occurred - all vendors" at bounding box center [550, 185] width 62 height 7
click at [264, 122] on div "G/L account" at bounding box center [304, 112] width 80 height 29
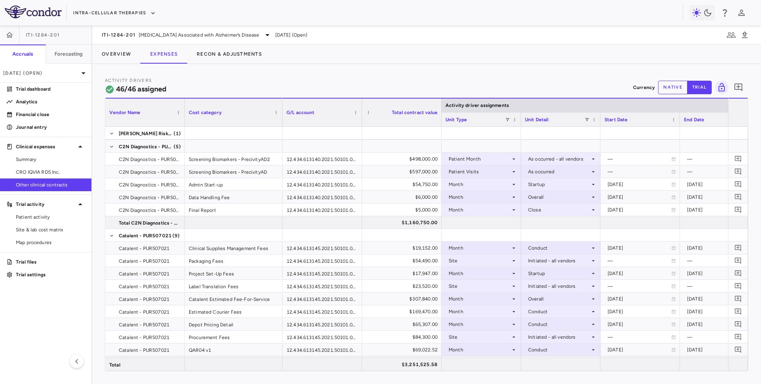
drag, startPoint x: 262, startPoint y: 122, endPoint x: 281, endPoint y: 126, distance: 18.7
click at [281, 126] on div "Vendor Name Cost category Activity driver assignments G/L account" at bounding box center [426, 112] width 643 height 29
click at [477, 159] on div "Patient Month" at bounding box center [480, 159] width 62 height 13
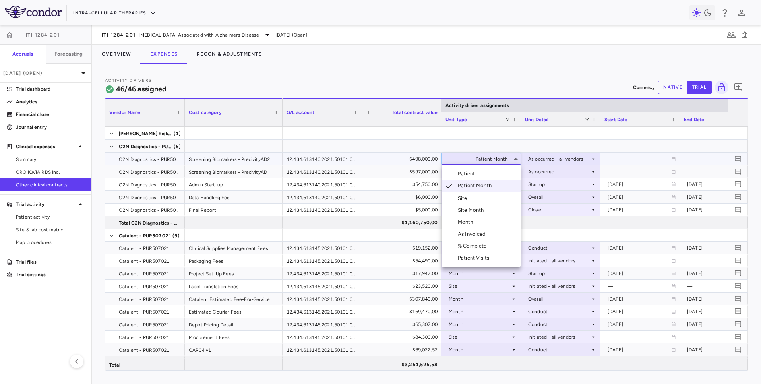
click at [477, 176] on div "Patient" at bounding box center [468, 173] width 20 height 7
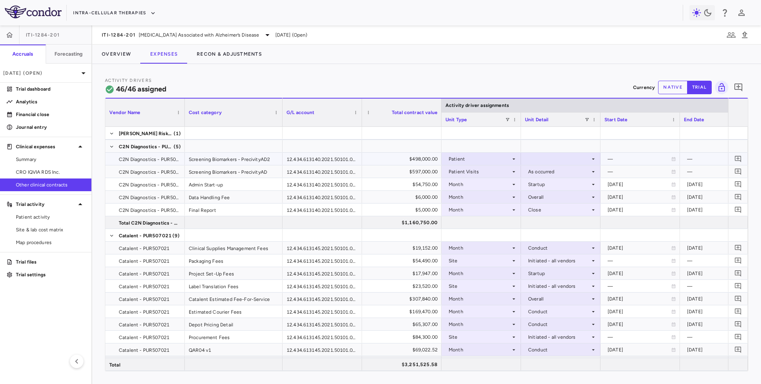
click at [557, 159] on div at bounding box center [561, 159] width 72 height 12
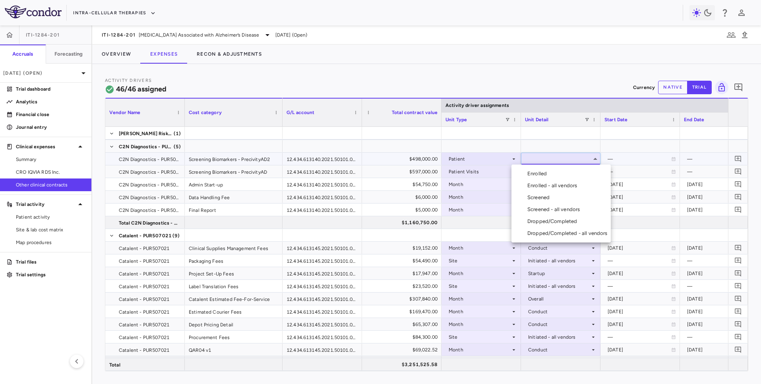
click at [557, 196] on li "Screened" at bounding box center [561, 198] width 99 height 12
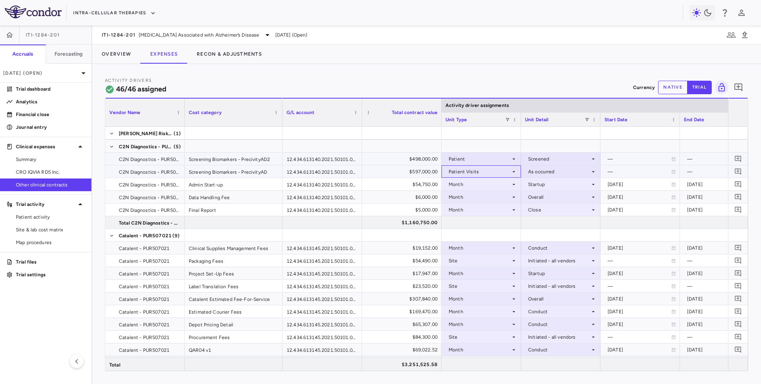
click at [452, 169] on div "Patient Visits" at bounding box center [480, 171] width 62 height 13
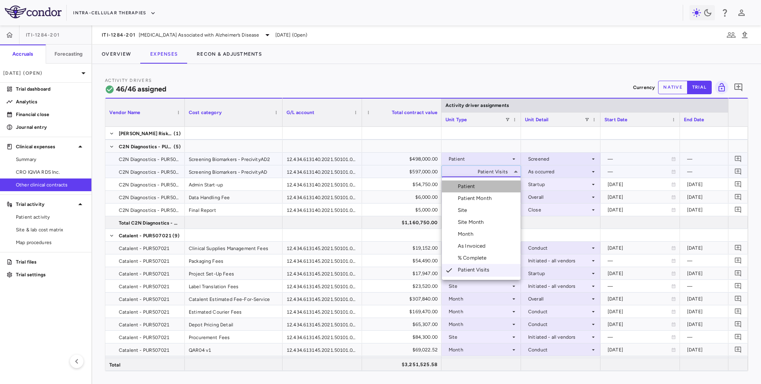
click at [477, 187] on div "Patient" at bounding box center [468, 186] width 20 height 7
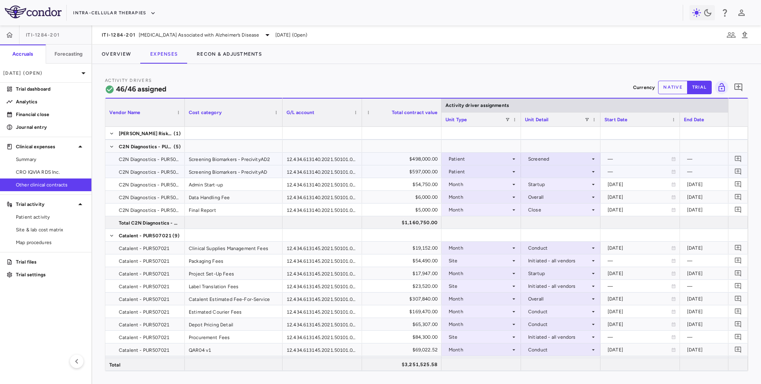
click at [550, 174] on div at bounding box center [561, 172] width 72 height 12
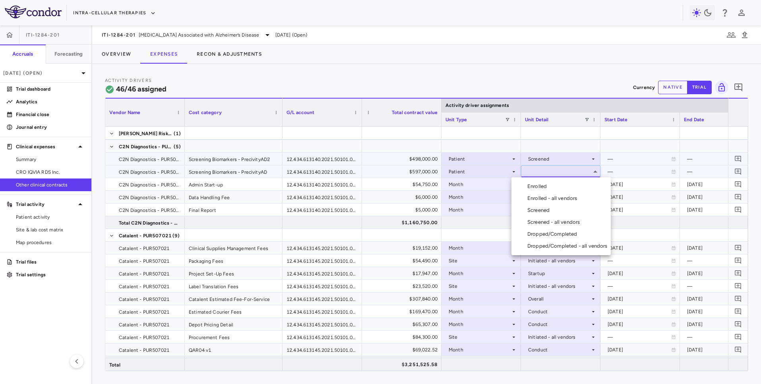
click at [548, 212] on div "Screened" at bounding box center [540, 210] width 25 height 7
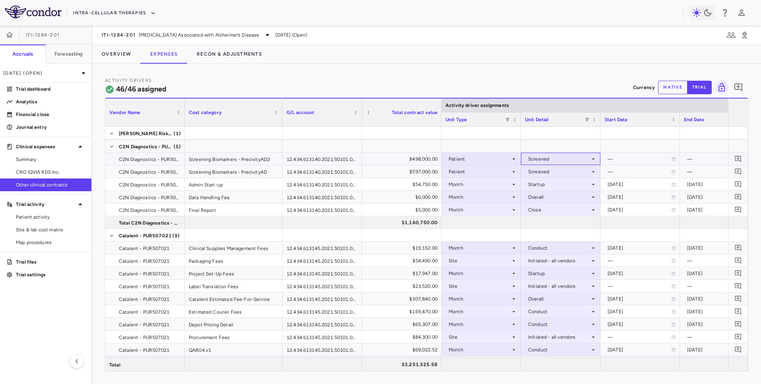
click at [539, 160] on div "Screened" at bounding box center [559, 159] width 62 height 13
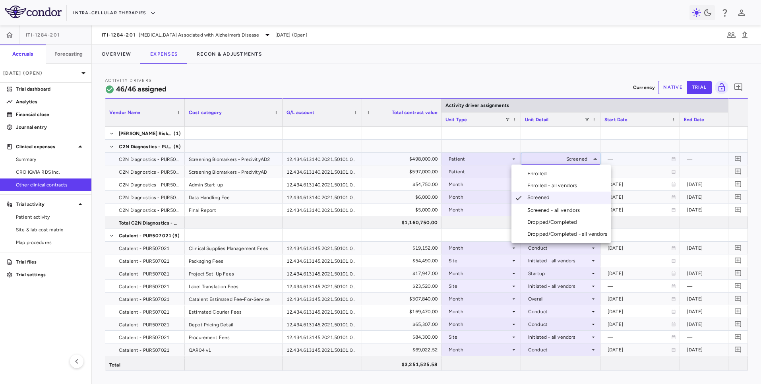
click at [544, 214] on div "Screened - all vendors" at bounding box center [556, 210] width 56 height 7
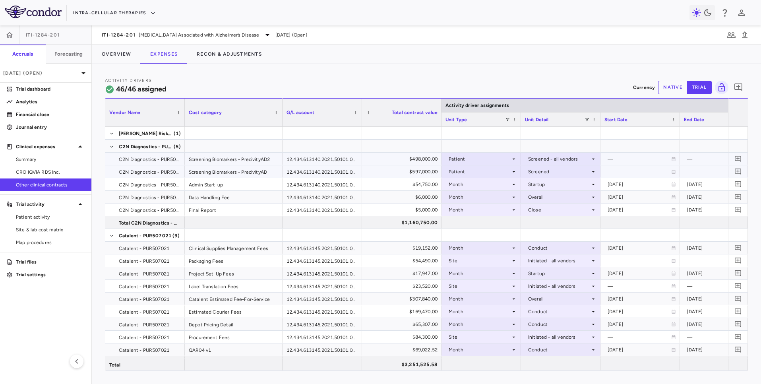
click at [559, 171] on div "Screened" at bounding box center [559, 171] width 62 height 13
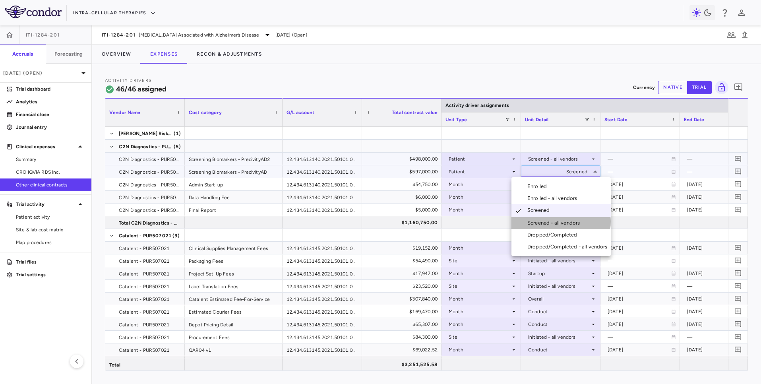
click at [557, 222] on div "Screened - all vendors" at bounding box center [556, 222] width 56 height 7
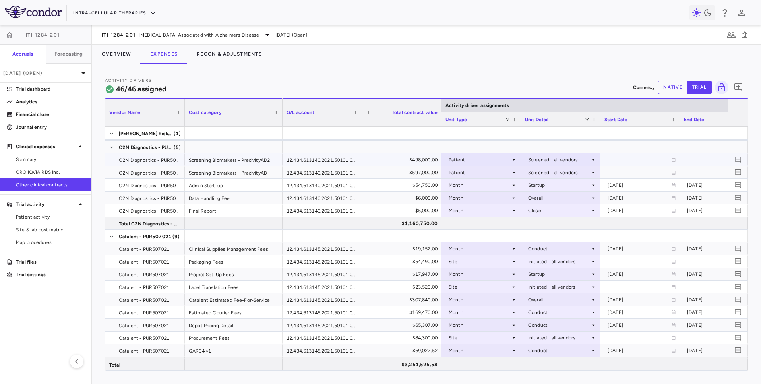
click at [583, 162] on div "Screened - all vendors" at bounding box center [559, 159] width 62 height 13
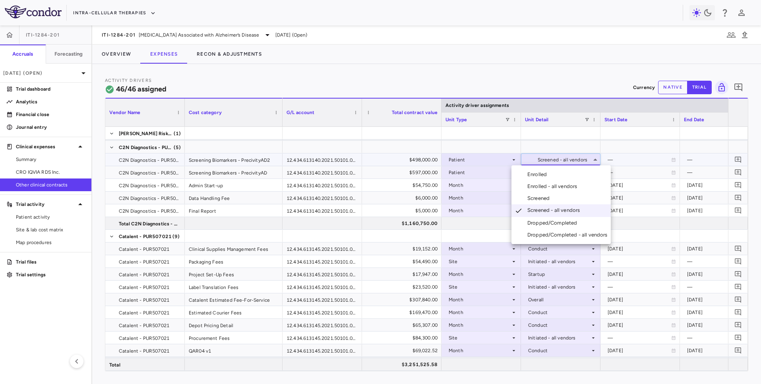
click at [556, 203] on li "Screened" at bounding box center [561, 198] width 99 height 12
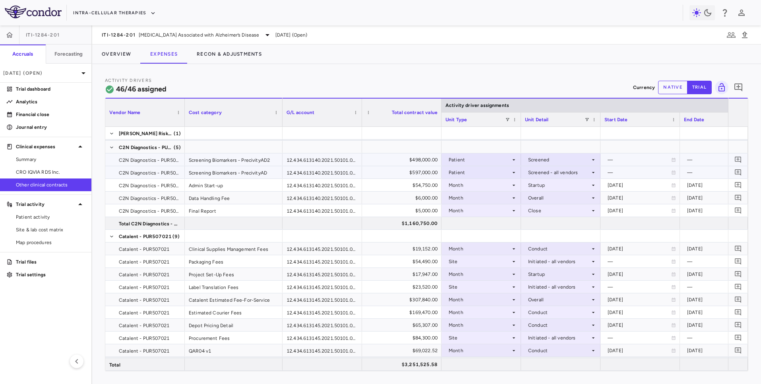
click at [567, 171] on div "Screened - all vendors" at bounding box center [559, 172] width 62 height 13
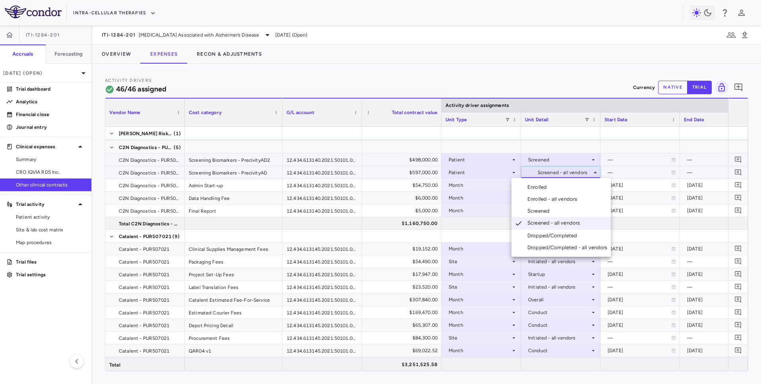
click at [553, 211] on div "Screened" at bounding box center [540, 211] width 25 height 7
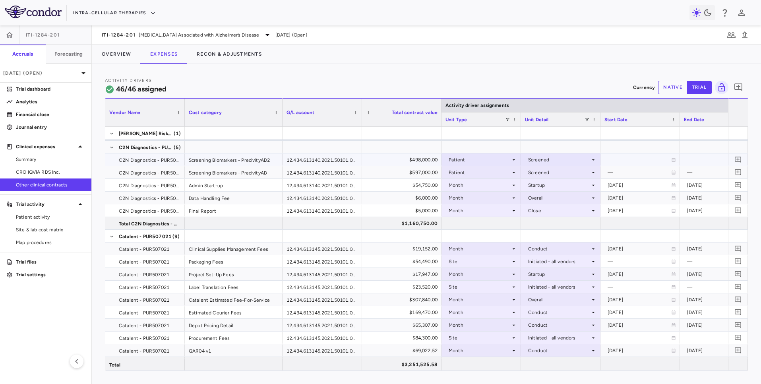
click at [575, 161] on div "Screened" at bounding box center [559, 159] width 62 height 13
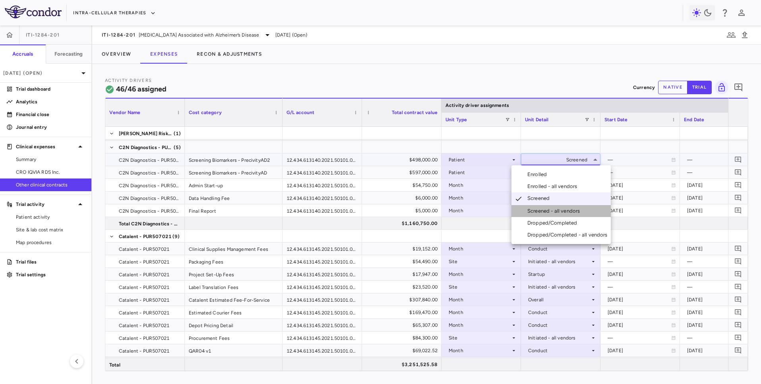
click at [562, 208] on div "Screened - all vendors" at bounding box center [556, 211] width 56 height 7
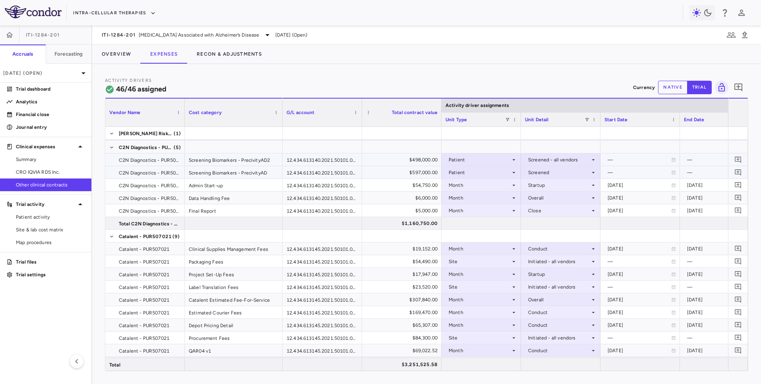
click at [572, 170] on div "Screened" at bounding box center [559, 172] width 62 height 13
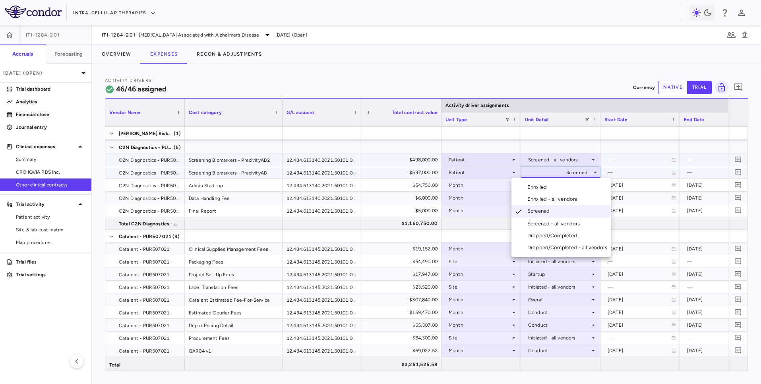
click at [564, 219] on li "Screened - all vendors" at bounding box center [561, 224] width 99 height 12
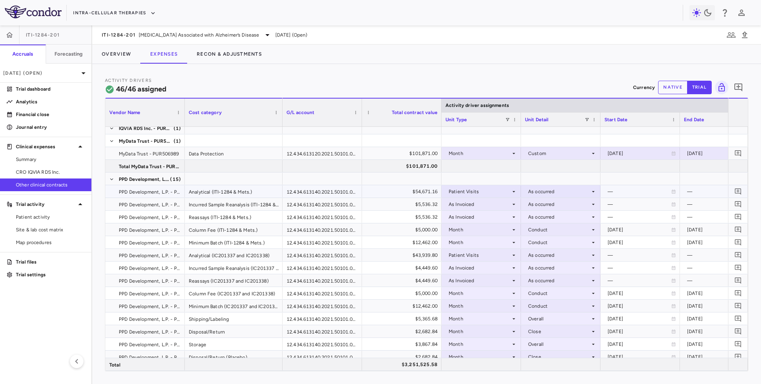
click at [505, 192] on div "Patient Visits" at bounding box center [480, 191] width 62 height 13
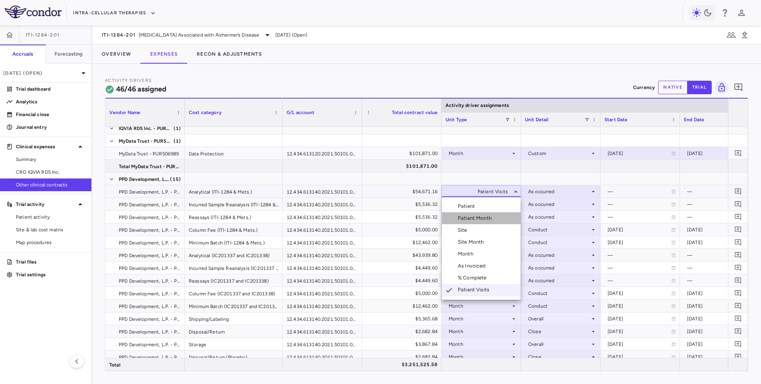
click at [489, 223] on li "Patient Month" at bounding box center [481, 218] width 79 height 12
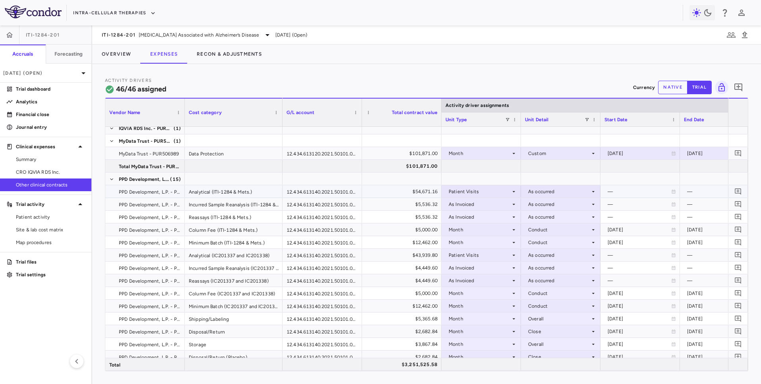
click at [543, 193] on div "As occurred" at bounding box center [559, 191] width 62 height 13
click at [506, 192] on div at bounding box center [380, 192] width 761 height 384
click at [507, 190] on div "Patient Visits" at bounding box center [480, 191] width 62 height 13
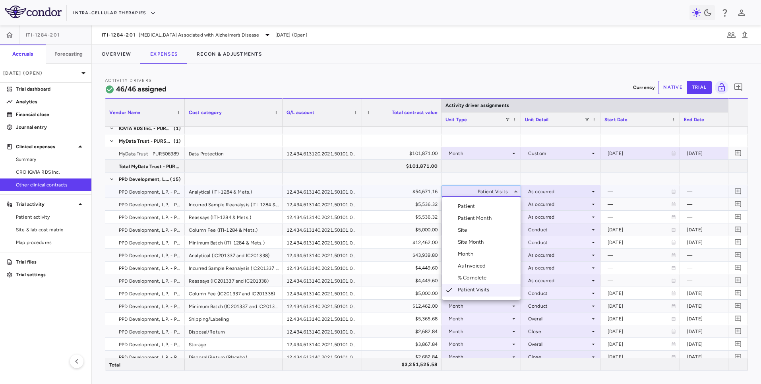
click at [500, 215] on li "Patient Month" at bounding box center [481, 218] width 79 height 12
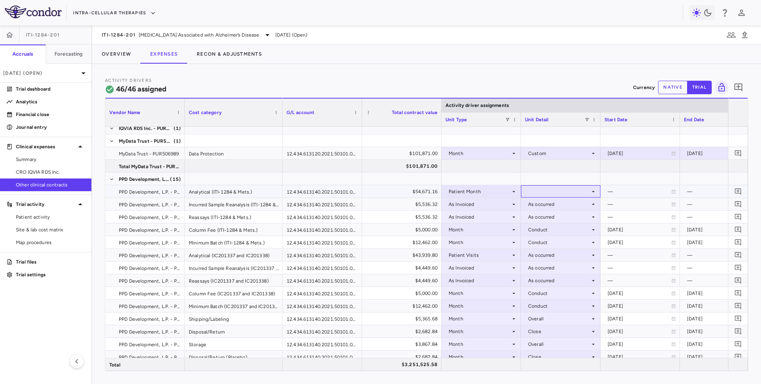
click at [545, 192] on div at bounding box center [561, 192] width 72 height 12
click at [544, 218] on div "As occurred - all vendors" at bounding box center [569, 218] width 62 height 7
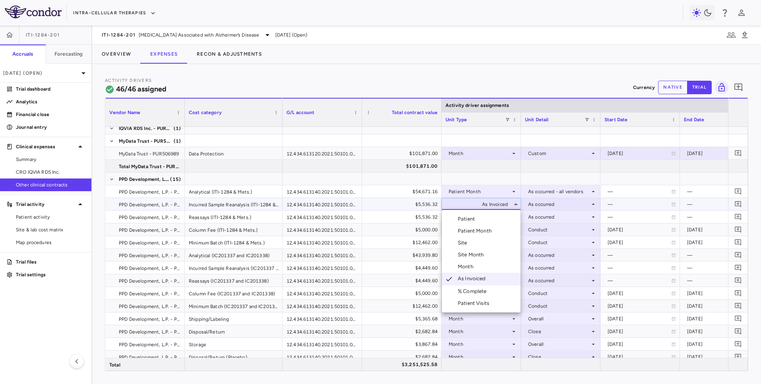
click at [496, 230] on li "Patient Month" at bounding box center [481, 231] width 79 height 12
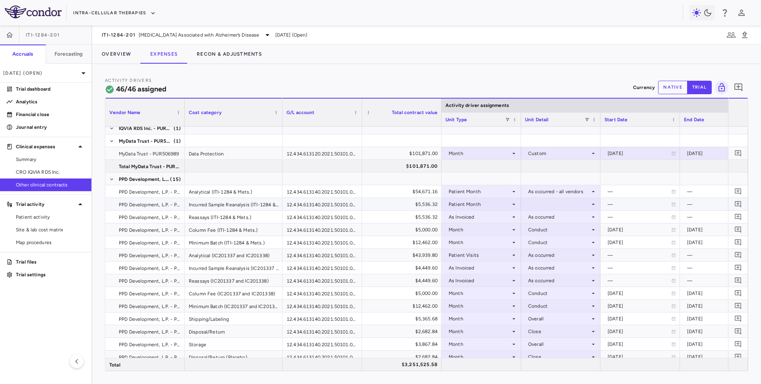
click at [539, 204] on div at bounding box center [561, 204] width 72 height 12
click at [546, 235] on li "As occurred - all vendors" at bounding box center [561, 231] width 79 height 12
click at [502, 217] on div "As Invoiced" at bounding box center [480, 217] width 62 height 13
click at [501, 215] on div "As Invoiced" at bounding box center [480, 217] width 62 height 13
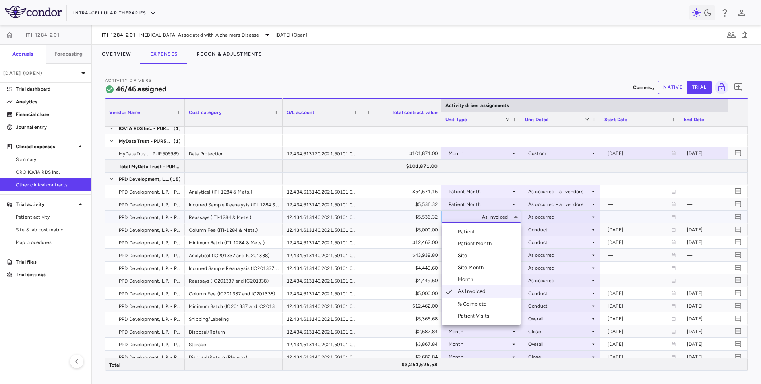
click at [495, 245] on li "Patient Month" at bounding box center [481, 244] width 79 height 12
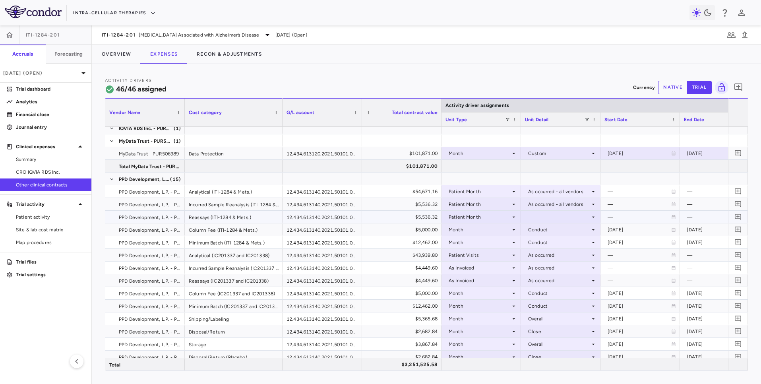
click at [552, 214] on div at bounding box center [561, 217] width 72 height 12
click at [548, 241] on div "As occurred - all vendors" at bounding box center [569, 243] width 62 height 7
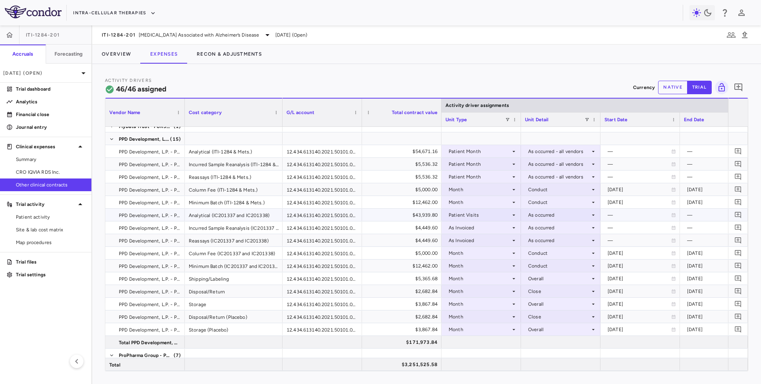
click at [510, 212] on div "Patient Visits" at bounding box center [480, 215] width 62 height 13
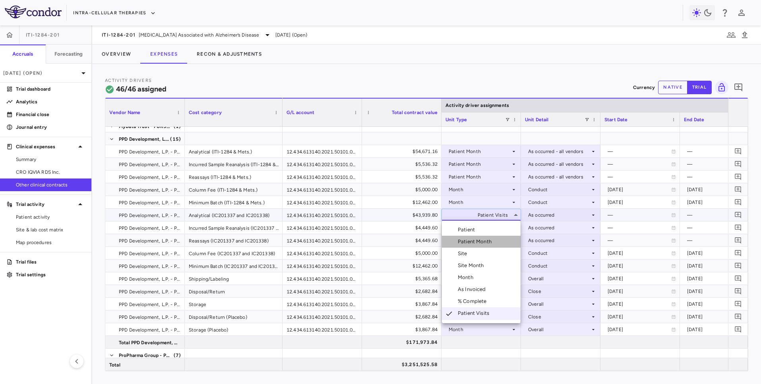
click at [498, 245] on li "Patient Month" at bounding box center [481, 242] width 79 height 12
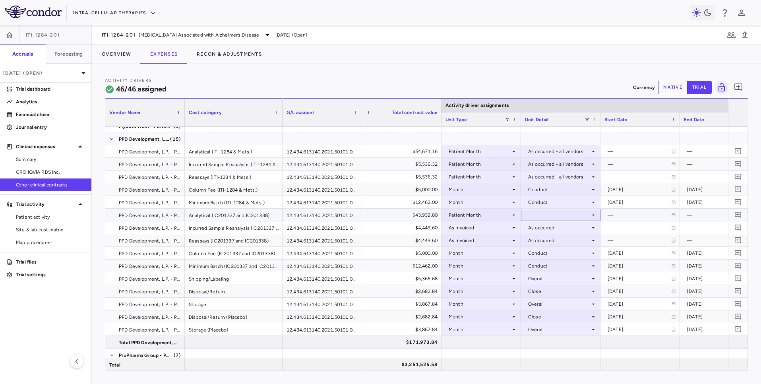
click at [541, 216] on div at bounding box center [561, 215] width 72 height 12
click at [542, 240] on div "As occurred - all vendors" at bounding box center [569, 241] width 62 height 7
click at [504, 231] on div "As Invoiced" at bounding box center [480, 227] width 62 height 13
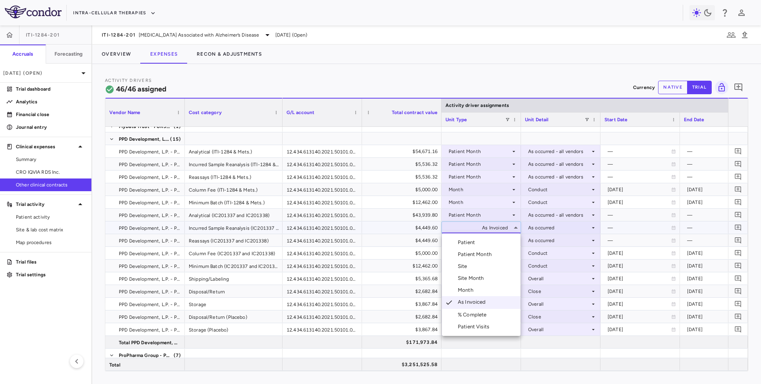
click at [499, 252] on li "Patient Month" at bounding box center [481, 255] width 79 height 12
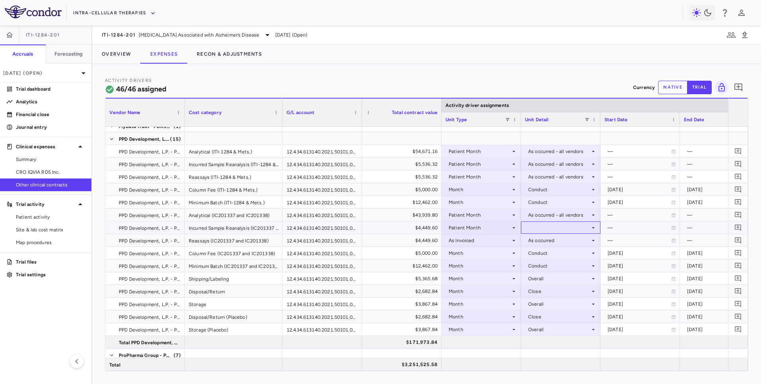
click at [547, 224] on div at bounding box center [561, 228] width 72 height 12
click at [547, 254] on div "As occurred - all vendors" at bounding box center [569, 254] width 62 height 7
click at [509, 240] on div "As Invoiced" at bounding box center [480, 240] width 62 height 13
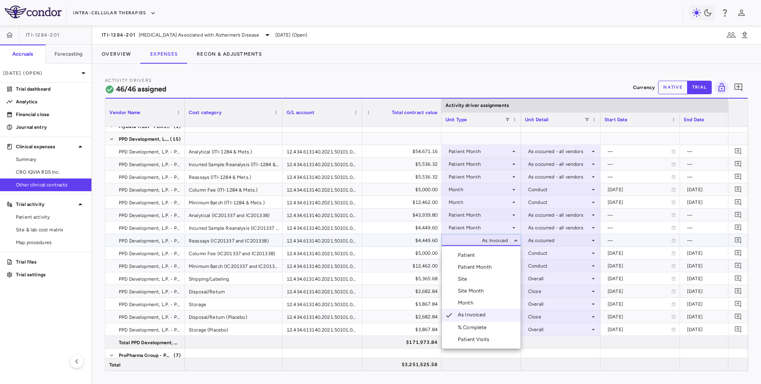
click at [497, 268] on li "Patient Month" at bounding box center [481, 267] width 79 height 12
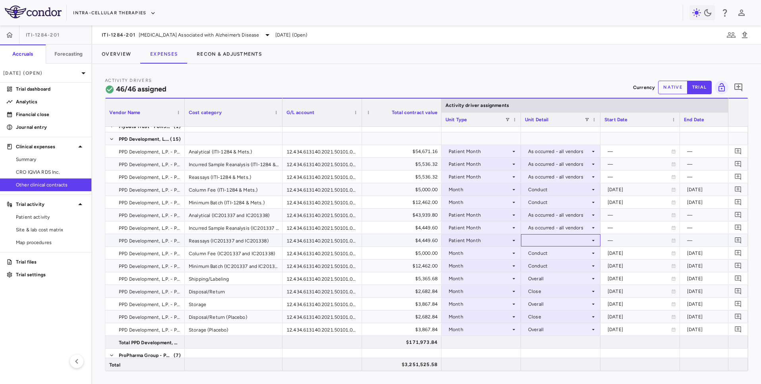
click at [552, 240] on div at bounding box center [561, 241] width 72 height 12
click at [546, 266] on div "As occurred - all vendors" at bounding box center [569, 267] width 62 height 7
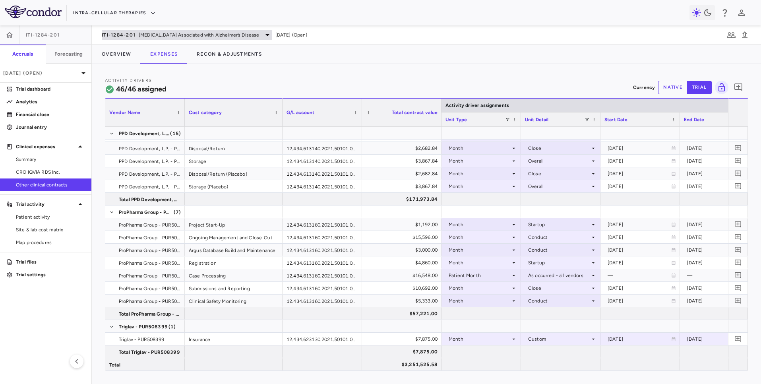
click at [139, 37] on span "Psychosis Associated with Alzheimer’s Disease" at bounding box center [199, 34] width 121 height 7
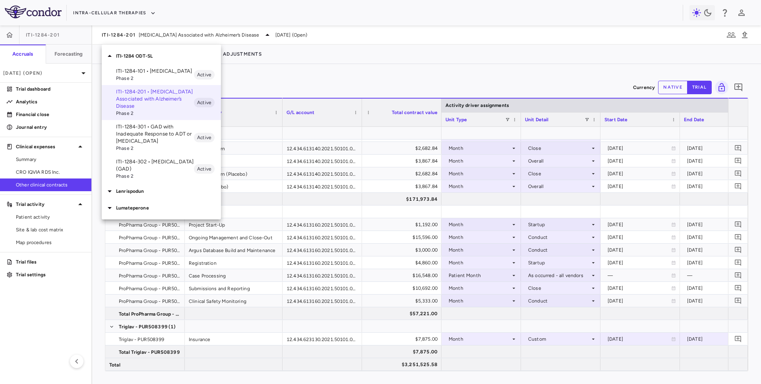
click at [152, 126] on p "ITI-1284-301 • GAD with Inadequate Response to ADT or Buspirone" at bounding box center [155, 133] width 78 height 21
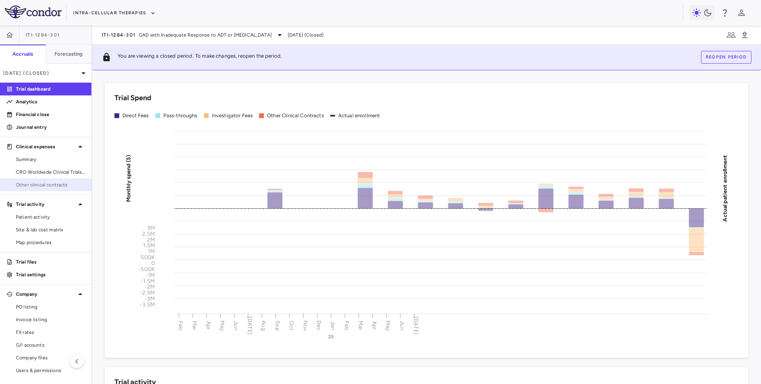
click at [54, 188] on span "Other clinical contracts" at bounding box center [50, 184] width 69 height 7
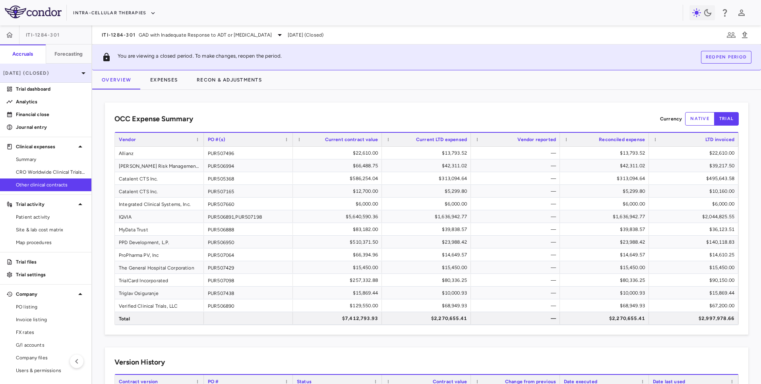
click at [62, 67] on div "Jul 2025 (Closed)" at bounding box center [45, 73] width 91 height 19
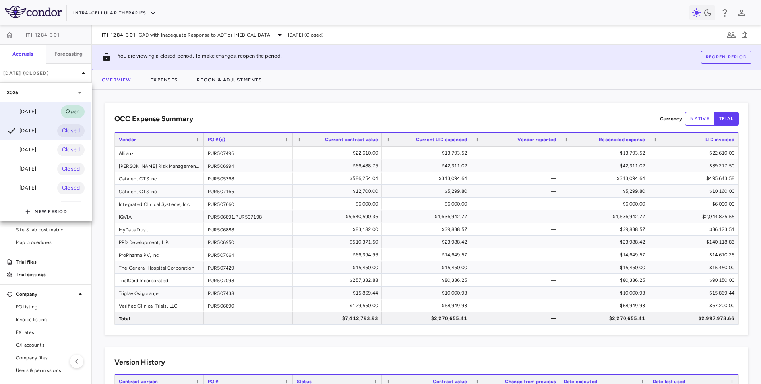
click at [48, 110] on div "Aug 2025 Open" at bounding box center [45, 111] width 91 height 19
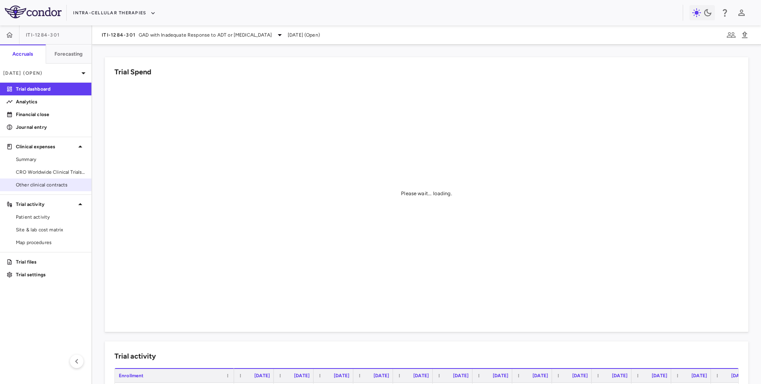
click at [49, 183] on span "Other clinical contracts" at bounding box center [50, 184] width 69 height 7
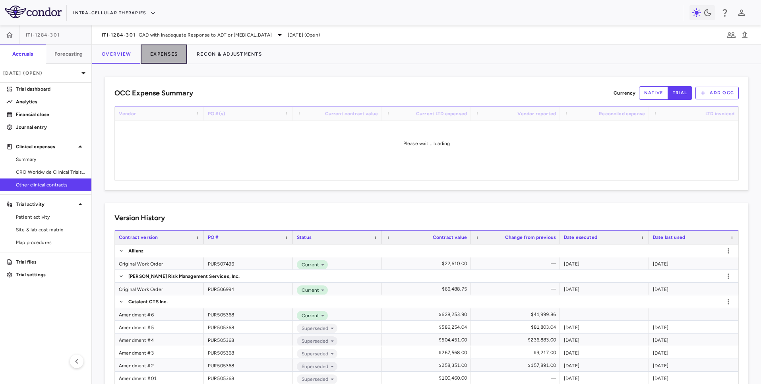
click at [162, 58] on button "Expenses" at bounding box center [164, 54] width 47 height 19
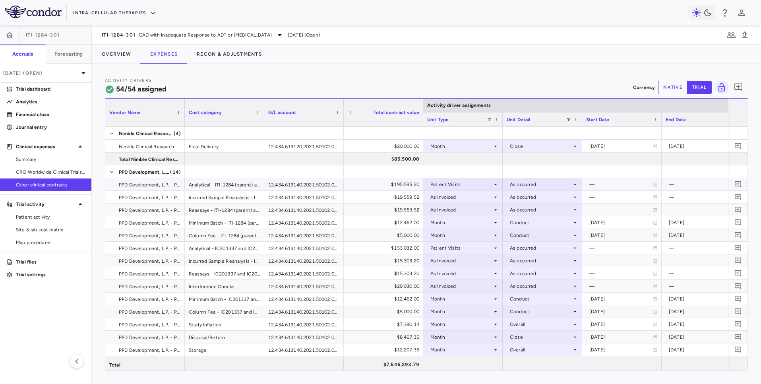
click at [480, 188] on div "Patient Visits" at bounding box center [462, 184] width 62 height 13
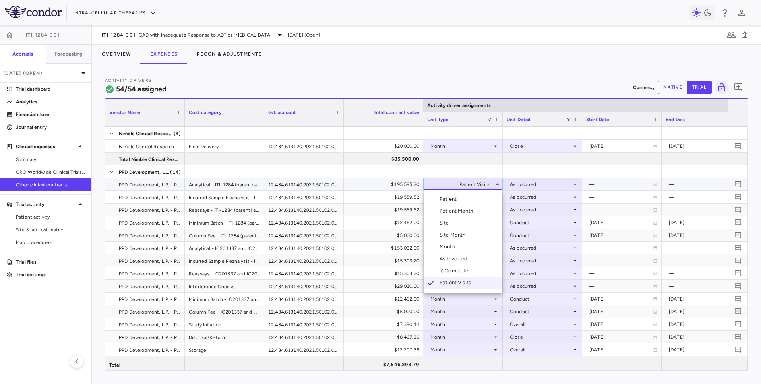
click at [472, 210] on div "Patient Month" at bounding box center [458, 211] width 37 height 7
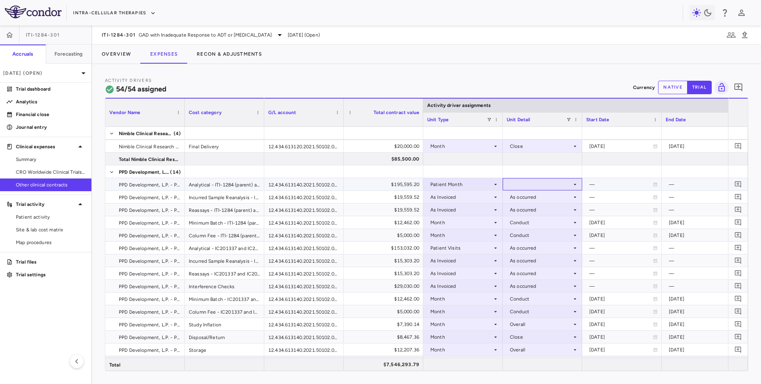
click at [520, 182] on div at bounding box center [543, 185] width 72 height 12
click at [525, 210] on div "As occurred - all vendors" at bounding box center [550, 211] width 62 height 7
click at [471, 200] on div "As Invoiced" at bounding box center [462, 197] width 62 height 13
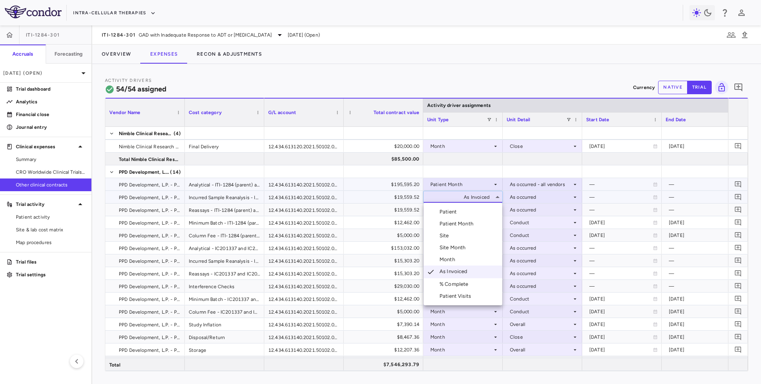
click at [470, 224] on div "Patient Month" at bounding box center [458, 223] width 37 height 7
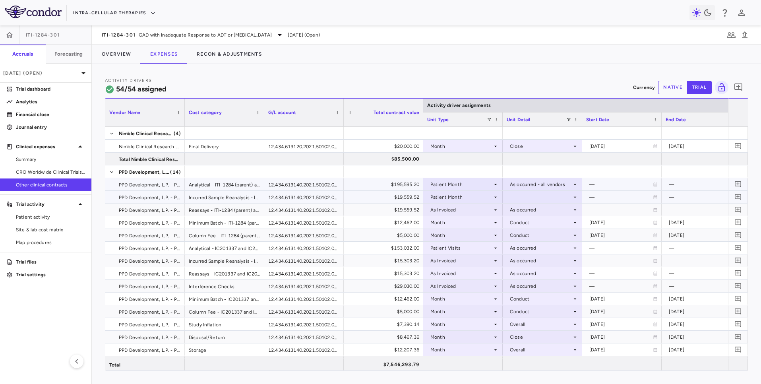
click at [531, 198] on div at bounding box center [543, 197] width 72 height 12
click at [531, 220] on div "As occurred - all vendors" at bounding box center [550, 223] width 62 height 7
click at [481, 210] on div "As Invoiced" at bounding box center [462, 210] width 62 height 13
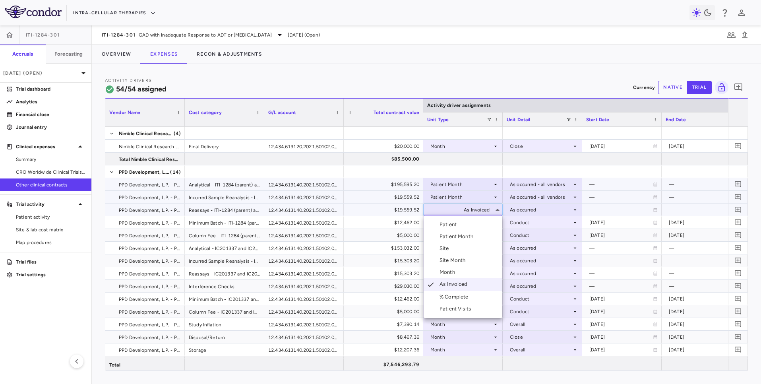
click at [473, 233] on div "Patient Month" at bounding box center [458, 236] width 37 height 7
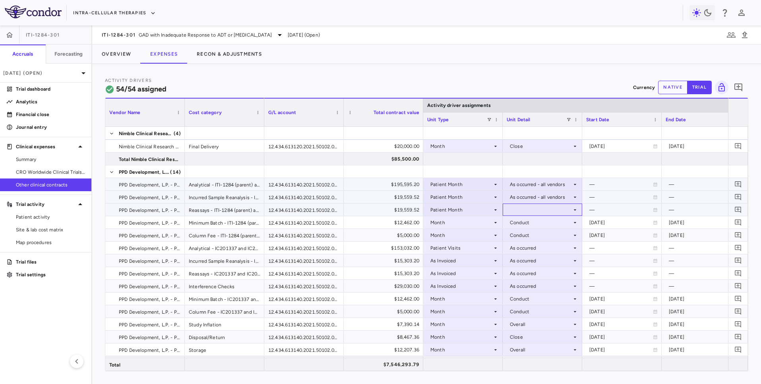
click at [536, 209] on div at bounding box center [543, 210] width 72 height 12
click at [537, 237] on div "As occurred - all vendors" at bounding box center [550, 236] width 62 height 7
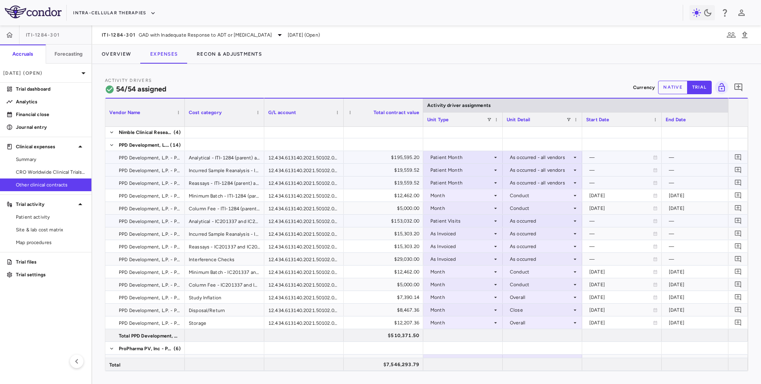
click at [480, 218] on div "Patient Visits" at bounding box center [462, 221] width 62 height 13
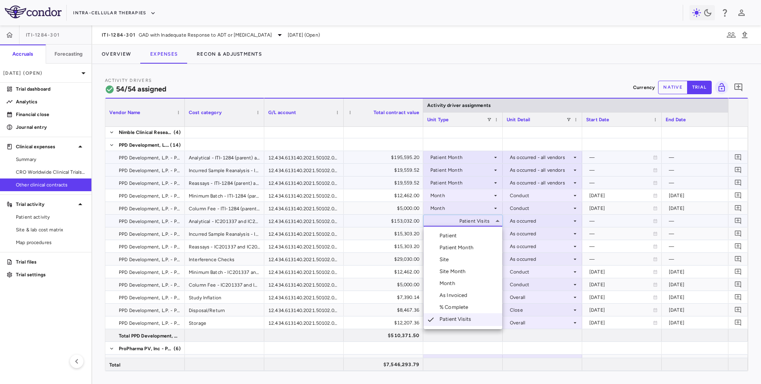
click at [470, 251] on div "Patient Month" at bounding box center [458, 247] width 37 height 7
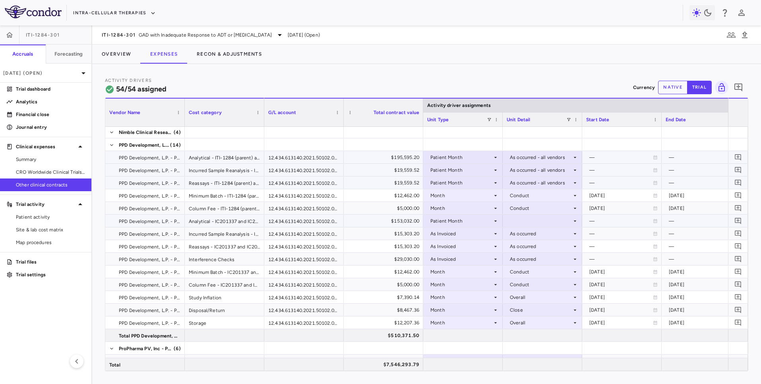
click at [525, 223] on div at bounding box center [543, 221] width 72 height 12
click at [524, 250] on div "As occurred - all vendors" at bounding box center [550, 247] width 62 height 7
click at [476, 234] on div "As Invoiced" at bounding box center [462, 233] width 62 height 13
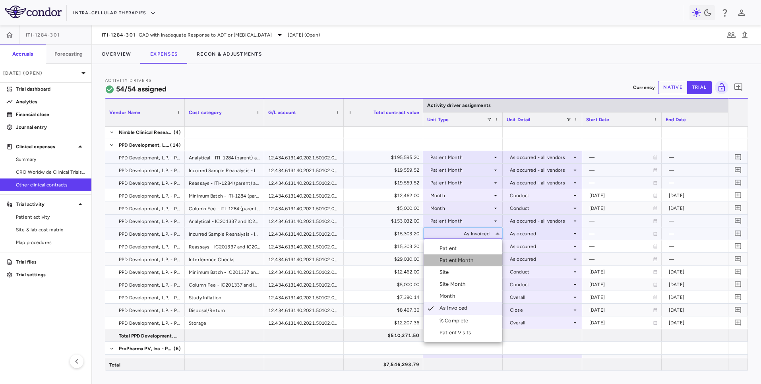
click at [468, 259] on div "Patient Month" at bounding box center [458, 260] width 37 height 7
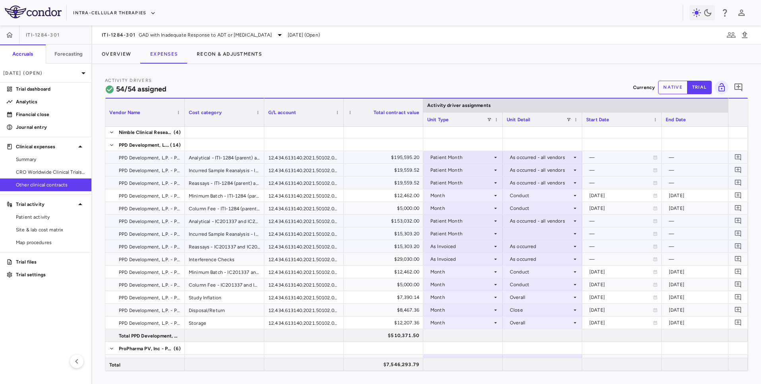
click at [521, 240] on div "As occurred" at bounding box center [543, 246] width 80 height 12
click at [521, 235] on div at bounding box center [380, 192] width 761 height 384
click at [520, 233] on div at bounding box center [543, 234] width 72 height 12
click at [522, 265] on li "As occurred - all vendors" at bounding box center [542, 260] width 79 height 12
click at [480, 246] on div "As Invoiced" at bounding box center [462, 246] width 62 height 13
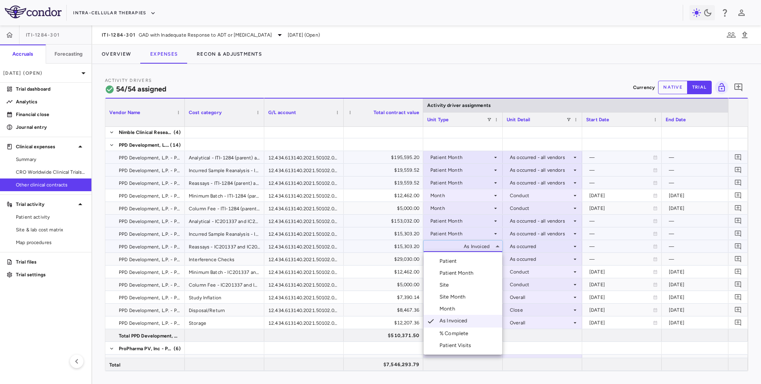
click at [474, 273] on div "Patient Month" at bounding box center [458, 273] width 37 height 7
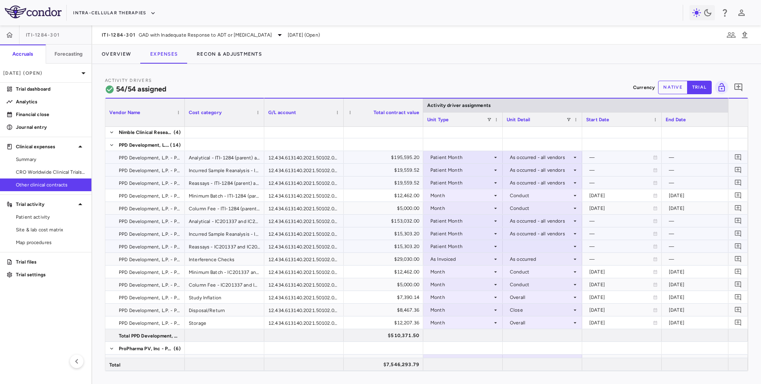
click at [525, 246] on div at bounding box center [543, 247] width 72 height 12
click at [526, 270] on div "As occurred - all vendors" at bounding box center [550, 273] width 62 height 7
click at [480, 258] on div "As Invoiced" at bounding box center [462, 259] width 62 height 13
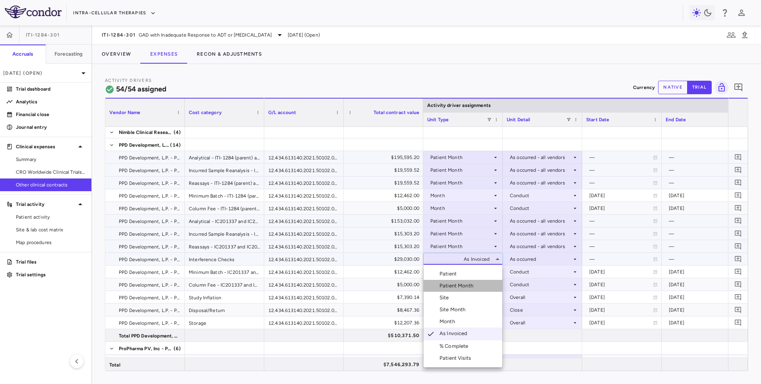
click at [474, 287] on div "Patient Month" at bounding box center [458, 285] width 37 height 7
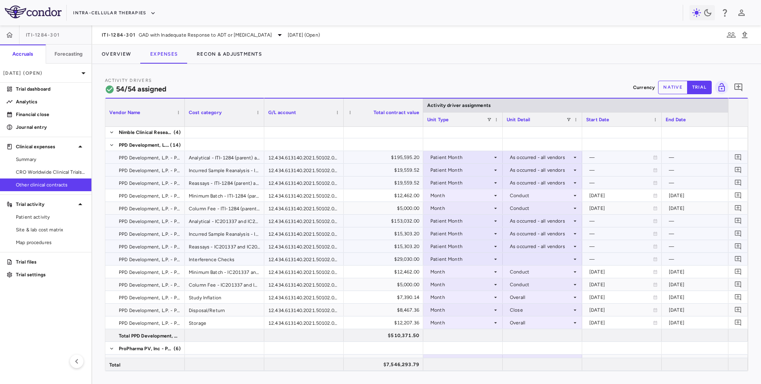
click at [526, 259] on div at bounding box center [543, 259] width 72 height 12
click at [526, 285] on div "As occurred - all vendors" at bounding box center [550, 285] width 62 height 7
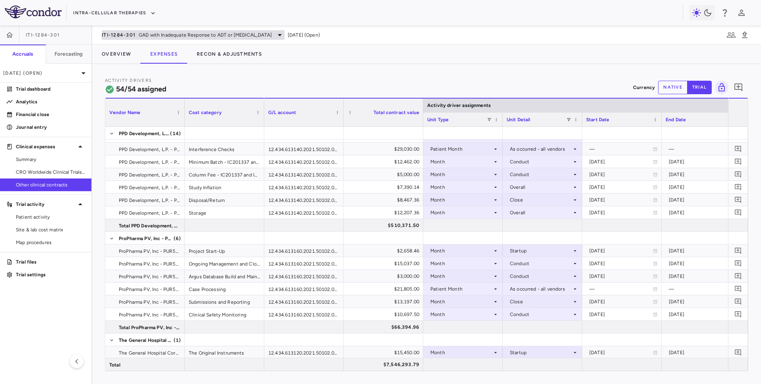
click at [144, 39] on div "ITI-1284-301 GAD with Inadequate Response to ADT or Buspirone" at bounding box center [193, 35] width 183 height 10
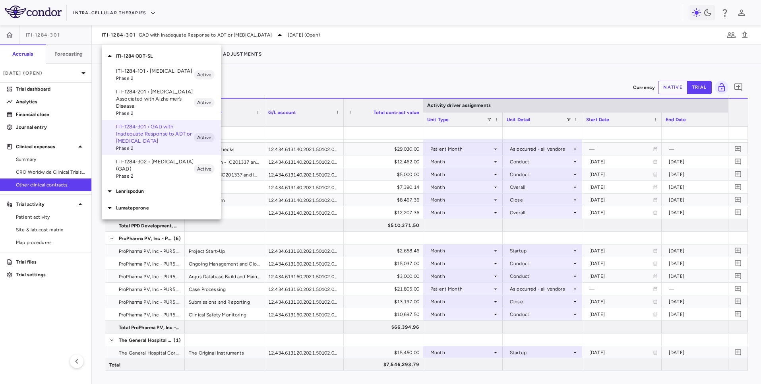
click at [140, 170] on p "ITI-1284-302 • Generalized Anxiety Disorder (GAD)" at bounding box center [155, 165] width 78 height 14
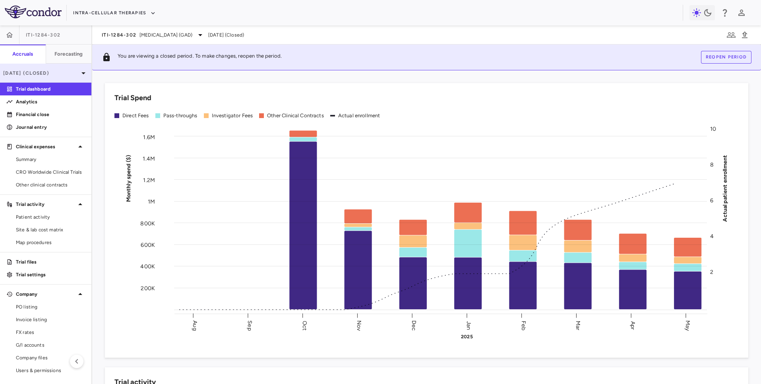
click at [64, 78] on div "May 2025 (Closed)" at bounding box center [45, 73] width 91 height 19
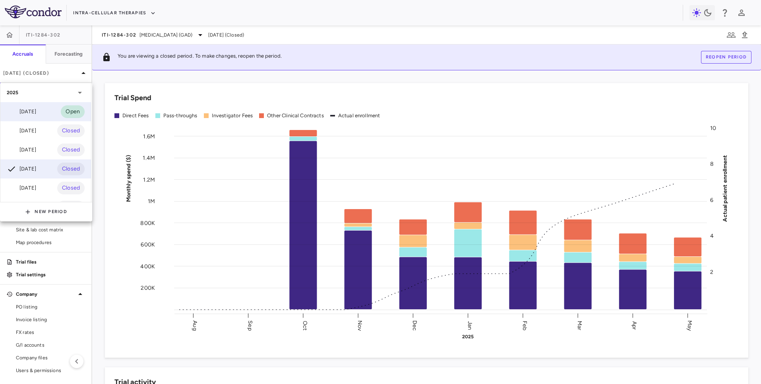
click at [46, 111] on div "Aug 2025 Open" at bounding box center [45, 111] width 91 height 19
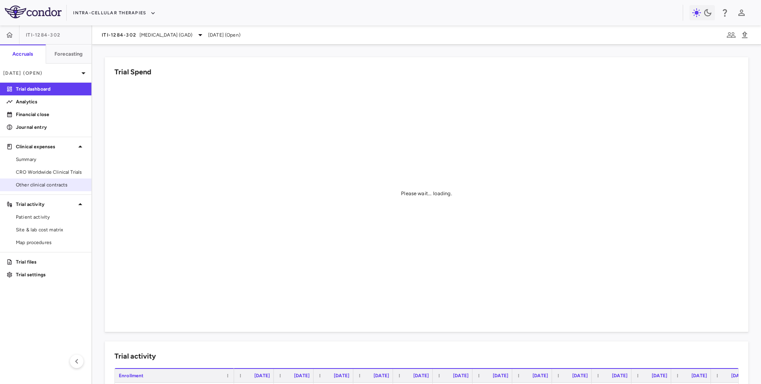
click at [51, 183] on span "Other clinical contracts" at bounding box center [50, 184] width 69 height 7
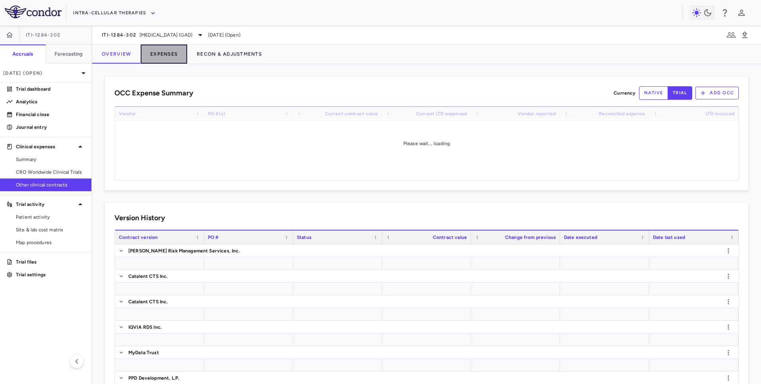
click at [163, 62] on button "Expenses" at bounding box center [164, 54] width 47 height 19
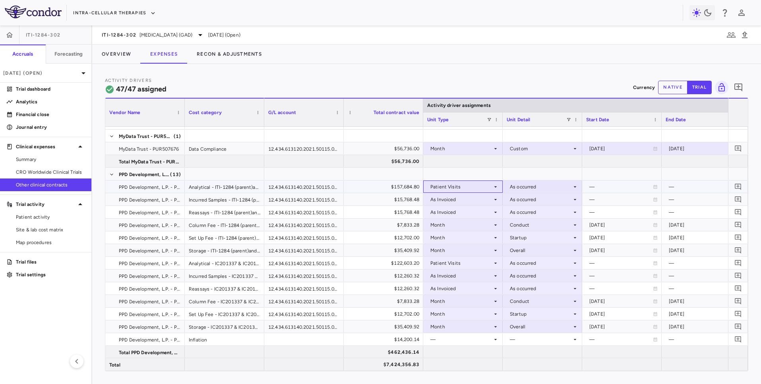
click at [481, 187] on div "Patient Visits" at bounding box center [462, 187] width 62 height 13
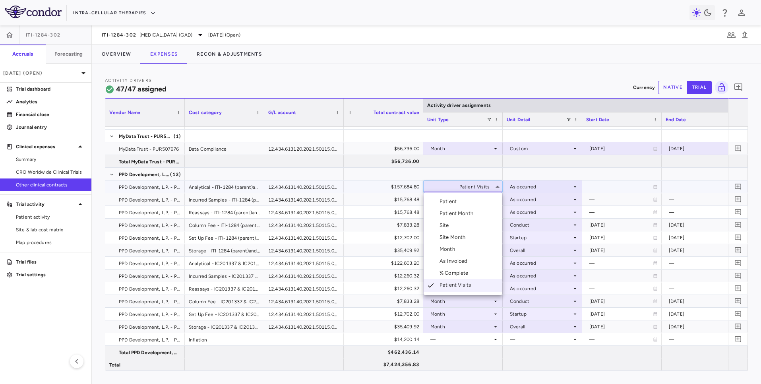
click at [467, 216] on div "Patient Month" at bounding box center [458, 213] width 37 height 7
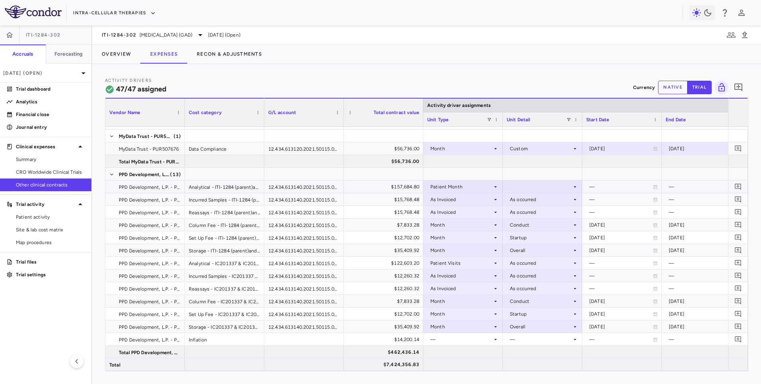
click at [525, 185] on div at bounding box center [543, 187] width 72 height 12
click at [524, 211] on div "As occurred - all vendors" at bounding box center [550, 213] width 62 height 7
click at [478, 198] on div "As Invoiced" at bounding box center [462, 199] width 62 height 13
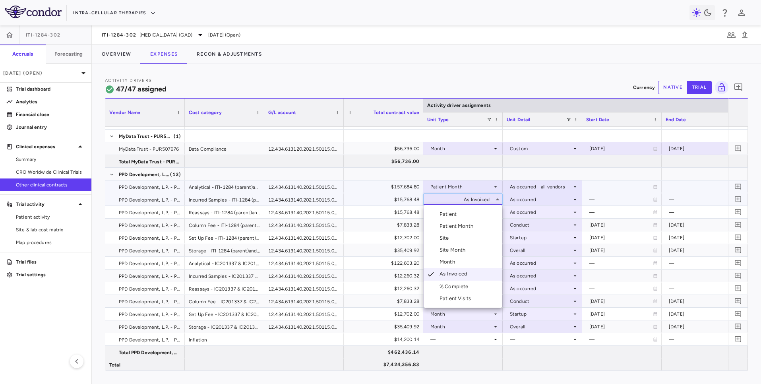
click at [467, 221] on li "Patient Month" at bounding box center [463, 226] width 79 height 12
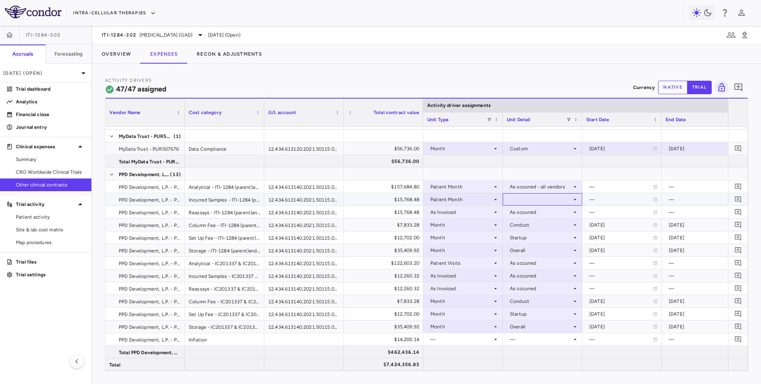
click at [526, 198] on div at bounding box center [543, 200] width 72 height 12
click at [527, 226] on div "As occurred - all vendors" at bounding box center [550, 226] width 62 height 7
click at [484, 213] on div "As Invoiced" at bounding box center [462, 212] width 62 height 13
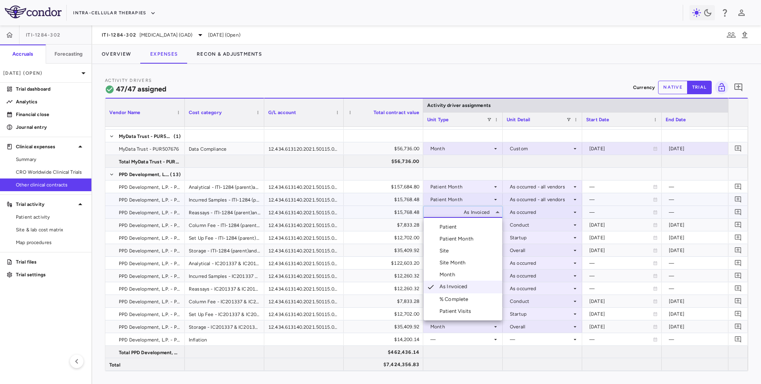
click at [478, 233] on li "Patient Month" at bounding box center [463, 239] width 79 height 12
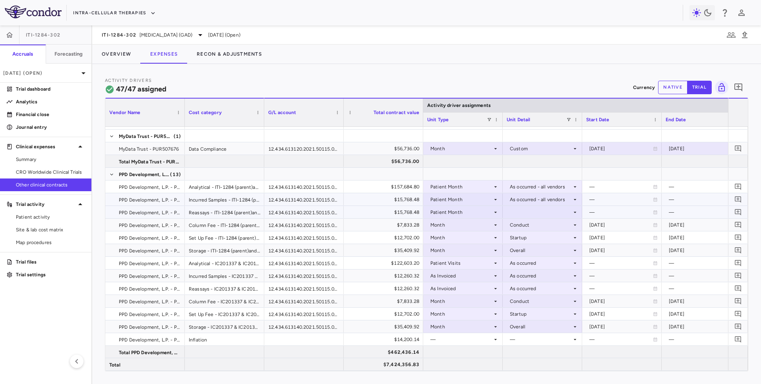
click at [528, 210] on div at bounding box center [543, 212] width 72 height 12
click at [529, 237] on div "As occurred - all vendors" at bounding box center [550, 238] width 62 height 7
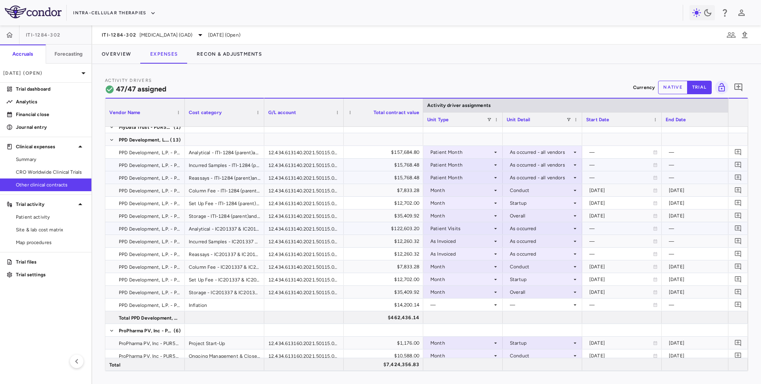
click at [478, 229] on div "Patient Visits" at bounding box center [462, 228] width 62 height 13
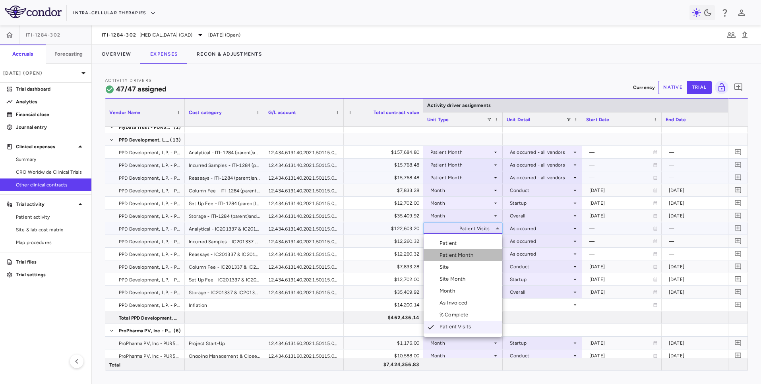
click at [475, 249] on li "Patient Month" at bounding box center [463, 255] width 79 height 12
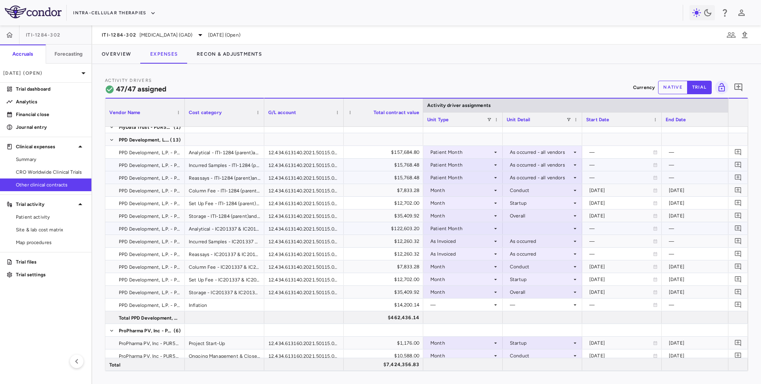
click at [525, 227] on div at bounding box center [543, 229] width 72 height 12
click at [526, 252] on div "As occurred - all vendors" at bounding box center [550, 255] width 62 height 7
click at [476, 241] on div "As Invoiced" at bounding box center [462, 241] width 62 height 13
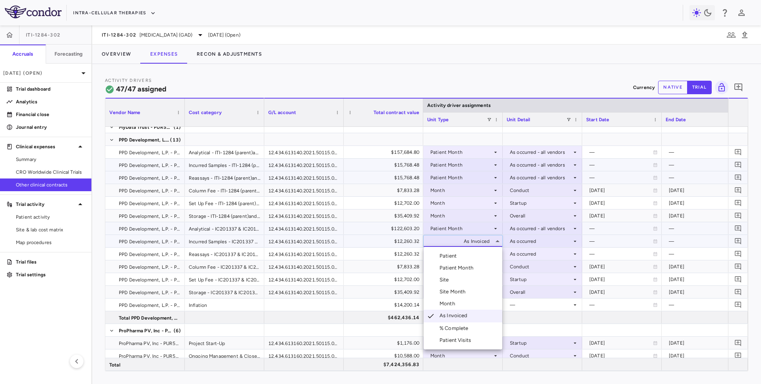
click at [473, 264] on div "Patient Month" at bounding box center [458, 267] width 37 height 7
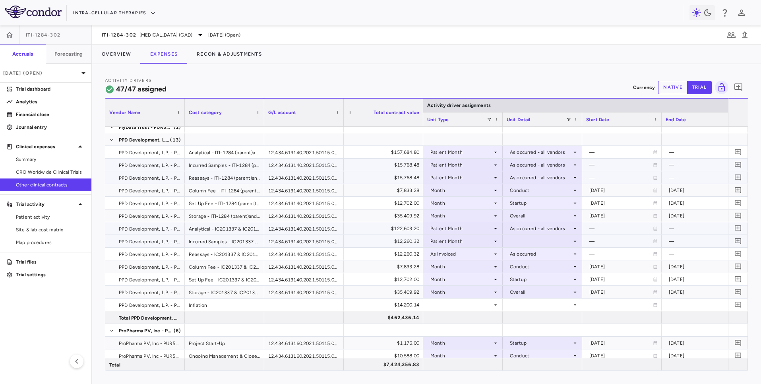
click at [524, 243] on div at bounding box center [543, 241] width 72 height 12
click at [527, 266] on div "As occurred - all vendors" at bounding box center [550, 267] width 62 height 7
click at [478, 253] on div "As Invoiced" at bounding box center [462, 254] width 62 height 13
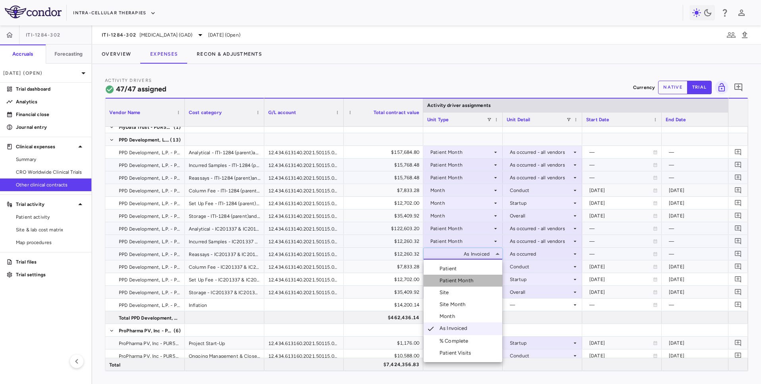
click at [476, 283] on div "Patient Month" at bounding box center [458, 280] width 37 height 7
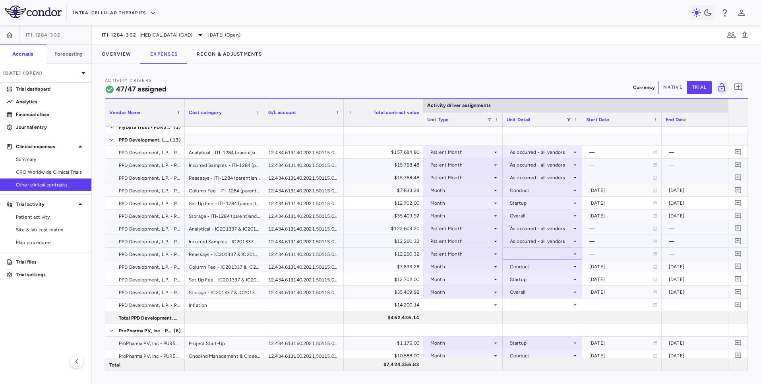
click at [534, 254] on div at bounding box center [543, 254] width 72 height 12
click at [534, 280] on div "As occurred - all vendors" at bounding box center [550, 280] width 62 height 7
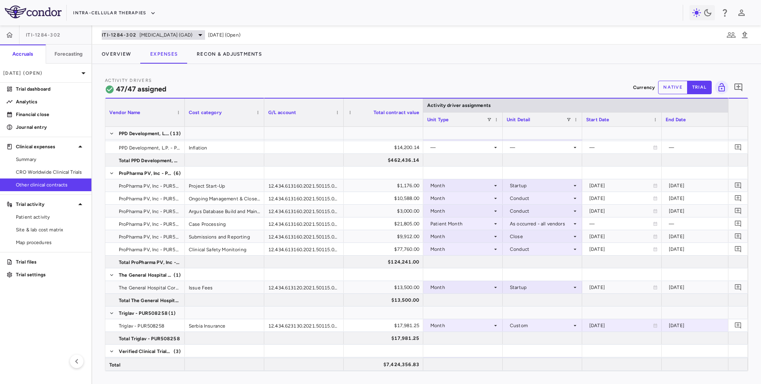
click at [192, 33] on span "Generalized Anxiety Disorder (GAD)" at bounding box center [166, 34] width 53 height 7
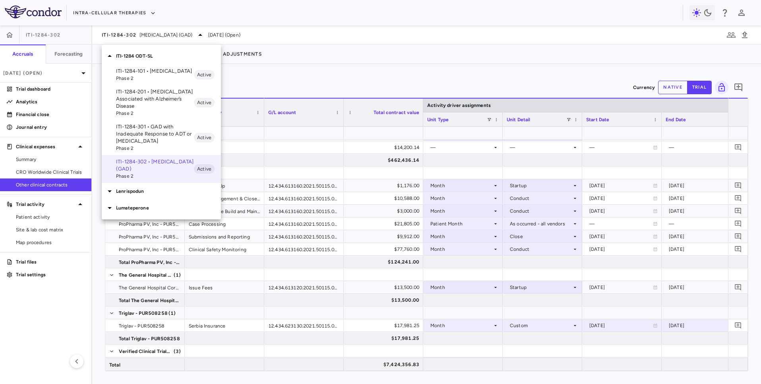
click at [149, 198] on div "Lenrispodun" at bounding box center [161, 191] width 119 height 17
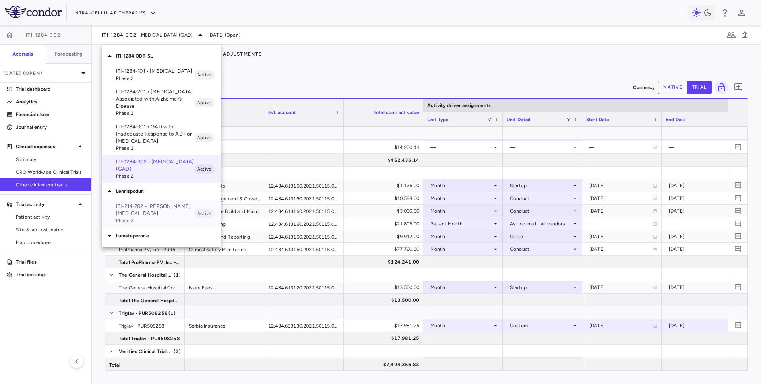
click at [161, 211] on p "ITI-214-202 • Parkinson's Disease" at bounding box center [155, 210] width 78 height 14
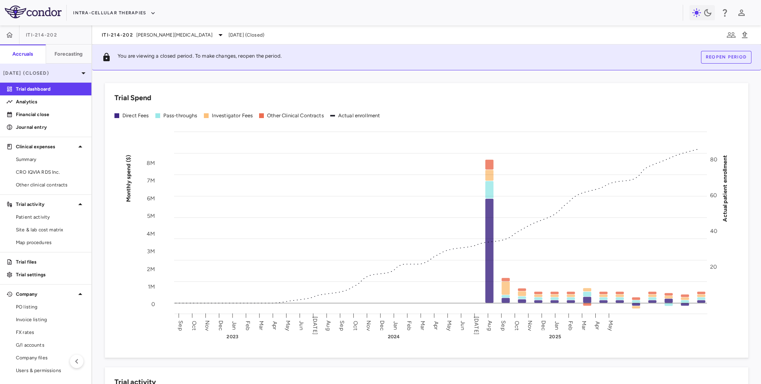
click at [43, 73] on p "May 2025 (Closed)" at bounding box center [41, 73] width 76 height 7
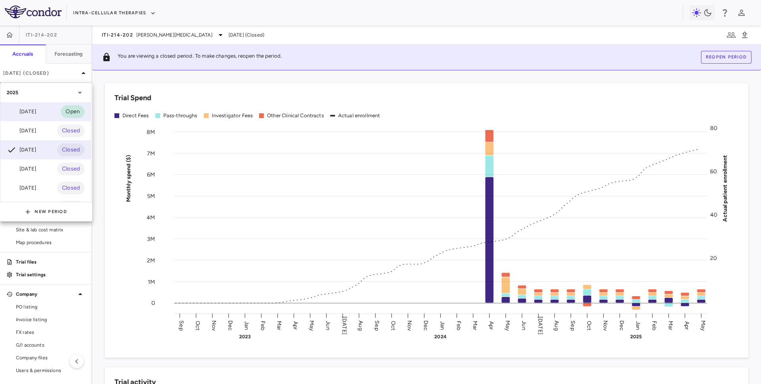
click at [36, 113] on div "Aug 2025" at bounding box center [21, 112] width 29 height 10
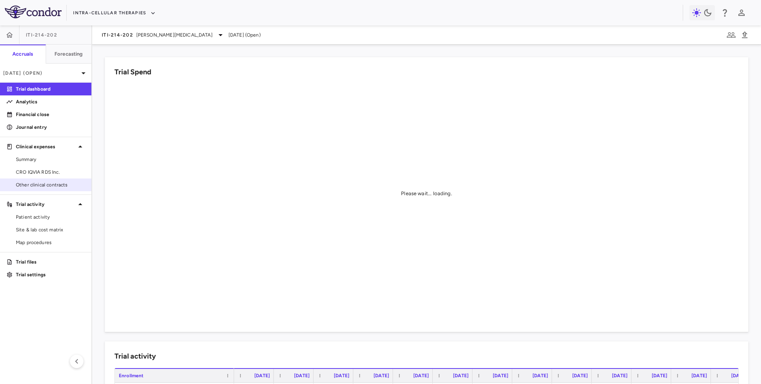
click at [44, 189] on link "Other clinical contracts" at bounding box center [45, 185] width 91 height 12
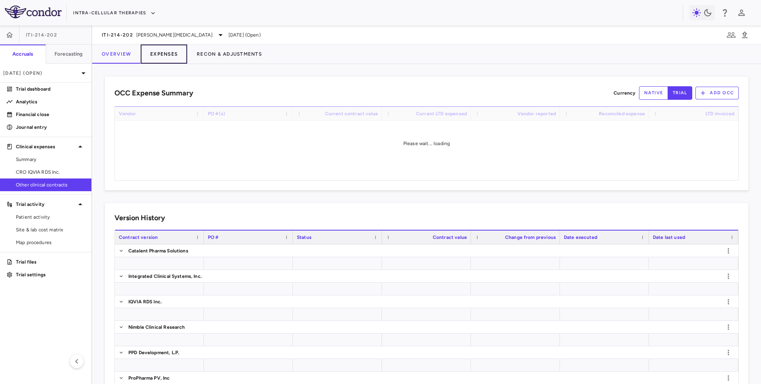
click at [159, 61] on button "Expenses" at bounding box center [164, 54] width 47 height 19
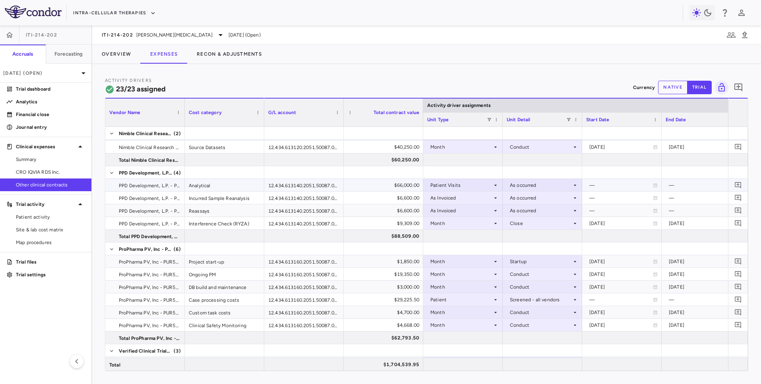
click at [482, 187] on div "Patient Visits" at bounding box center [462, 185] width 62 height 13
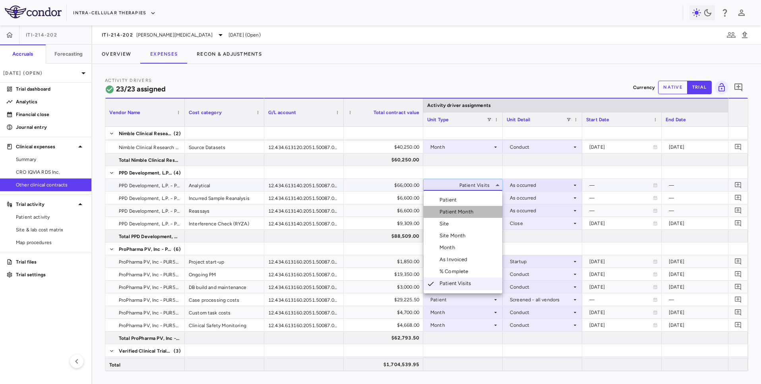
click at [473, 213] on div "Patient Month" at bounding box center [458, 211] width 37 height 7
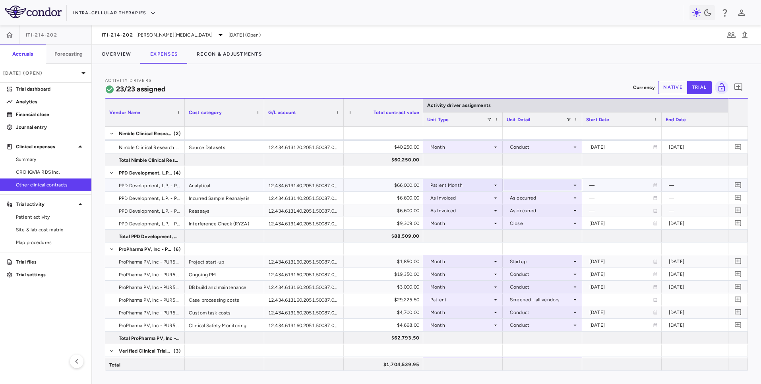
click at [530, 185] on div at bounding box center [543, 185] width 72 height 12
click at [528, 209] on div "As occurred - all vendors" at bounding box center [550, 211] width 62 height 7
click at [480, 199] on div "As Invoiced" at bounding box center [462, 198] width 62 height 13
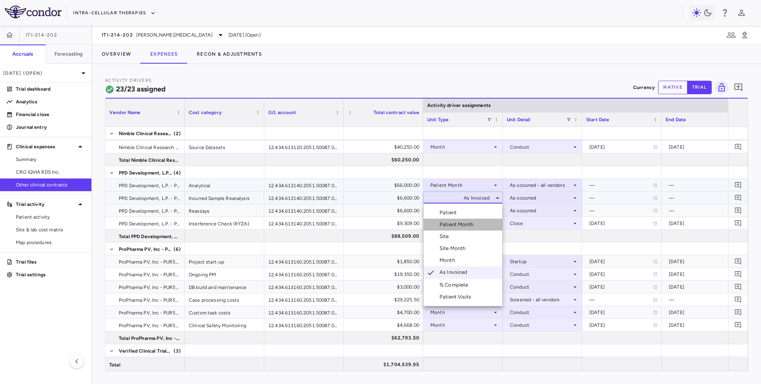
click at [475, 224] on div "Patient Month" at bounding box center [458, 224] width 37 height 7
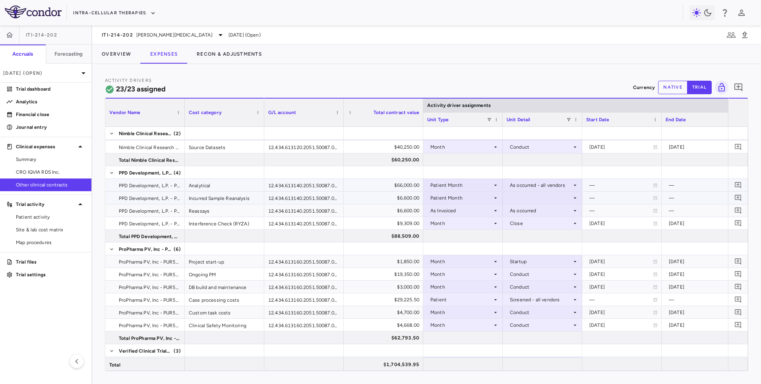
click at [520, 199] on div at bounding box center [543, 198] width 72 height 12
click at [522, 226] on div "As occurred - all vendors" at bounding box center [550, 224] width 62 height 7
click at [477, 211] on div "As Invoiced" at bounding box center [462, 210] width 62 height 13
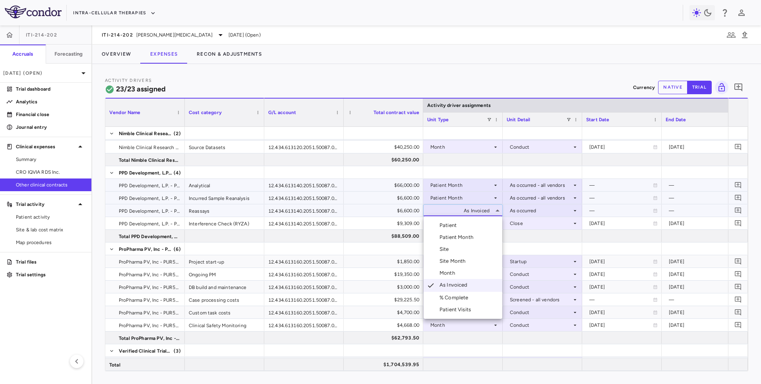
click at [473, 236] on div "Patient Month" at bounding box center [458, 237] width 37 height 7
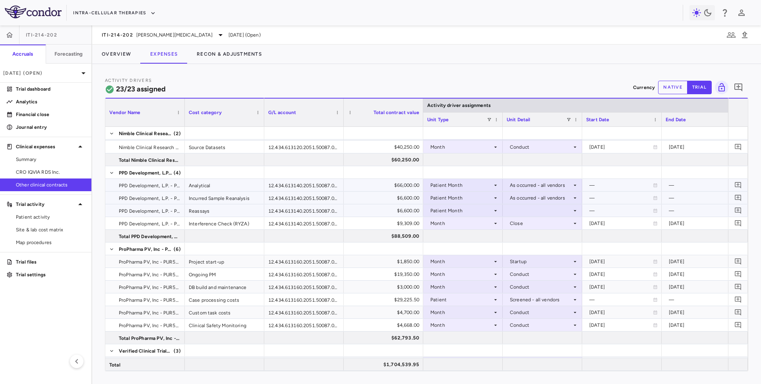
click at [526, 211] on div at bounding box center [543, 211] width 72 height 12
click at [528, 238] on div "As occurred - all vendors" at bounding box center [550, 237] width 62 height 7
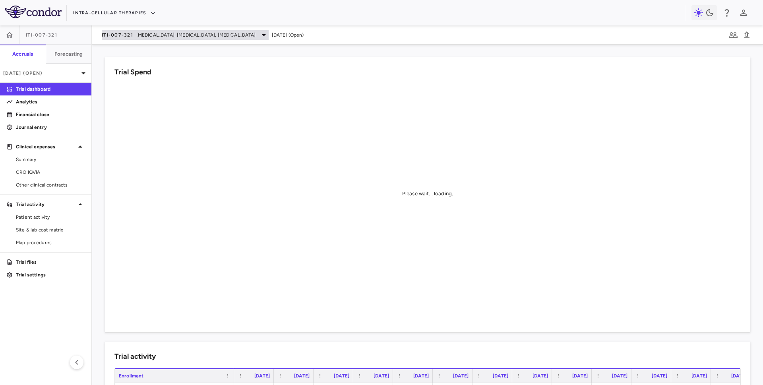
click at [122, 32] on span "ITI-007-321" at bounding box center [117, 35] width 31 height 6
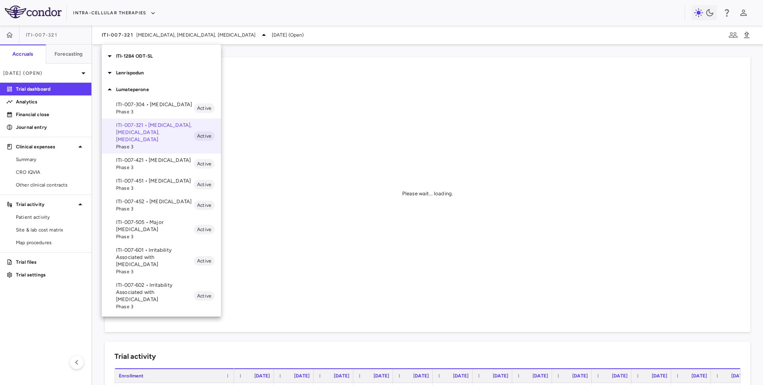
click at [137, 8] on div at bounding box center [381, 192] width 763 height 385
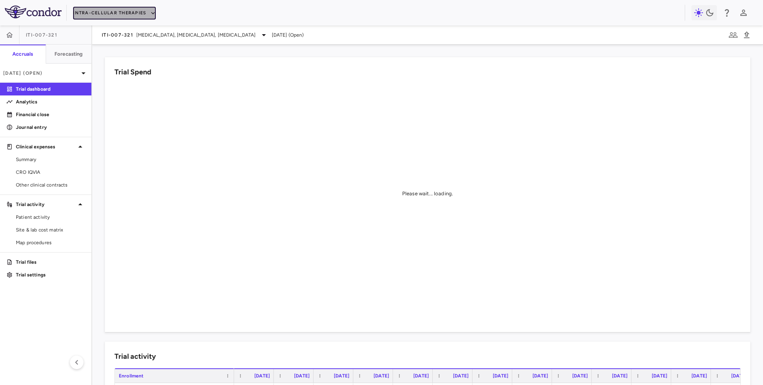
click at [124, 17] on button "Intra-Cellular Therapies" at bounding box center [114, 13] width 83 height 13
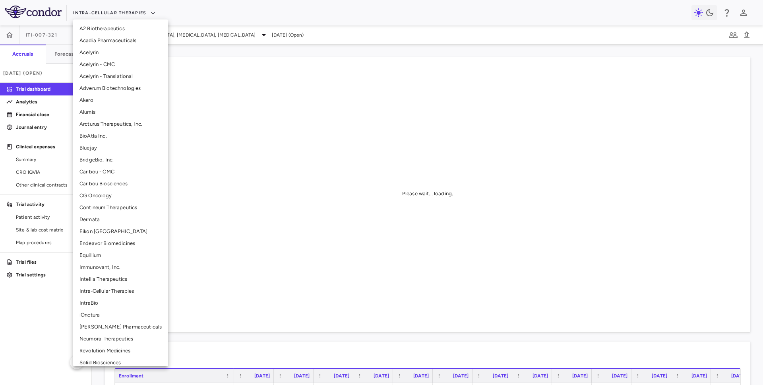
click at [112, 279] on li "Intellia Therapeutics" at bounding box center [120, 279] width 95 height 12
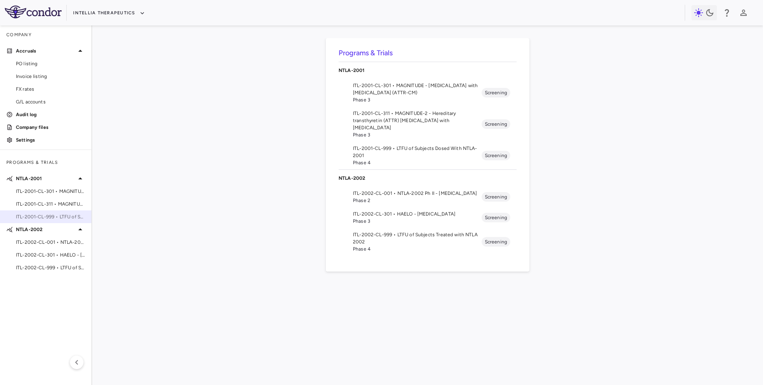
click at [60, 218] on span "ITL-2001-CL-999 • LTFU of Subjects Dosed With NTLA-2001" at bounding box center [50, 216] width 69 height 7
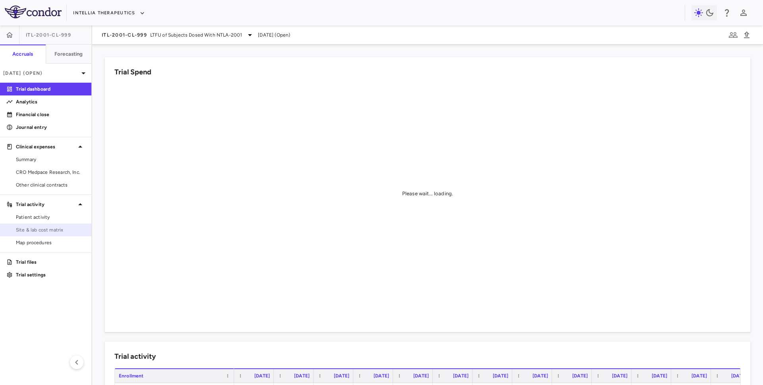
click at [68, 232] on span "Site & lab cost matrix" at bounding box center [50, 229] width 69 height 7
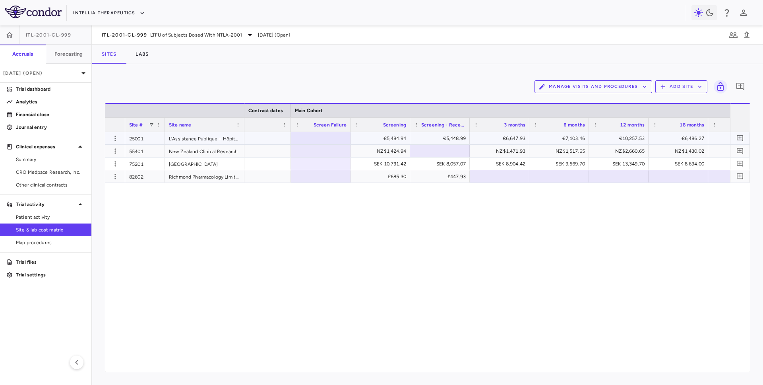
click at [395, 137] on div "€5,484.94" at bounding box center [382, 138] width 49 height 13
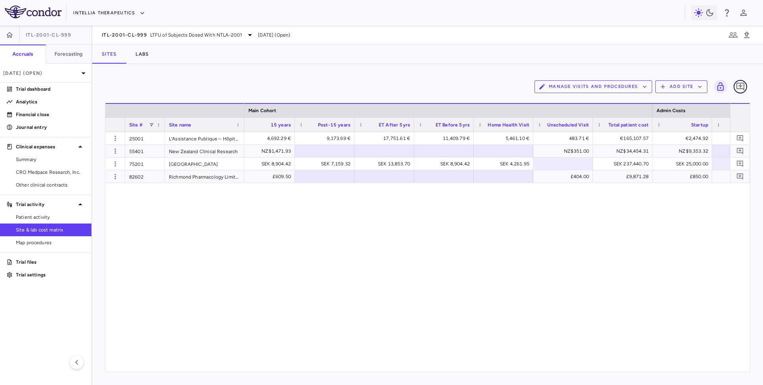
click at [737, 84] on icon "Add comment" at bounding box center [741, 87] width 8 height 8
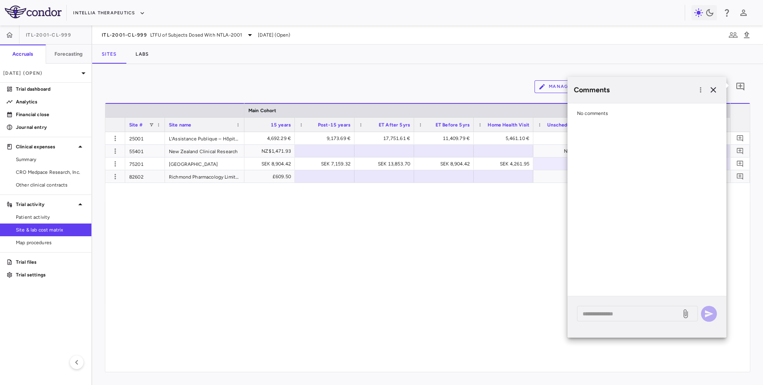
click at [585, 327] on div "* ​" at bounding box center [647, 316] width 159 height 41
click at [585, 320] on div "* ​" at bounding box center [637, 314] width 121 height 16
type textarea "*"
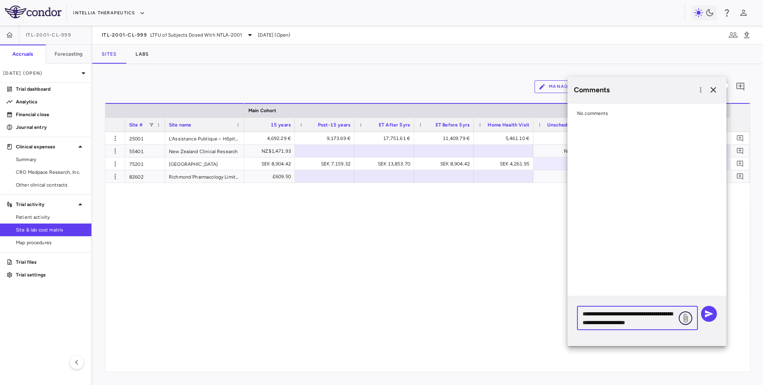
click at [686, 318] on icon at bounding box center [686, 318] width 4 height 9
click at [0, 0] on input "file" at bounding box center [0, 0] width 0 height 0
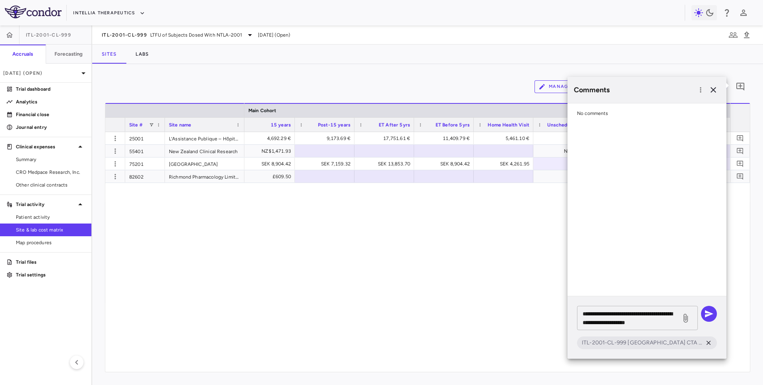
click at [666, 328] on div "**********" at bounding box center [637, 318] width 121 height 24
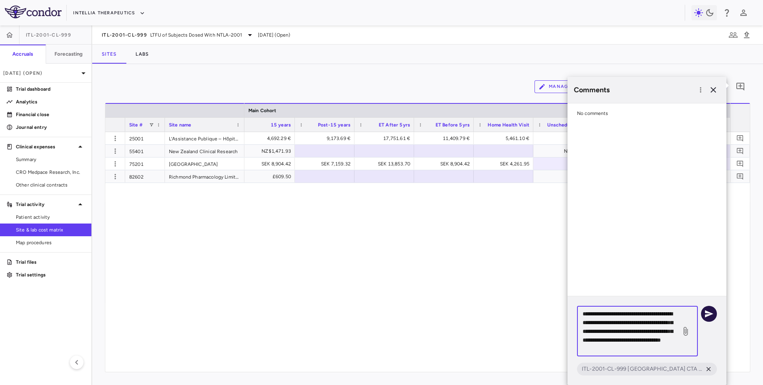
type textarea "**********"
click at [713, 317] on icon "button" at bounding box center [710, 314] width 10 height 10
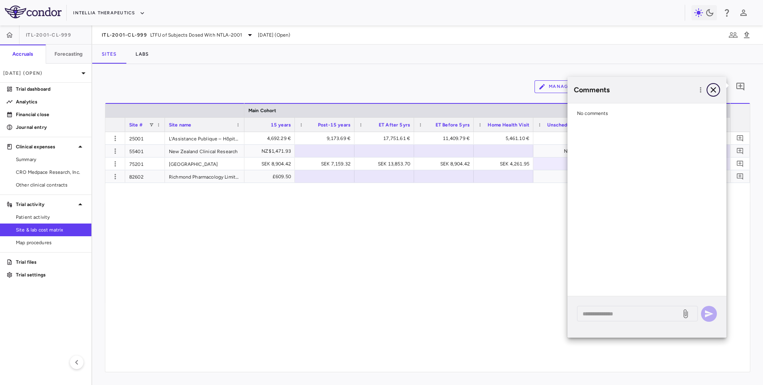
click at [714, 90] on icon "button" at bounding box center [714, 90] width 10 height 10
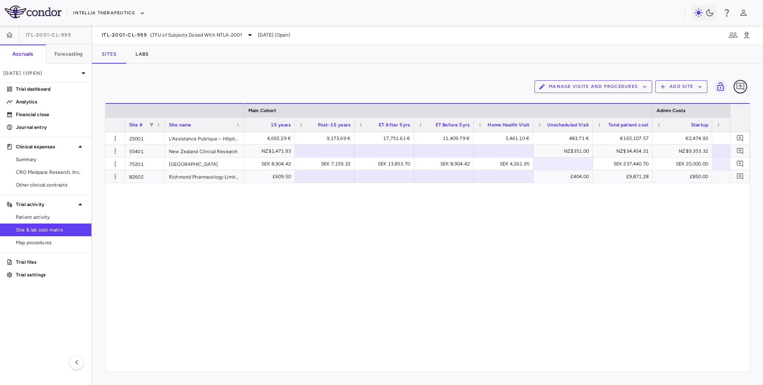
click at [744, 88] on icon "Add comment" at bounding box center [741, 87] width 8 height 8
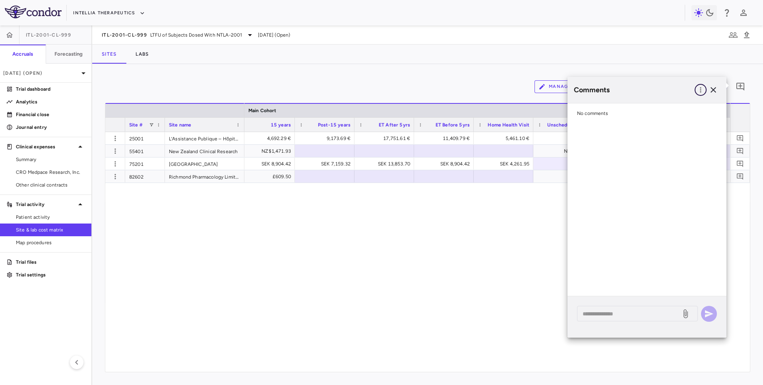
click at [700, 89] on icon "button" at bounding box center [701, 90] width 8 height 8
click at [686, 113] on div "Show prior period comments" at bounding box center [660, 106] width 93 height 14
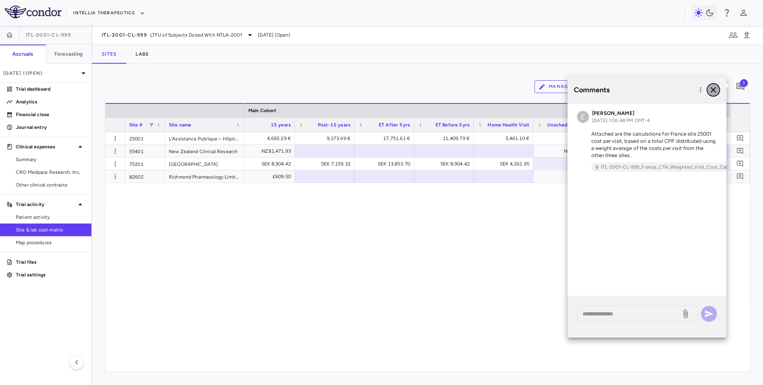
click at [713, 89] on icon "button" at bounding box center [714, 90] width 6 height 6
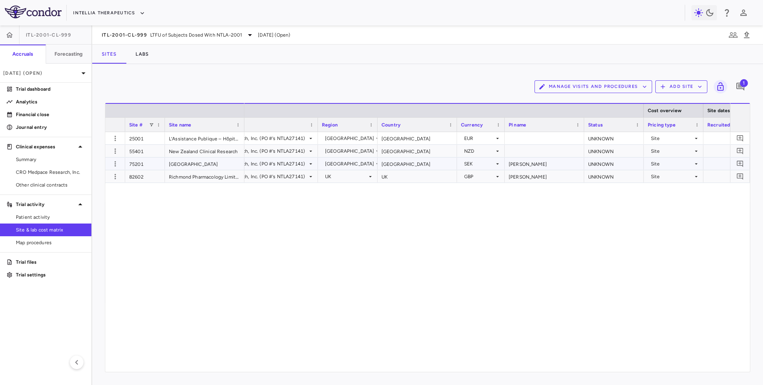
scroll to position [0, 280]
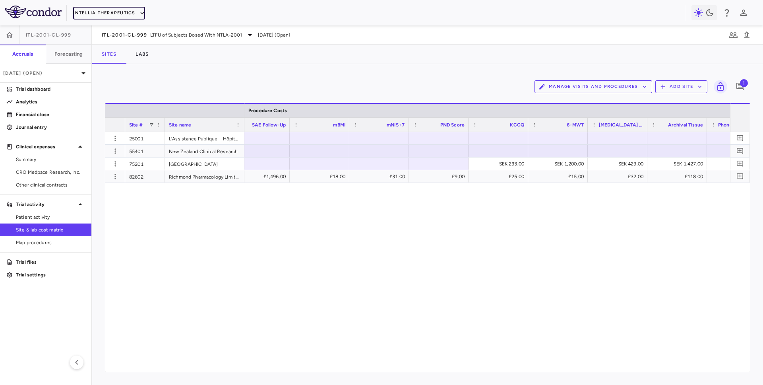
click at [121, 12] on button "Intellia Therapeutics" at bounding box center [109, 13] width 72 height 13
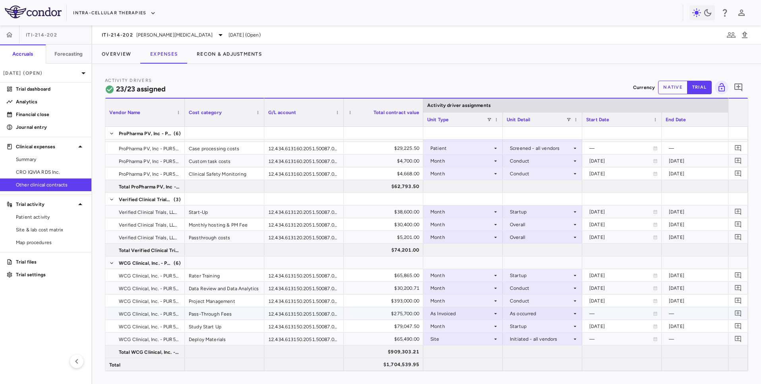
click at [459, 313] on div "As Invoiced" at bounding box center [462, 313] width 62 height 13
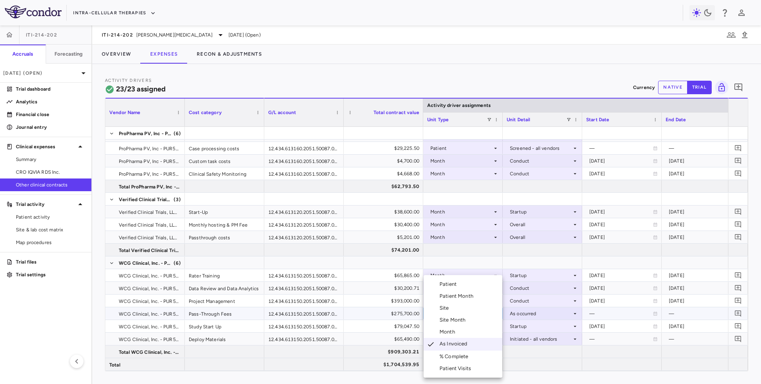
click at [565, 373] on div at bounding box center [380, 192] width 761 height 384
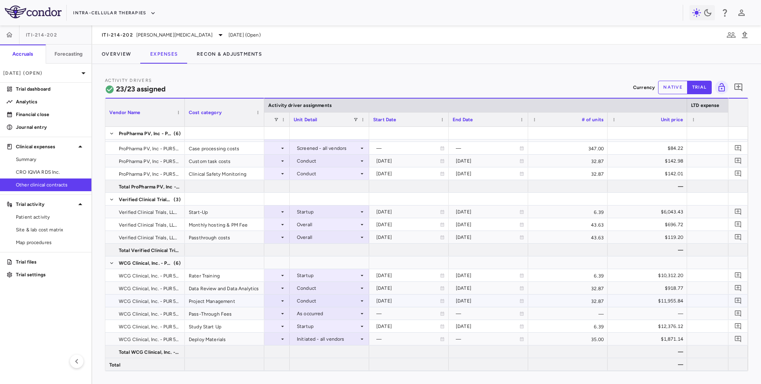
scroll to position [0, 282]
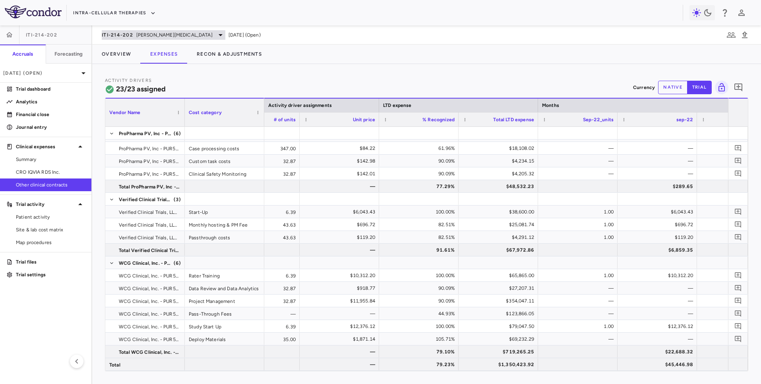
click at [145, 38] on div "ITI-214-202 [PERSON_NAME][MEDICAL_DATA]" at bounding box center [164, 35] width 124 height 10
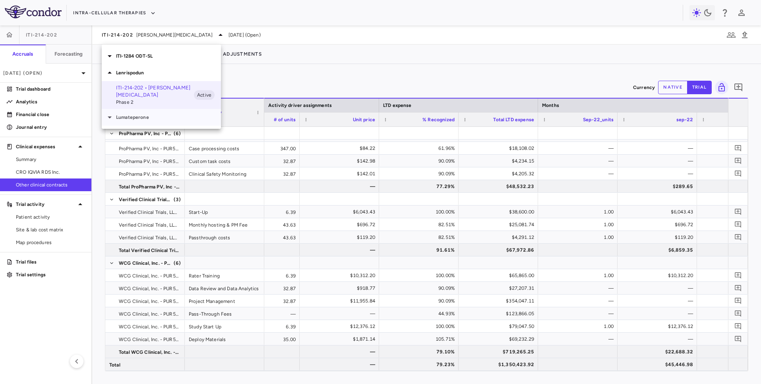
click at [137, 115] on p "Lumateperone" at bounding box center [168, 117] width 105 height 7
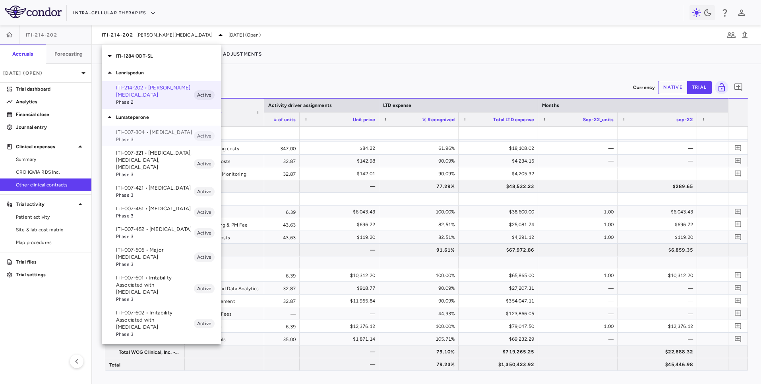
click at [139, 135] on p "ITI-007-304 • [MEDICAL_DATA]" at bounding box center [155, 132] width 78 height 7
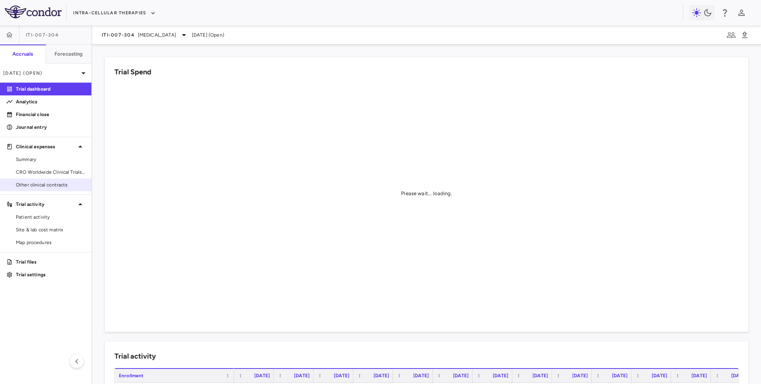
click at [55, 186] on span "Other clinical contracts" at bounding box center [50, 184] width 69 height 7
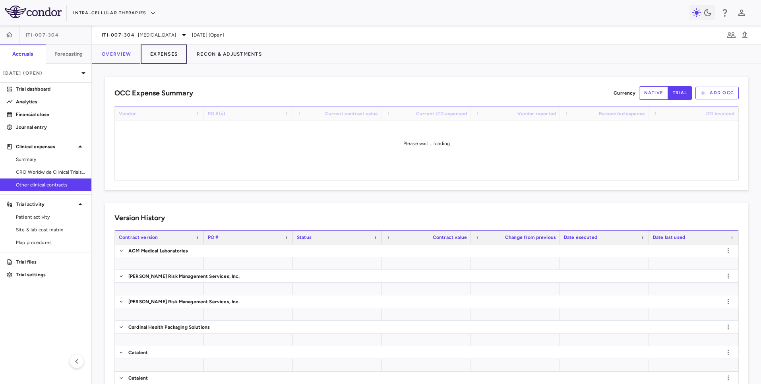
click at [153, 52] on button "Expenses" at bounding box center [164, 54] width 47 height 19
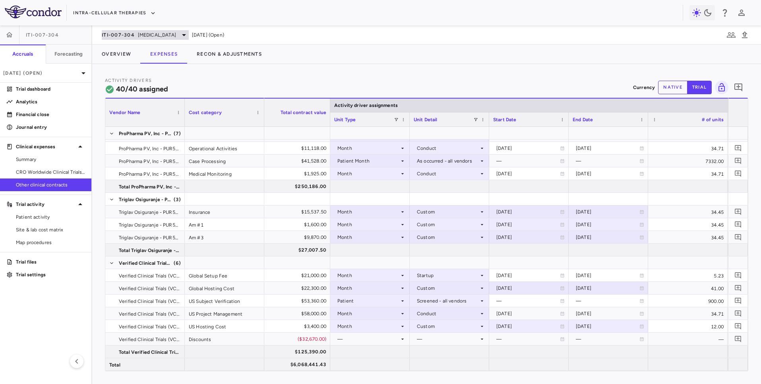
click at [126, 38] on span "ITI-007-304" at bounding box center [118, 35] width 33 height 6
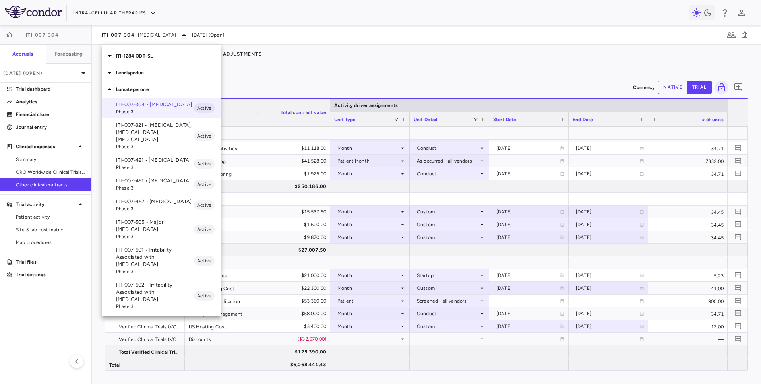
click at [140, 132] on p "ITI-007-321 • [MEDICAL_DATA], [MEDICAL_DATA], [MEDICAL_DATA]" at bounding box center [155, 132] width 78 height 21
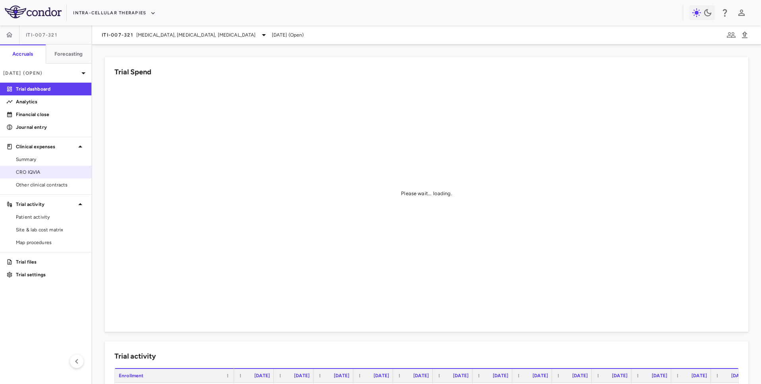
click at [68, 170] on span "CRO IQVIA" at bounding box center [50, 172] width 69 height 7
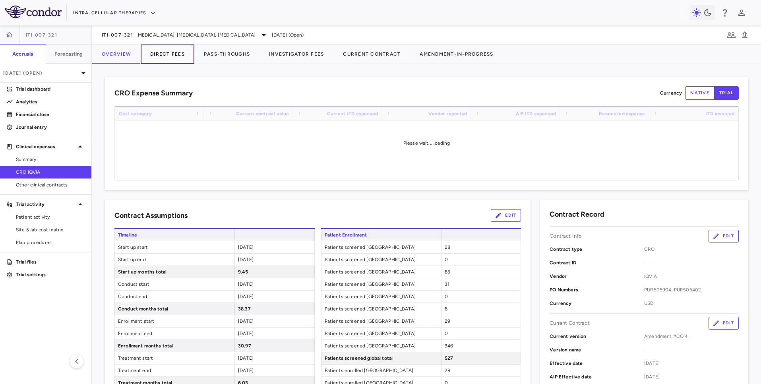
click at [169, 56] on button "Direct Fees" at bounding box center [168, 54] width 54 height 19
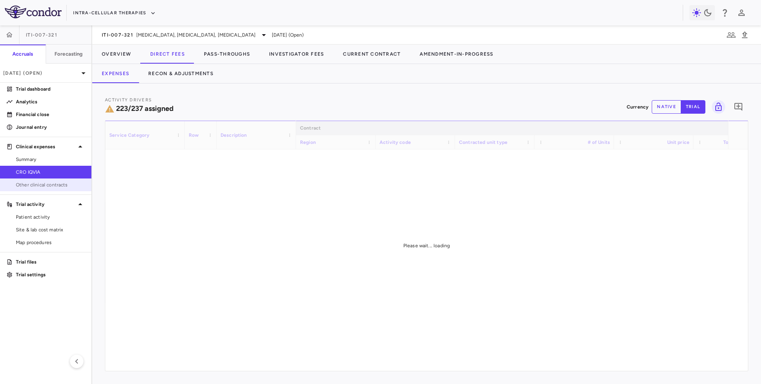
click at [53, 184] on span "Other clinical contracts" at bounding box center [50, 184] width 69 height 7
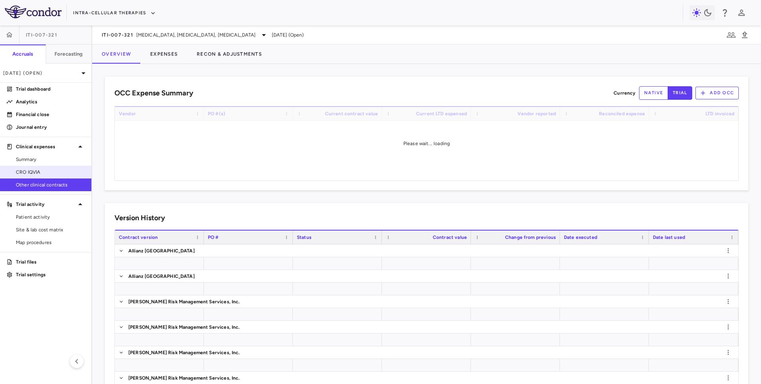
click at [64, 170] on span "CRO IQVIA" at bounding box center [50, 172] width 69 height 7
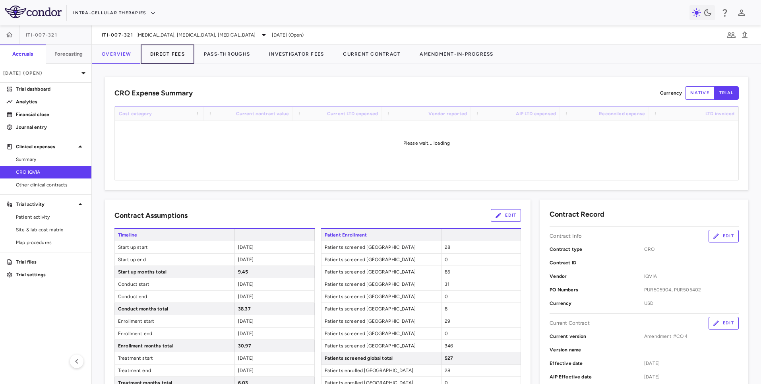
click at [164, 47] on button "Direct Fees" at bounding box center [168, 54] width 54 height 19
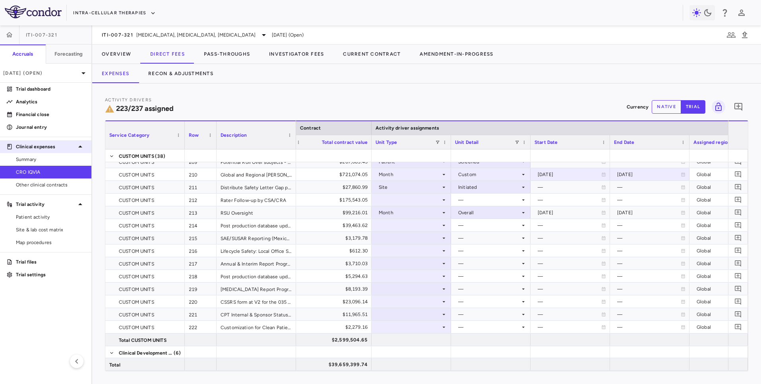
click at [60, 185] on span "Other clinical contracts" at bounding box center [50, 184] width 69 height 7
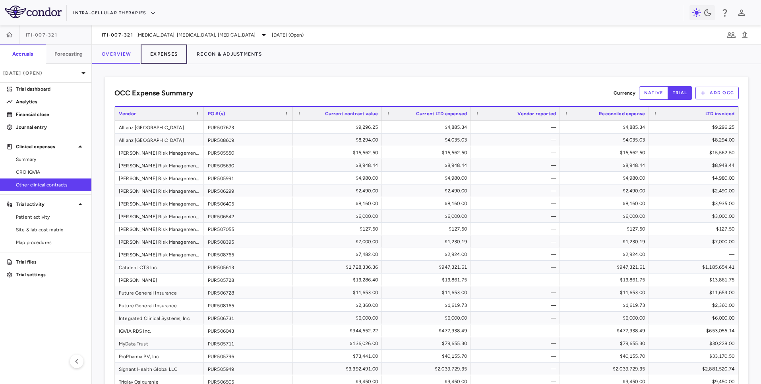
click at [160, 60] on button "Expenses" at bounding box center [164, 54] width 47 height 19
